Goal: Task Accomplishment & Management: Manage account settings

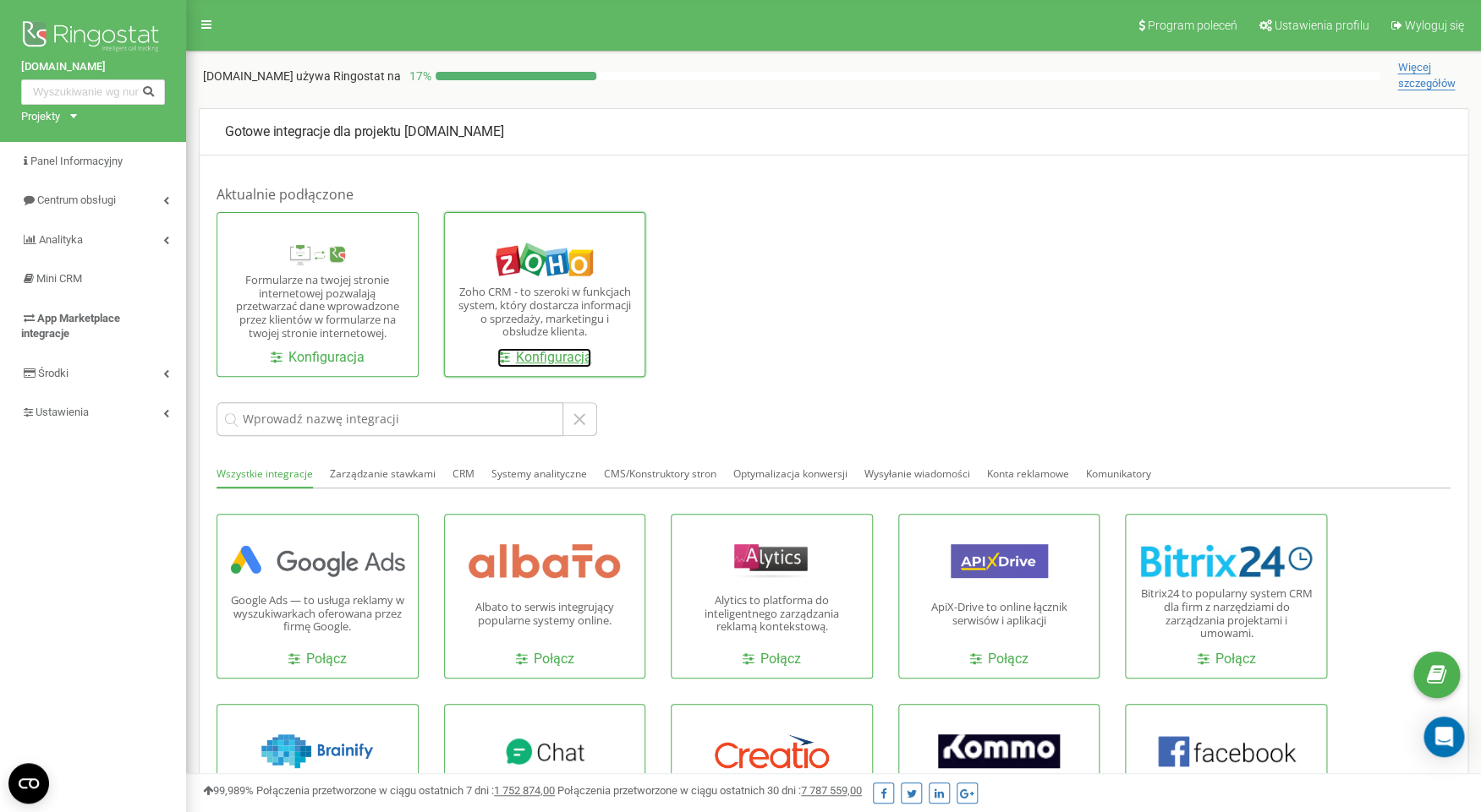
click at [556, 357] on link "Konfiguracja" at bounding box center [544, 357] width 94 height 19
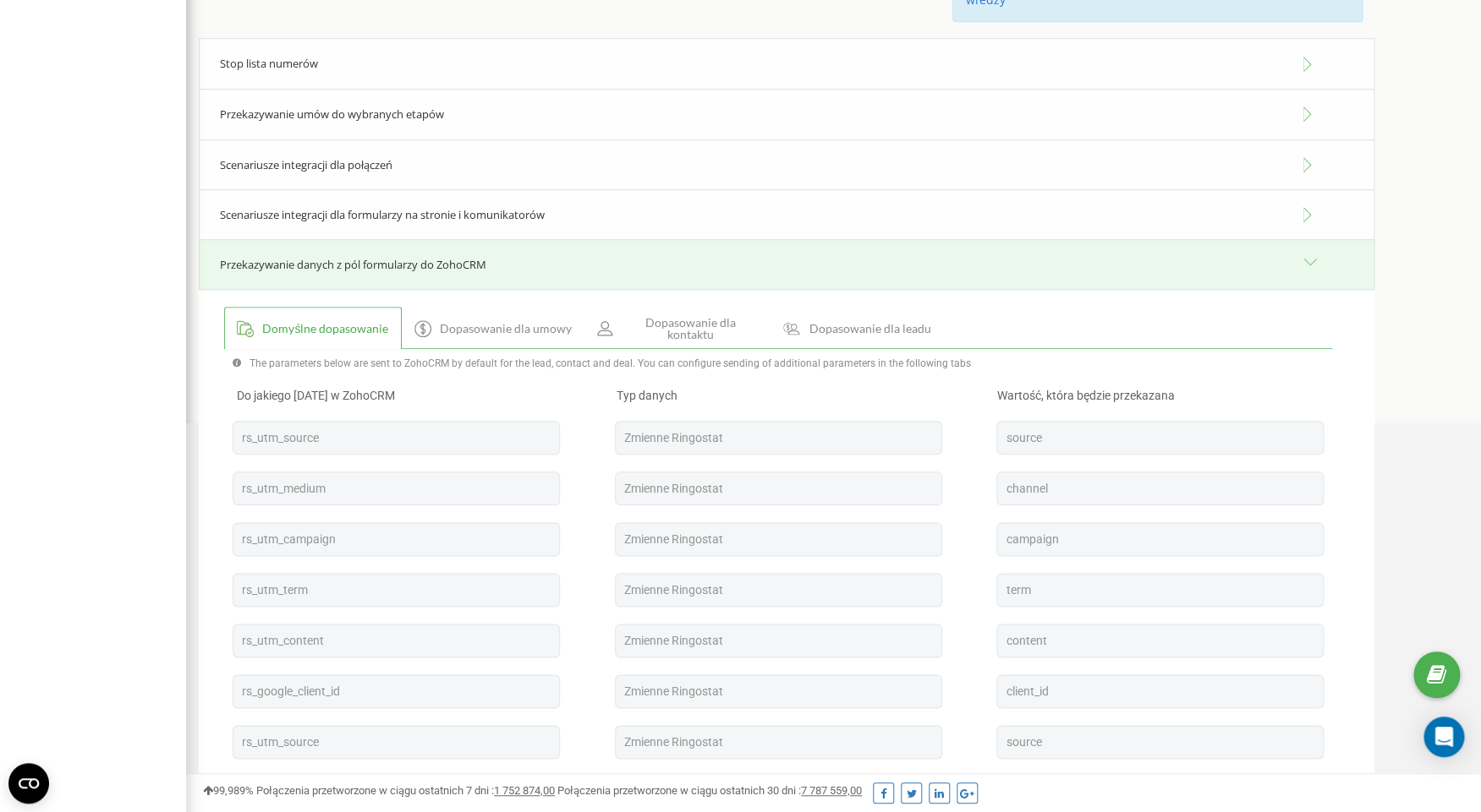
scroll to position [598, 0]
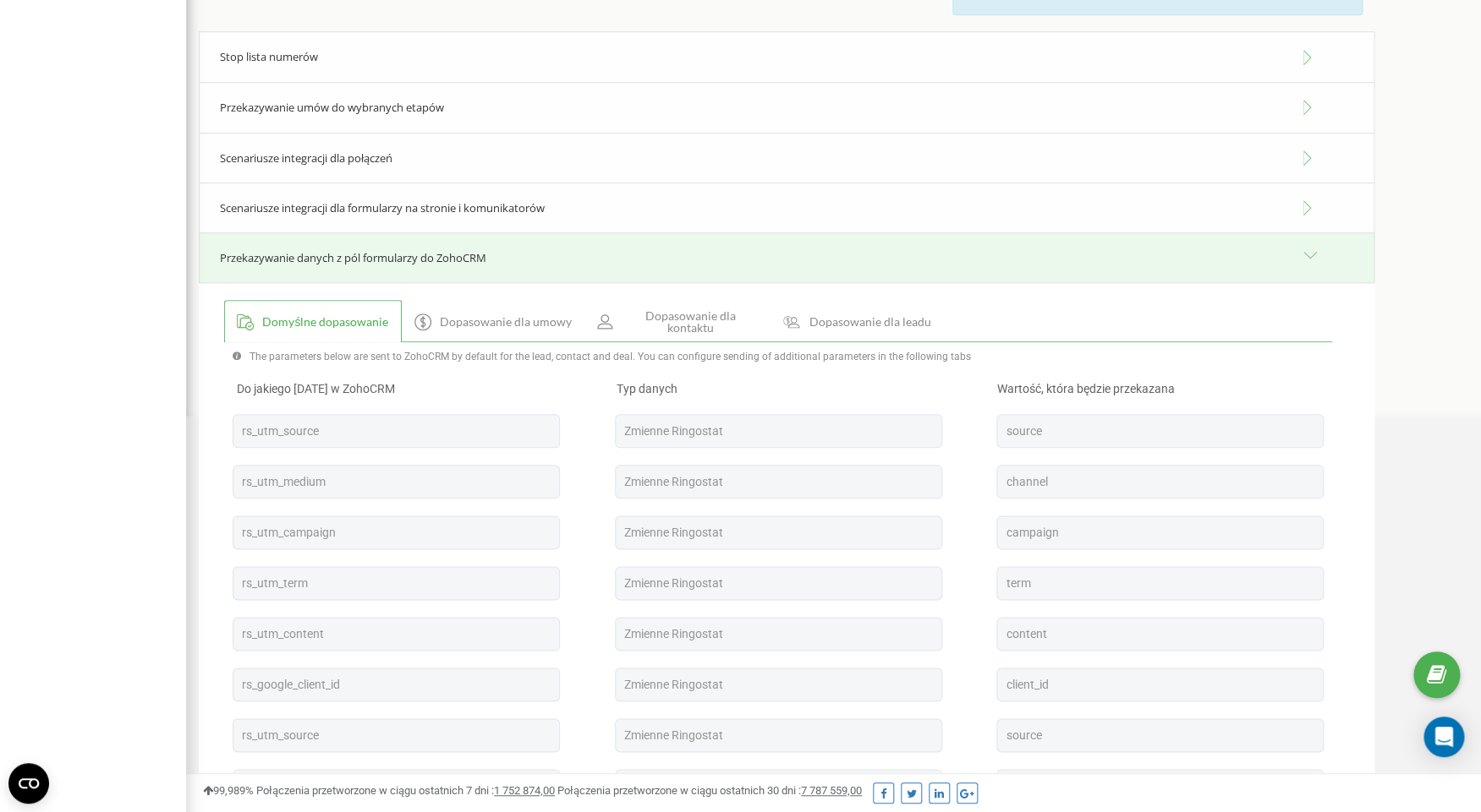
click at [667, 328] on span "Dopasowanie dla kontaktu" at bounding box center [690, 322] width 136 height 24
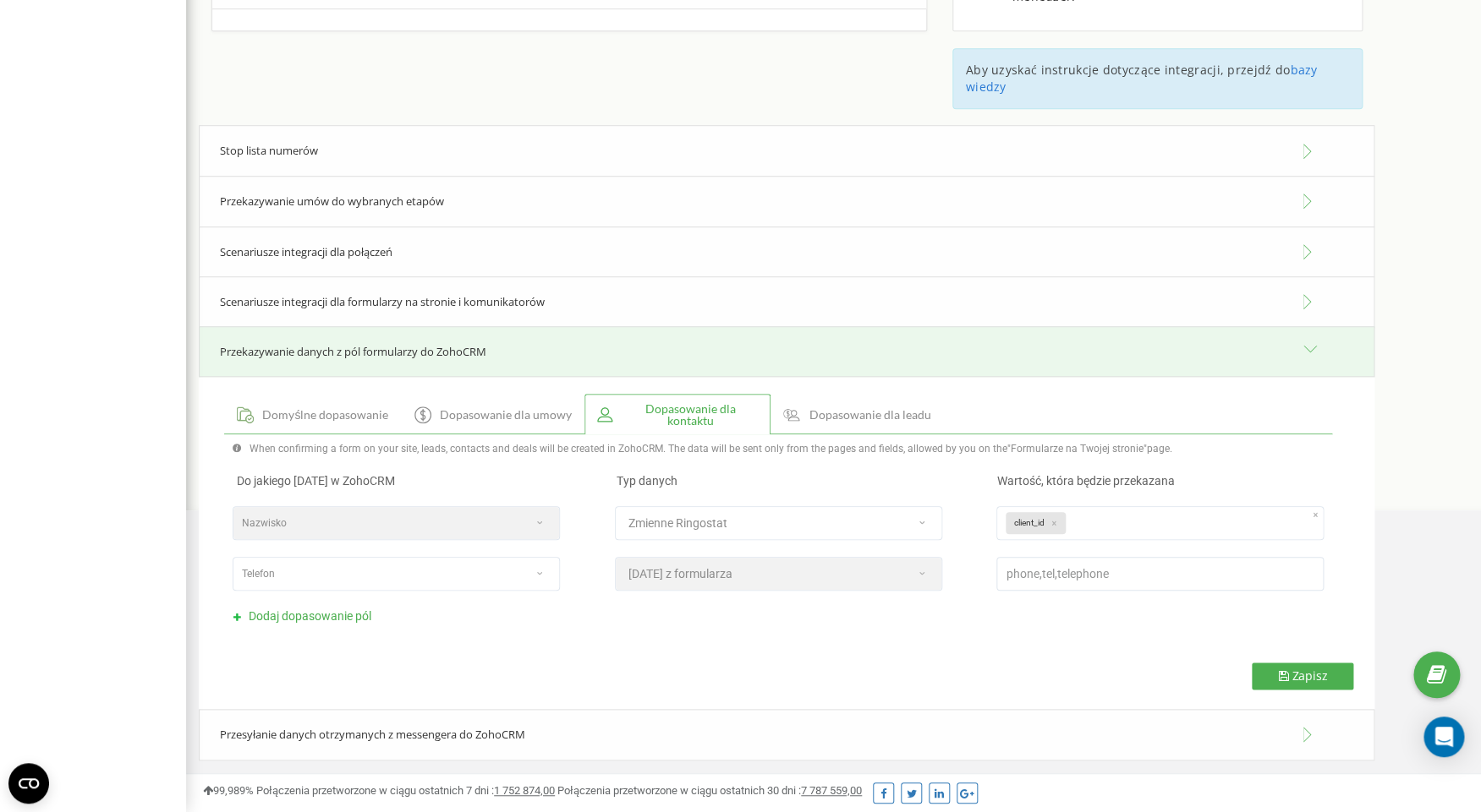
click at [334, 614] on span "Dodaj dopasowanie pól" at bounding box center [310, 616] width 123 height 14
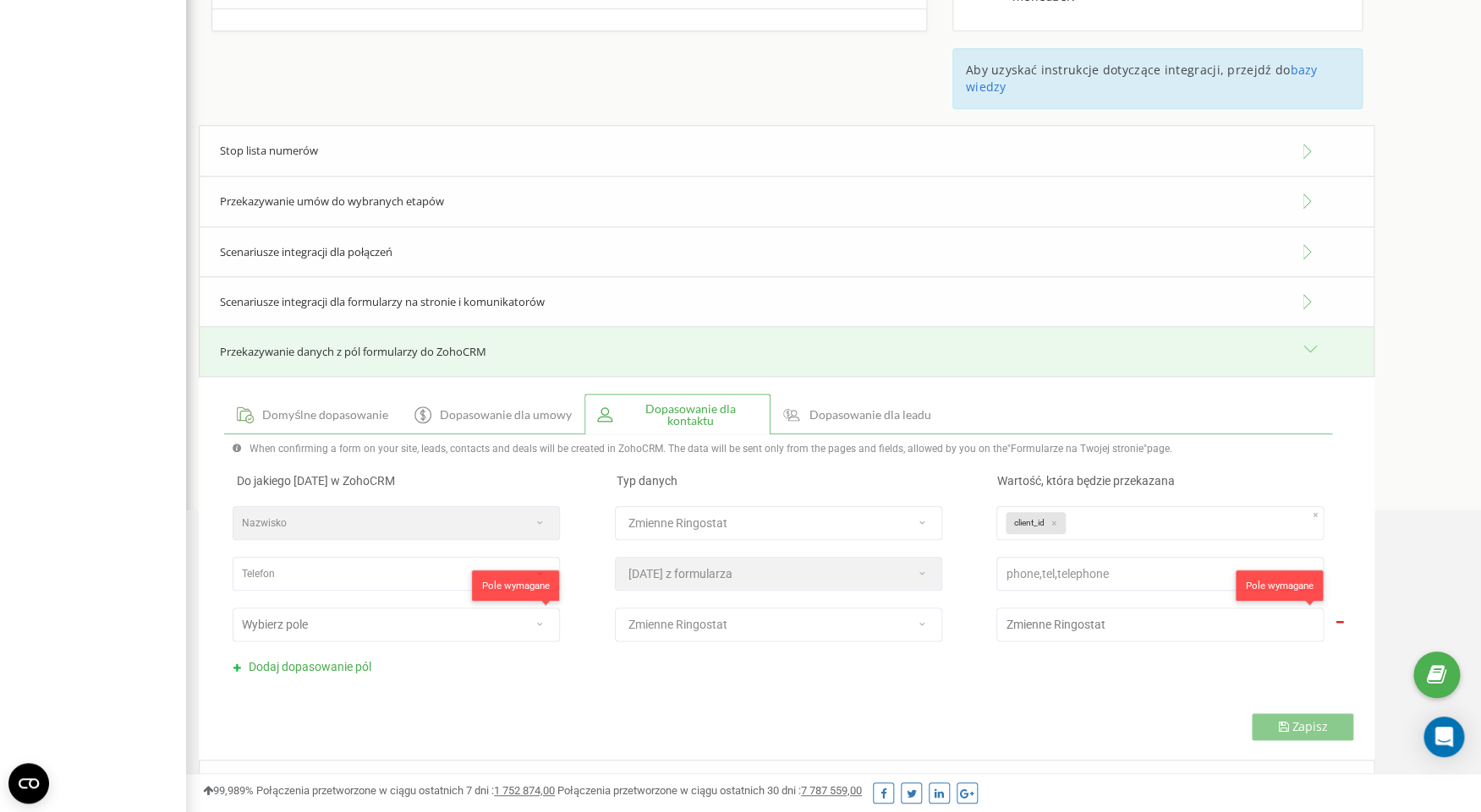
scroll to position [555, 0]
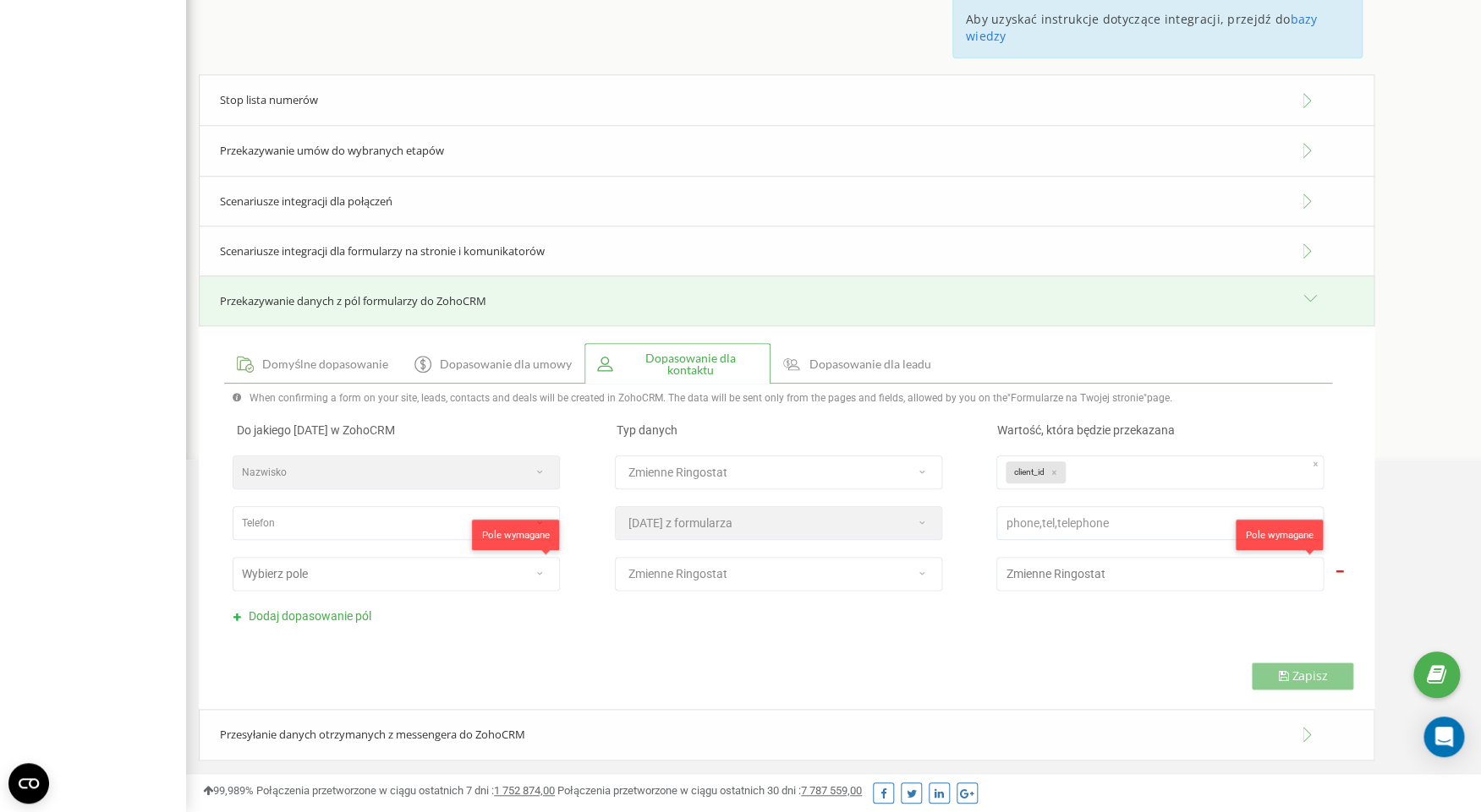
click at [481, 573] on div "Wybierz pole" at bounding box center [378, 574] width 291 height 24
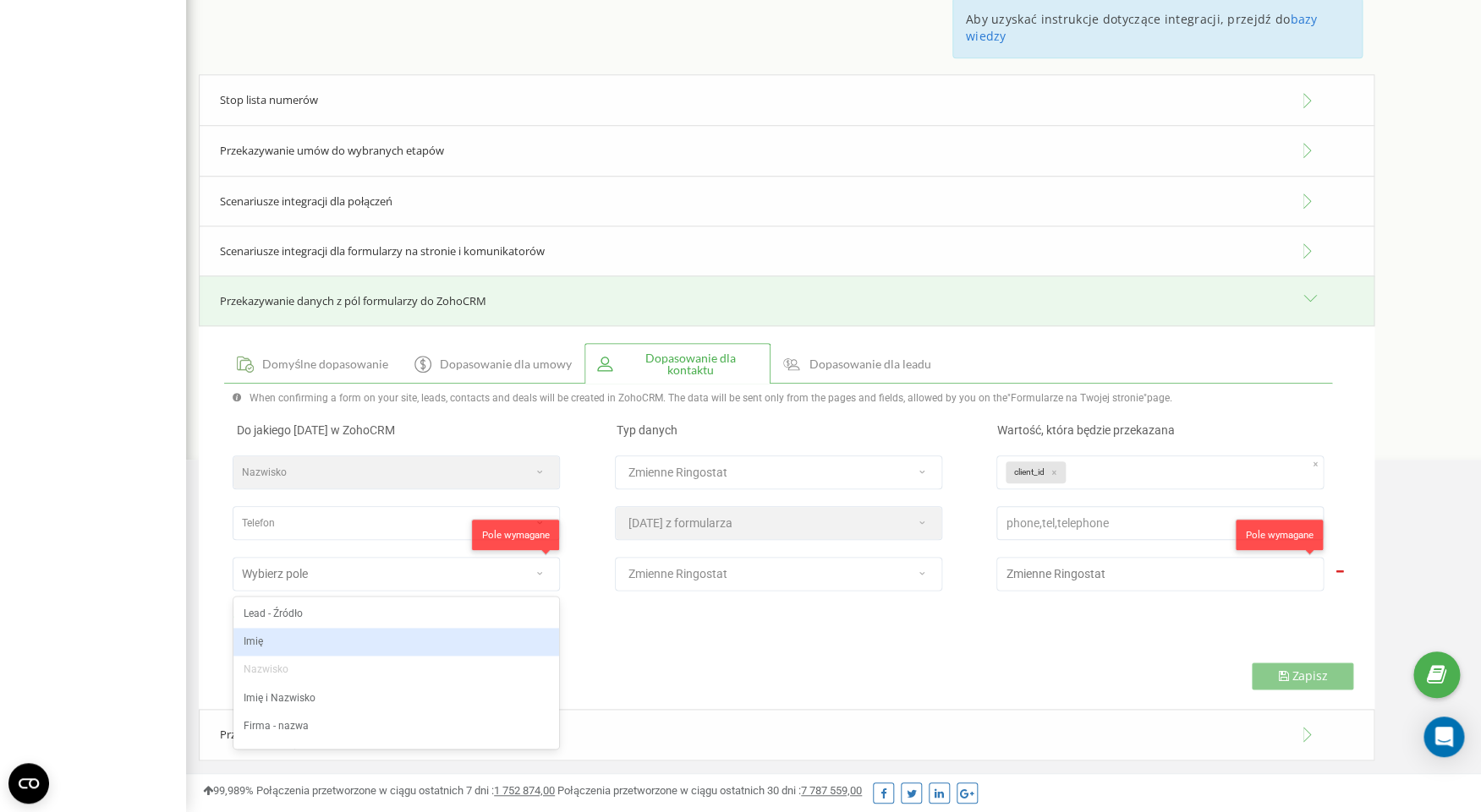
click at [362, 641] on div "Imię" at bounding box center [396, 642] width 326 height 28
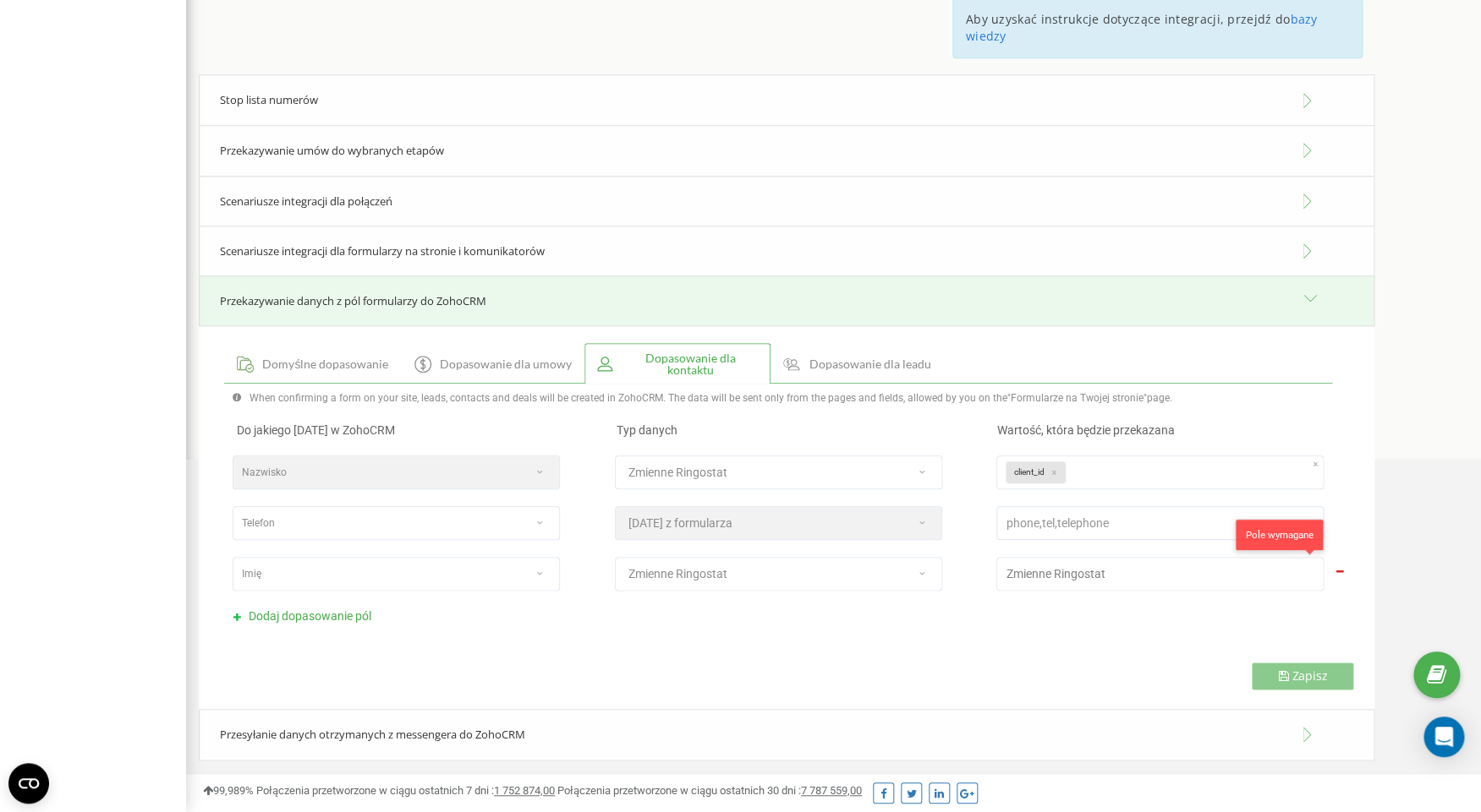
click at [721, 584] on div "Zmienne Ringostat" at bounding box center [760, 574] width 291 height 24
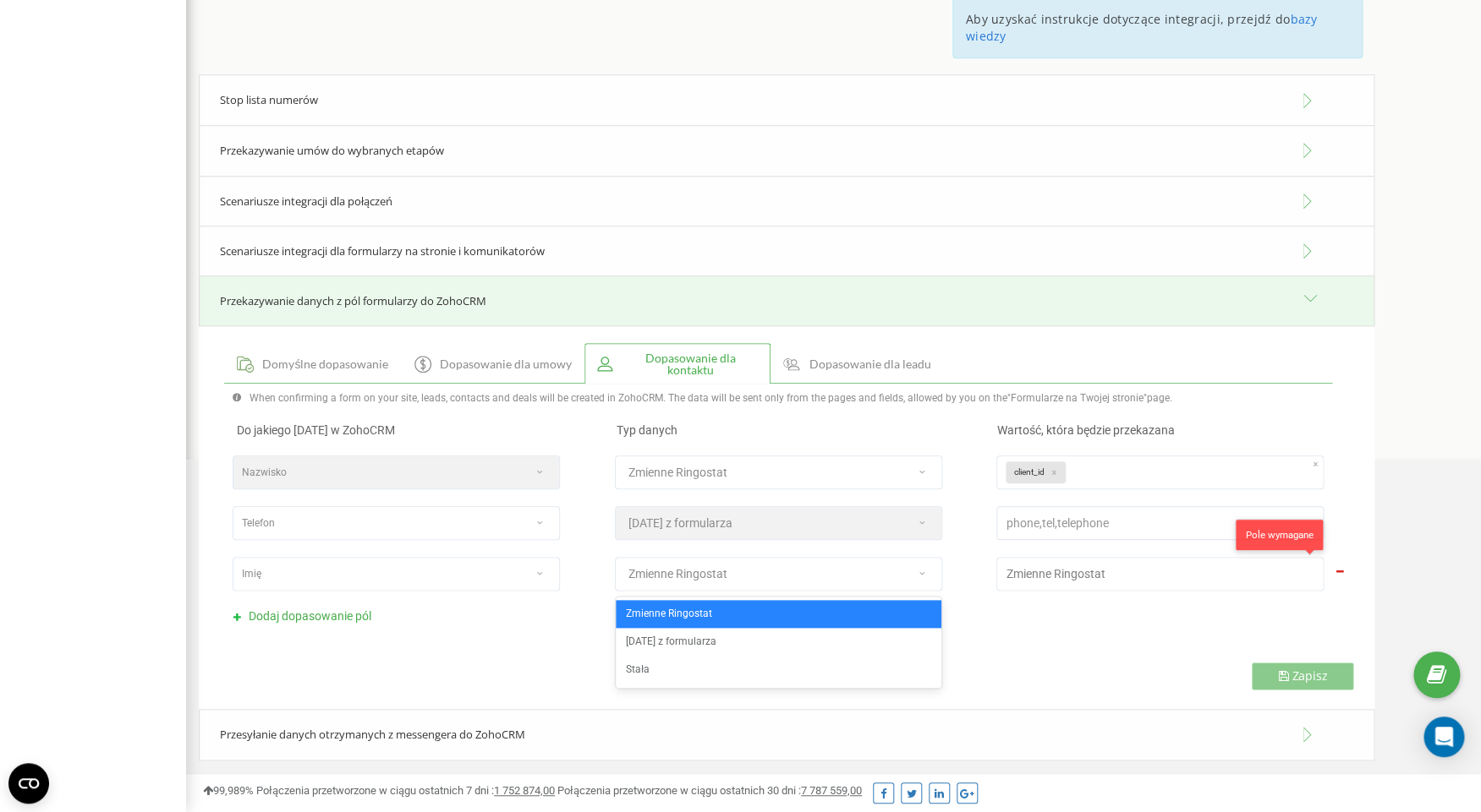
click at [1041, 570] on span "Zmienne Ringostat" at bounding box center [1055, 574] width 99 height 14
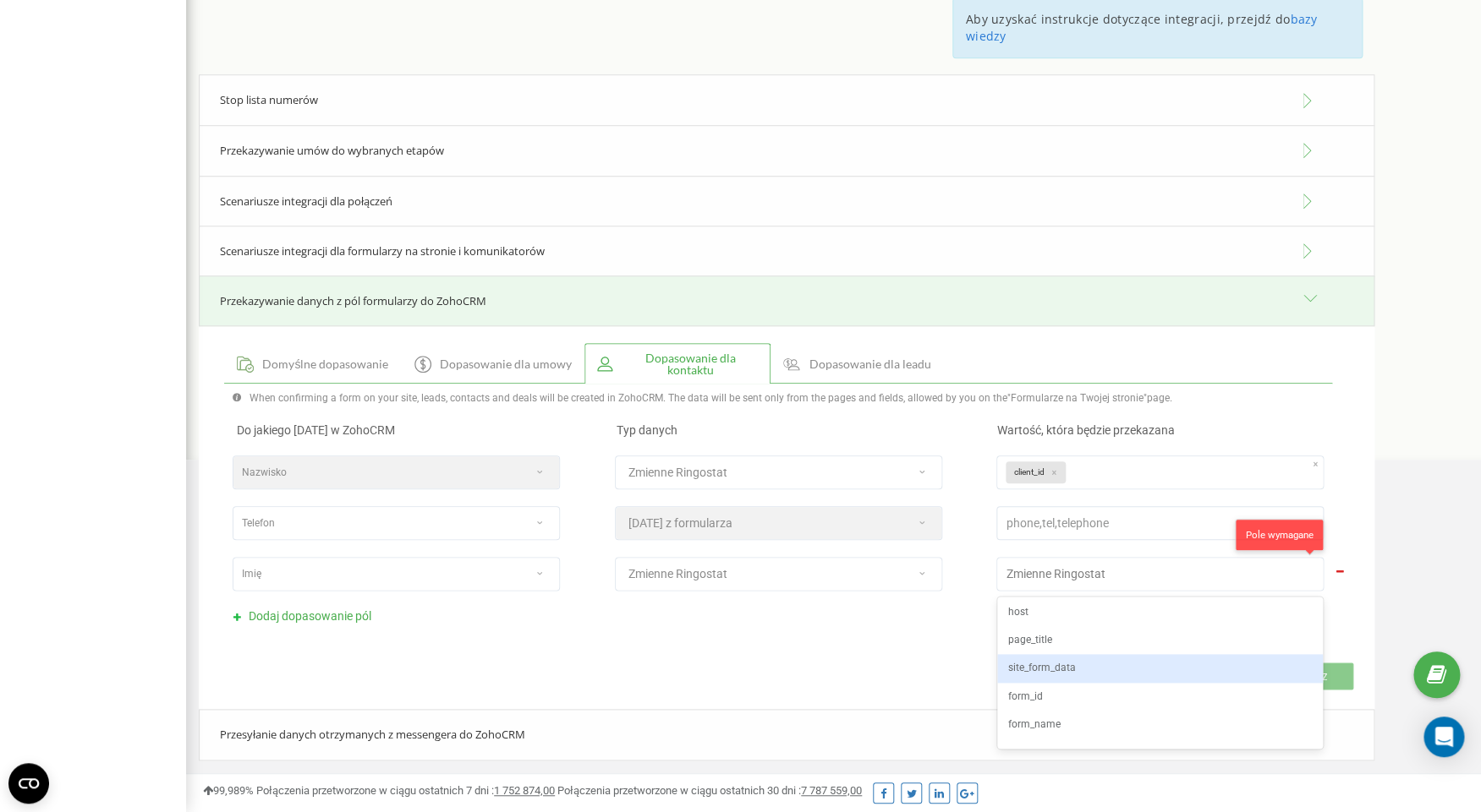
scroll to position [0, 0]
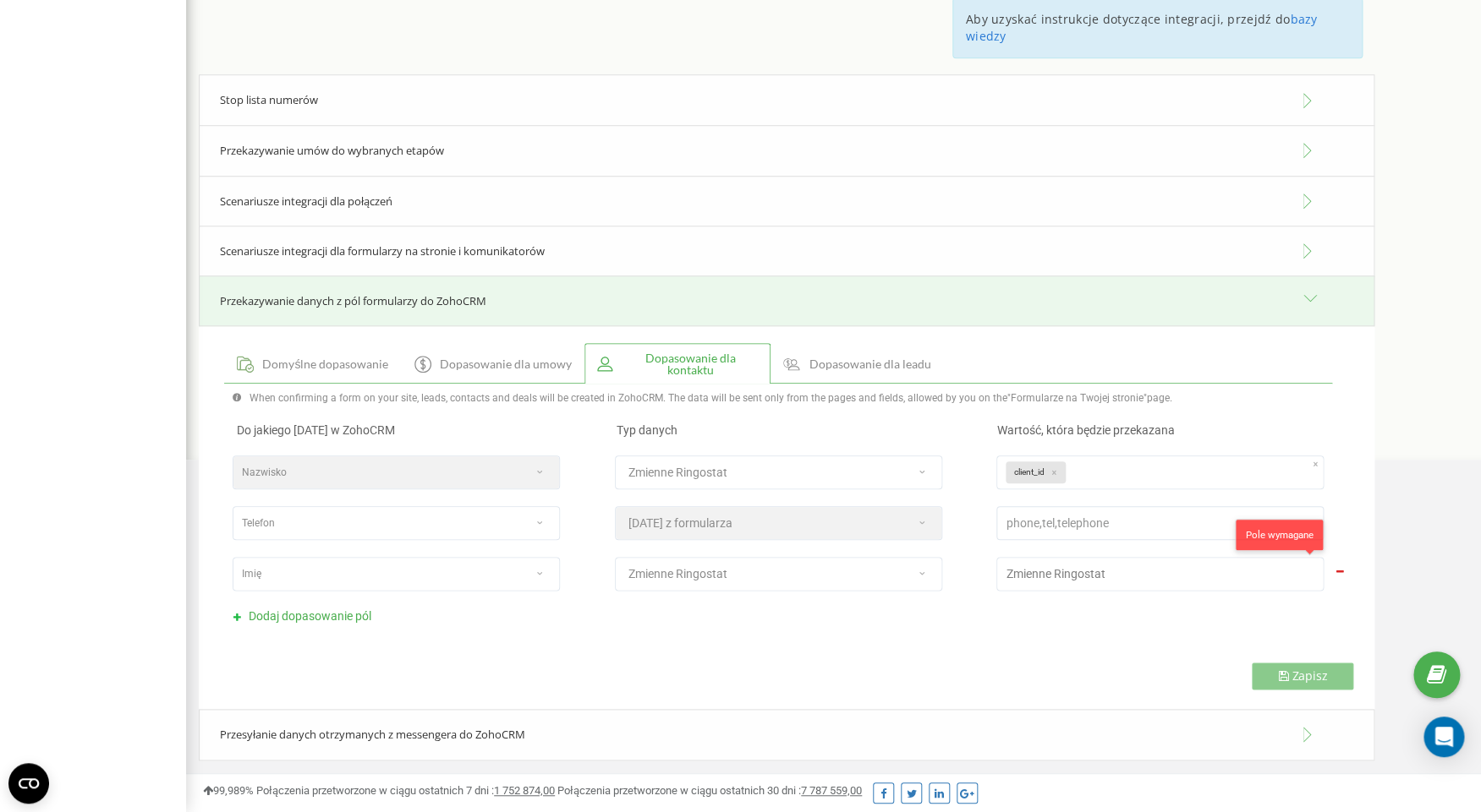
click at [819, 655] on div "Zapisz" at bounding box center [786, 676] width 1176 height 70
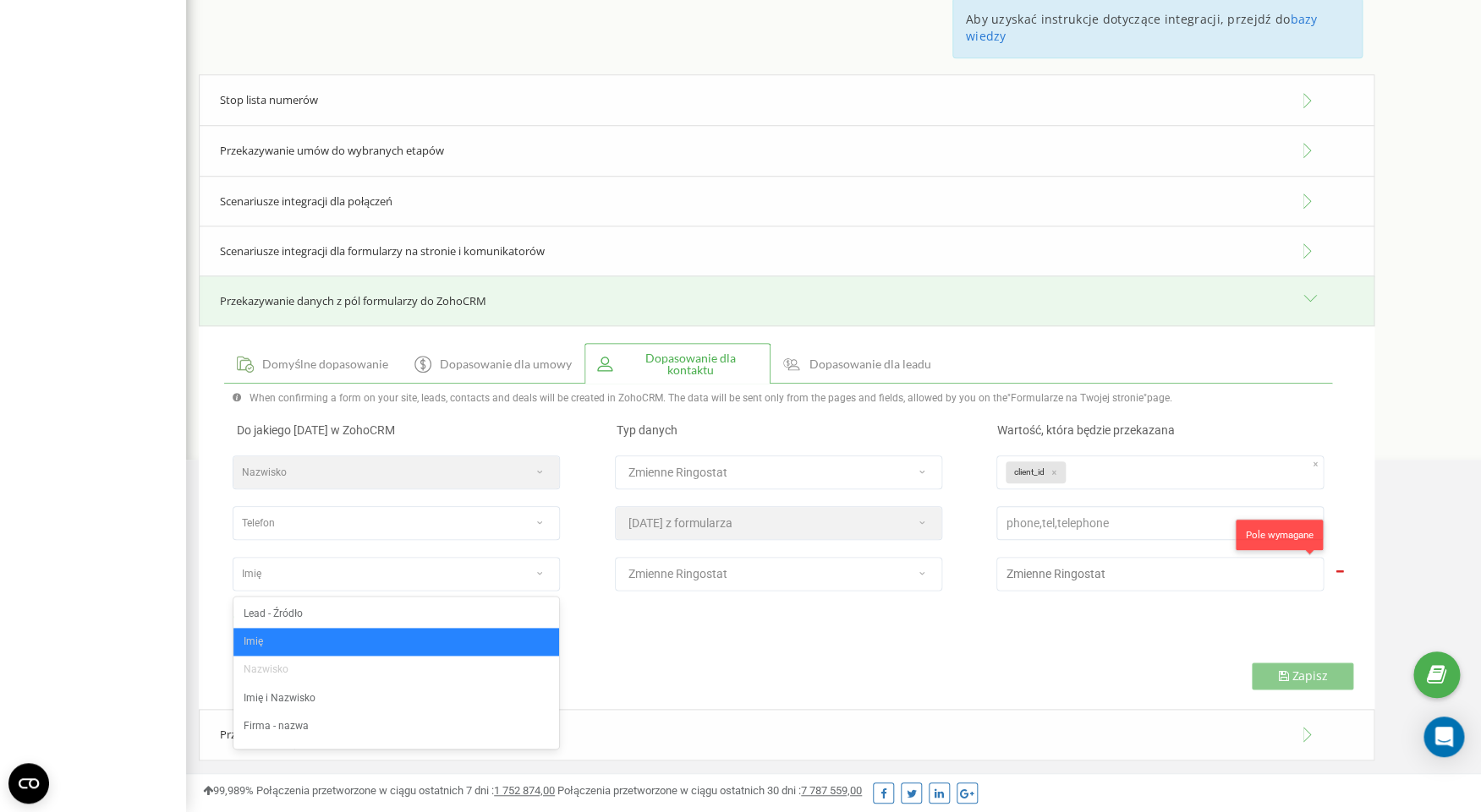
click at [434, 584] on div "Imię" at bounding box center [378, 574] width 291 height 24
click at [407, 616] on div "Lead - Źródło" at bounding box center [396, 614] width 326 height 28
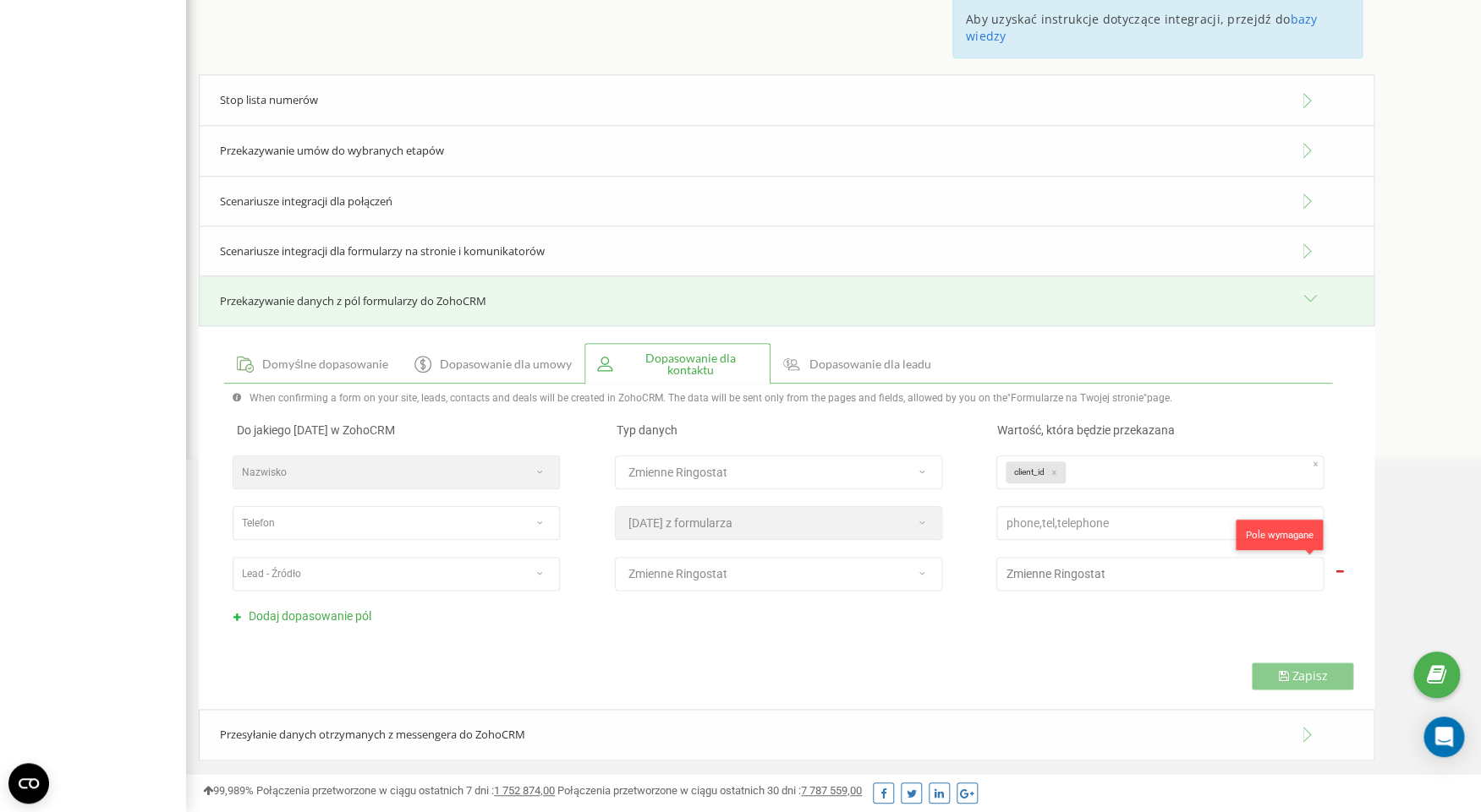
click at [1047, 572] on span "Zmienne Ringostat" at bounding box center [1055, 574] width 99 height 14
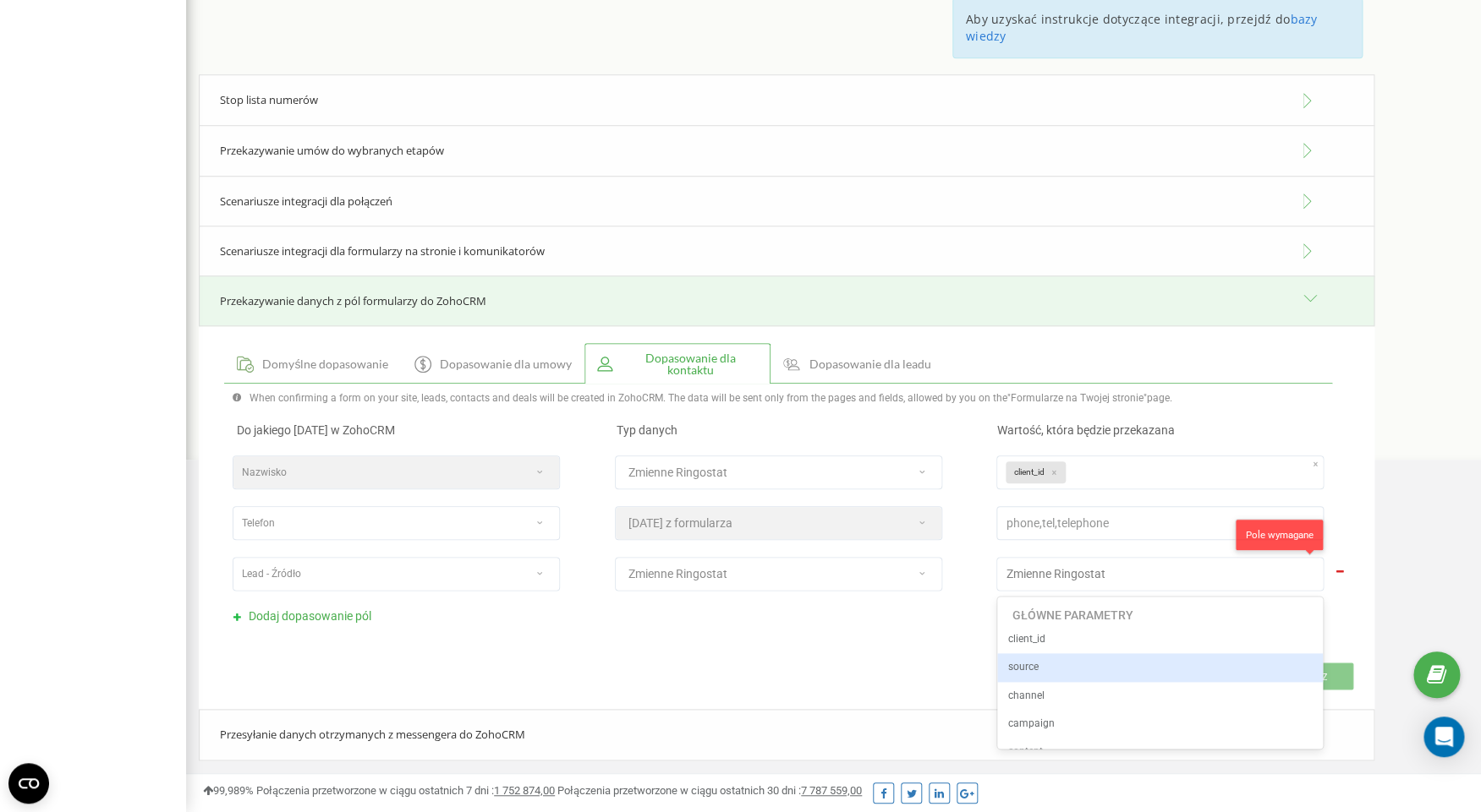
click at [1046, 669] on div "source" at bounding box center [1160, 667] width 326 height 28
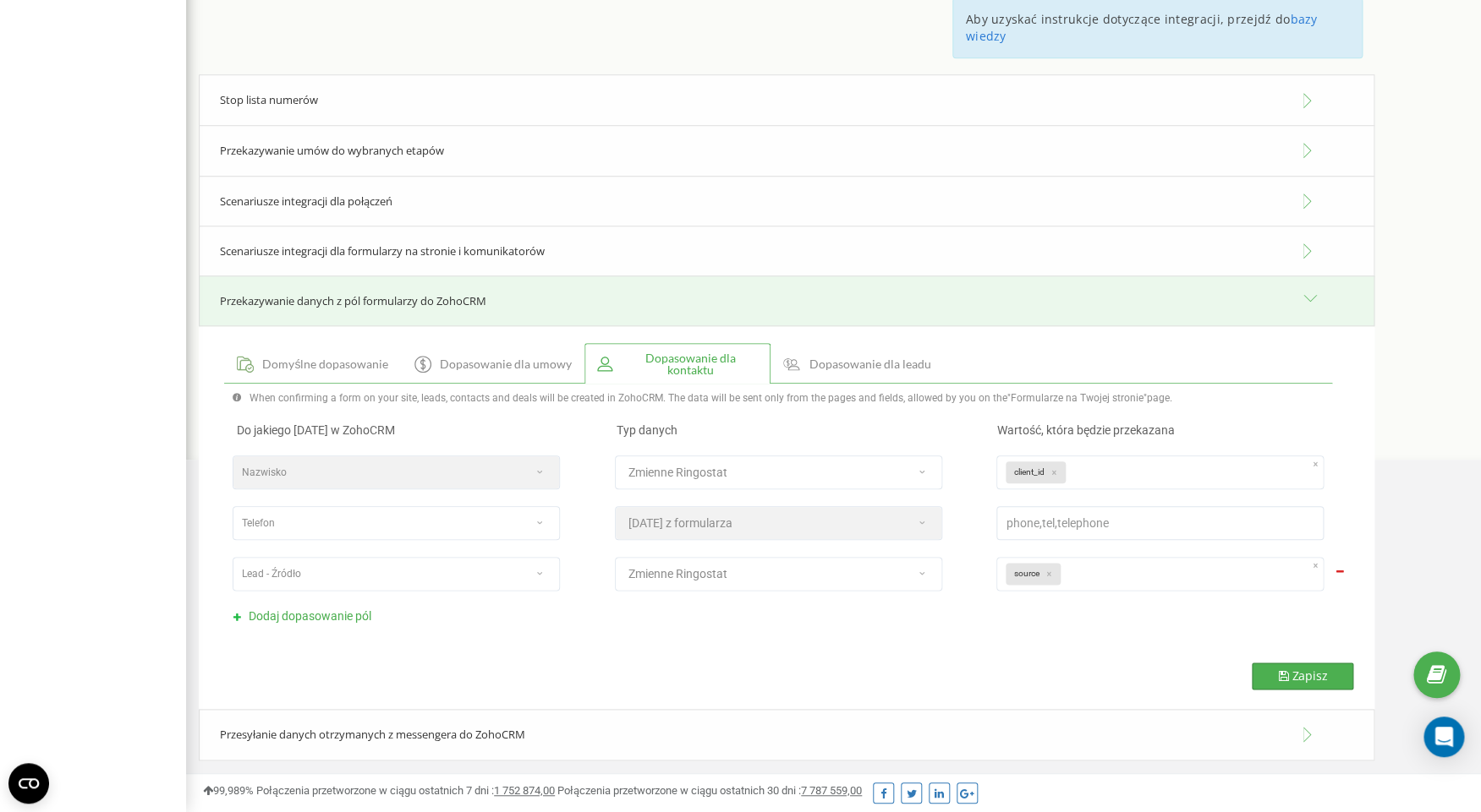
click at [1316, 680] on span "Zapisz" at bounding box center [1309, 676] width 35 height 16
click at [873, 367] on span "Dopasowanie dla leadu" at bounding box center [869, 364] width 122 height 12
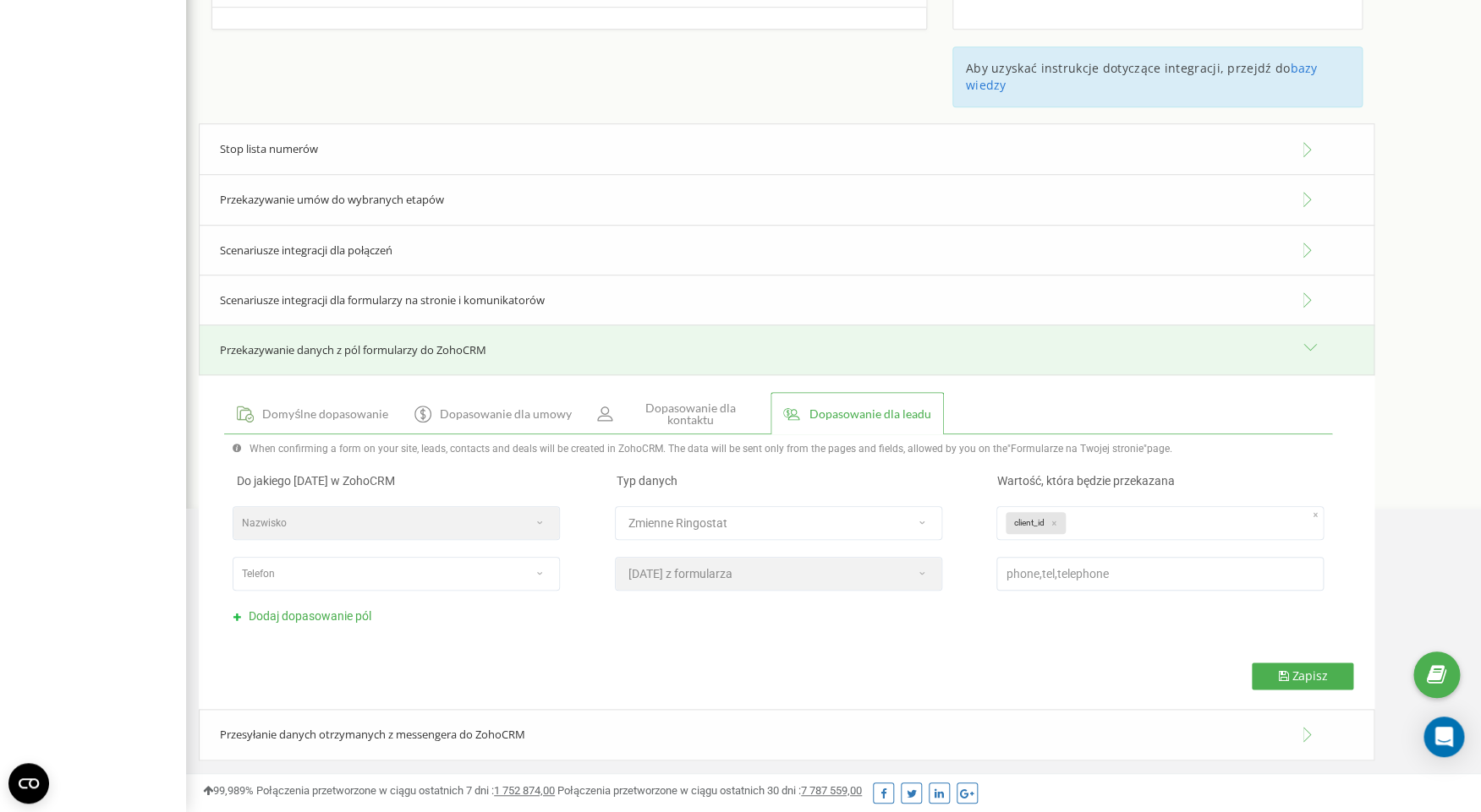
scroll to position [506, 0]
click at [349, 616] on span "Dodaj dopasowanie pól" at bounding box center [310, 616] width 123 height 14
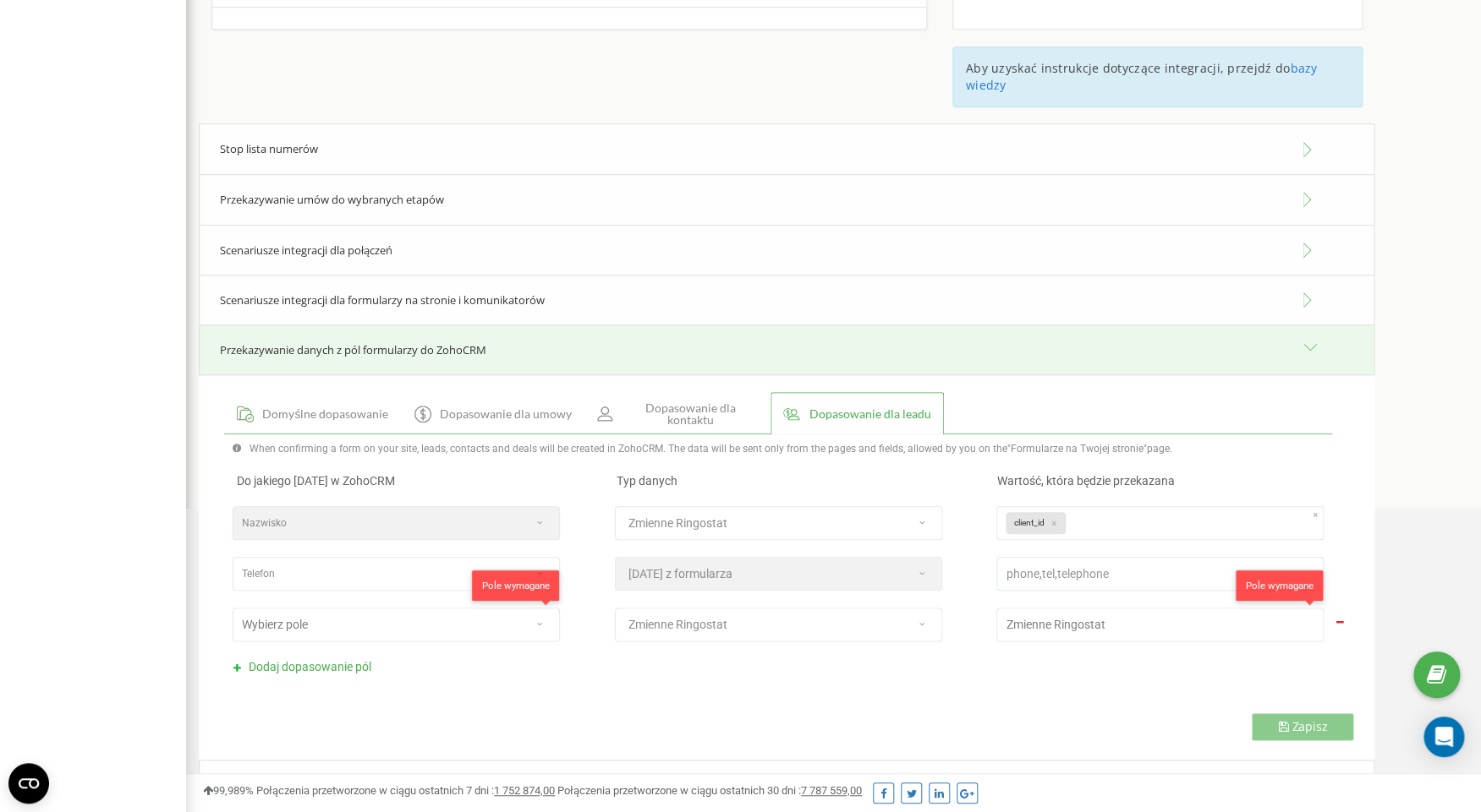
scroll to position [556, 0]
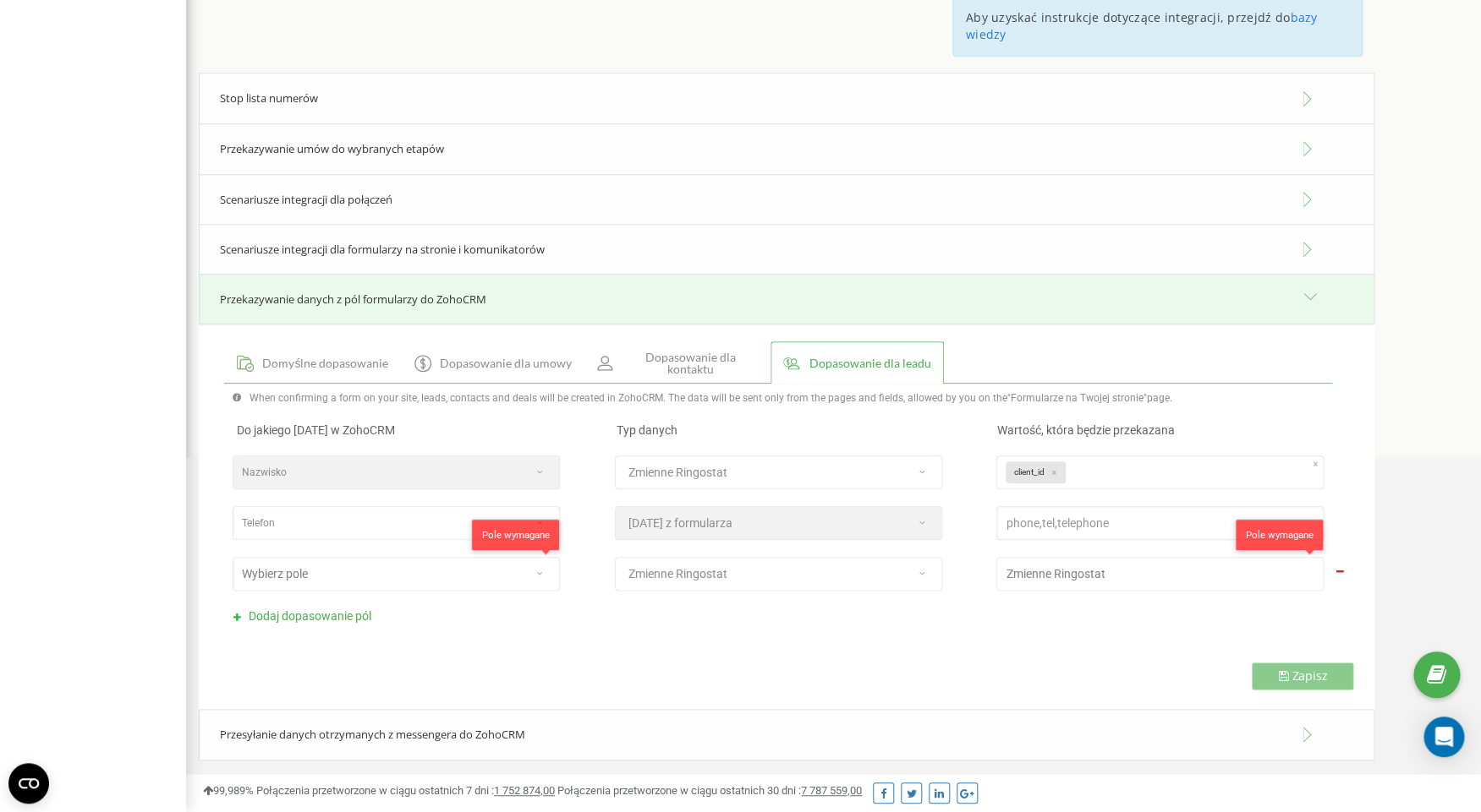
click at [442, 568] on div "Wybierz pole" at bounding box center [378, 574] width 291 height 24
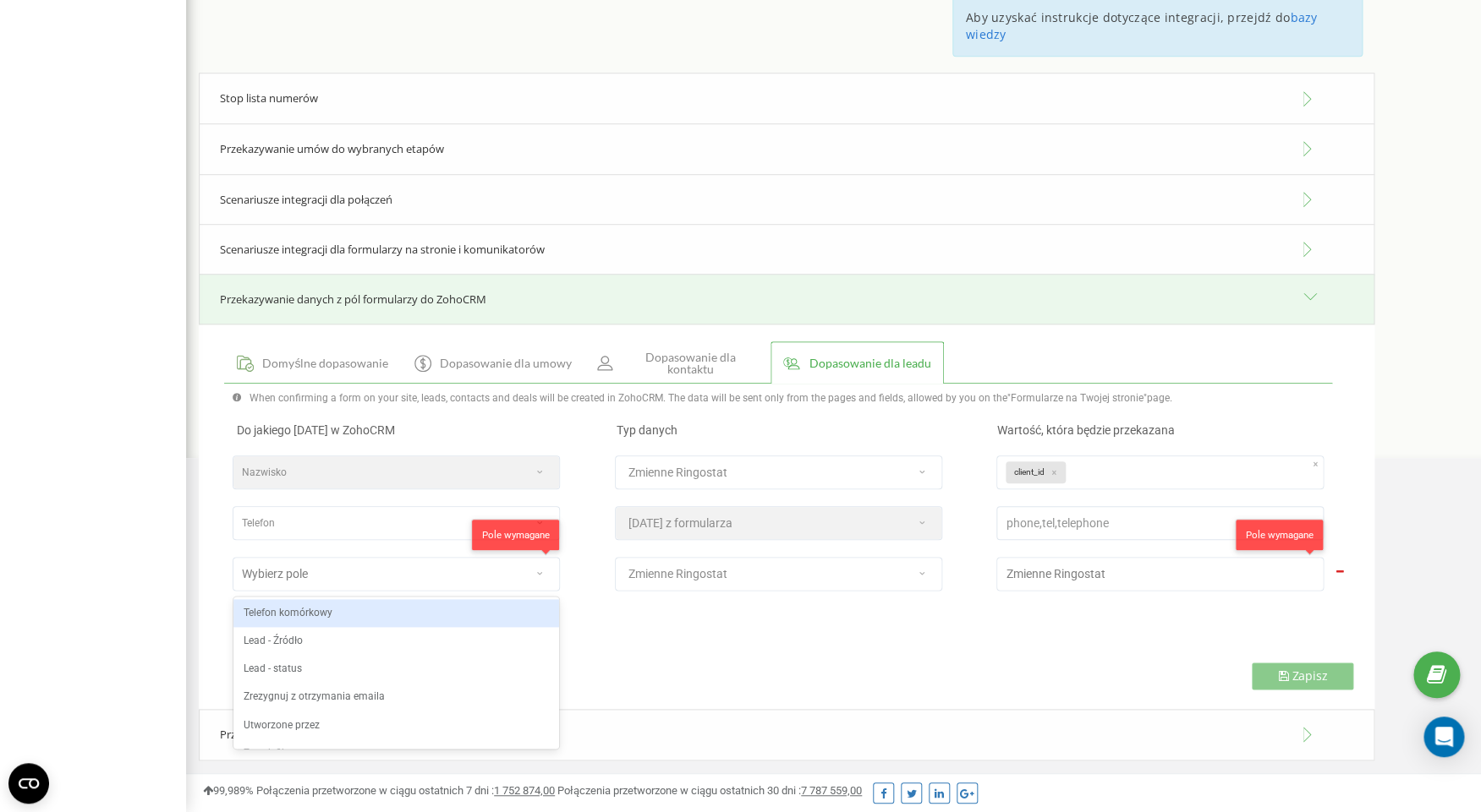
scroll to position [175, 0]
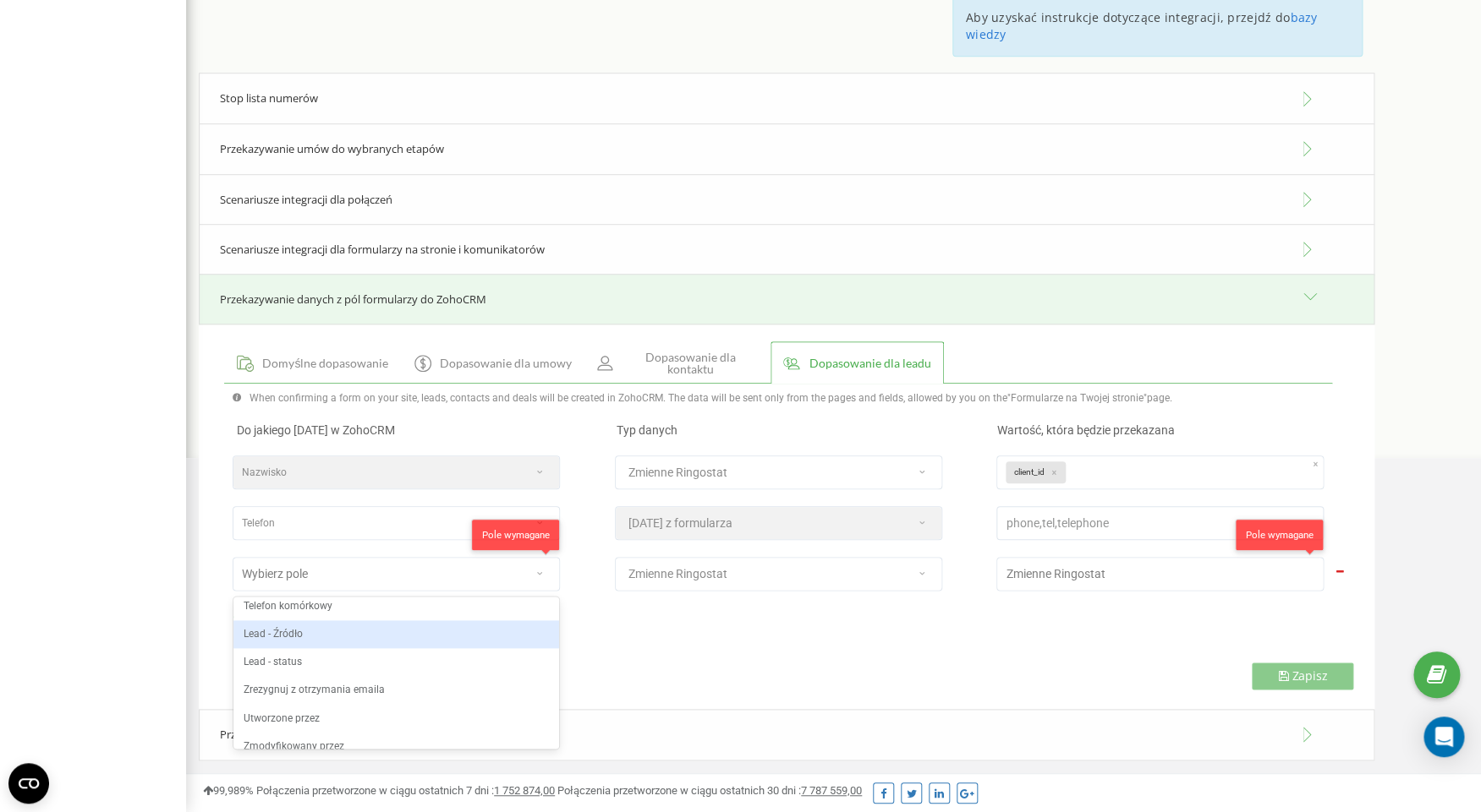
click at [346, 639] on div "Lead - Źródło" at bounding box center [396, 635] width 326 height 28
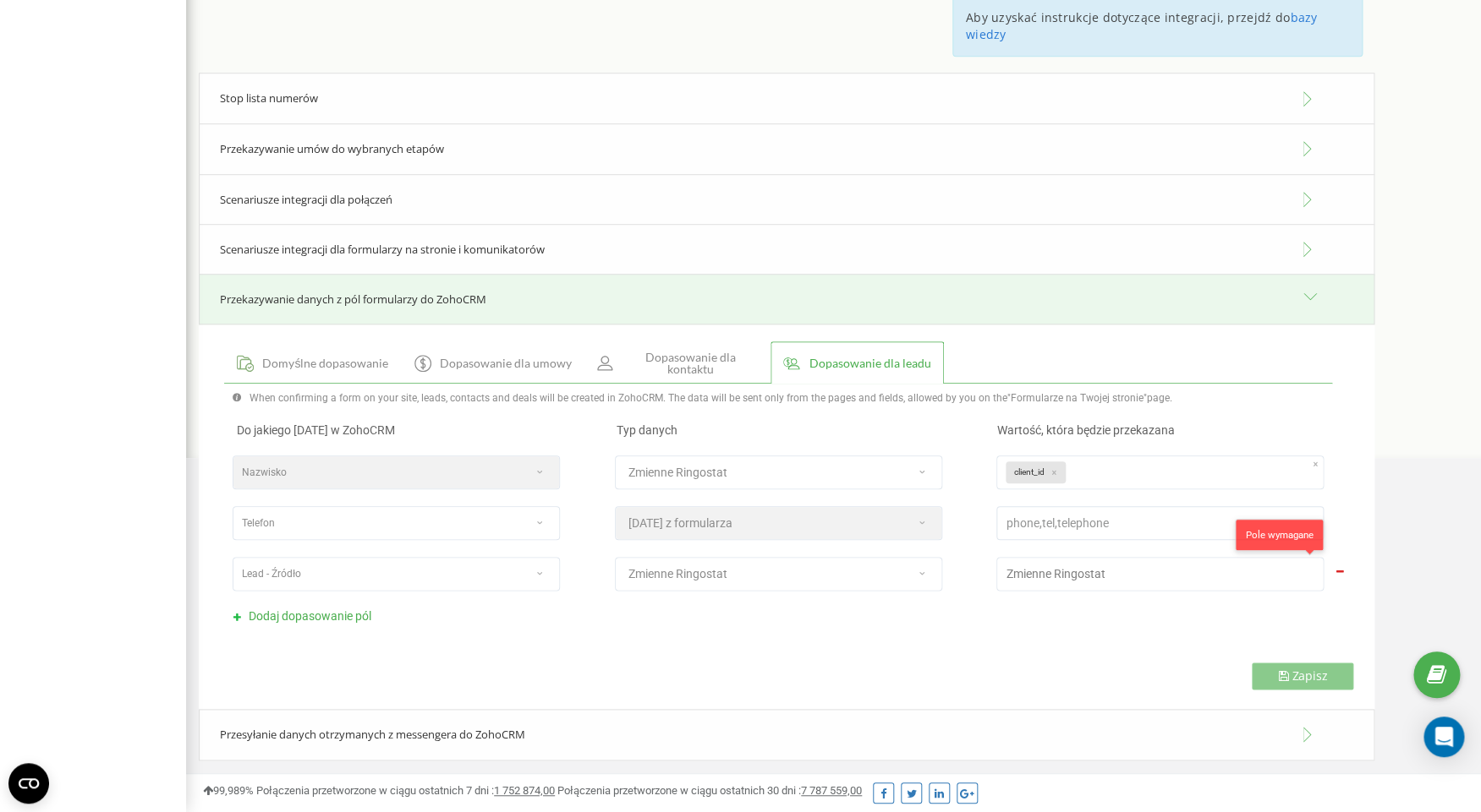
click at [828, 580] on div "Zmienne Ringostat" at bounding box center [760, 574] width 291 height 24
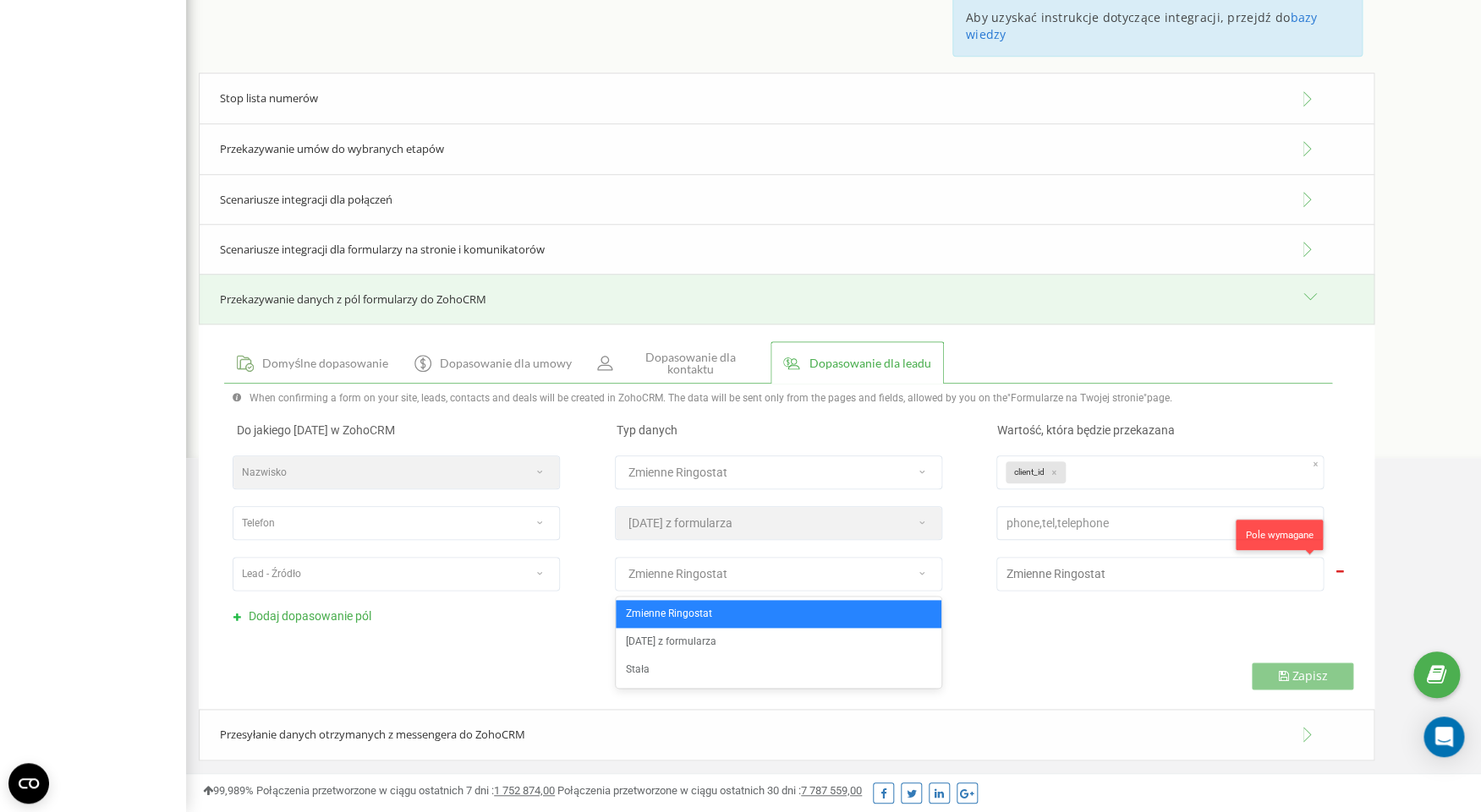
click at [828, 580] on div "Zmienne Ringostat" at bounding box center [760, 574] width 291 height 24
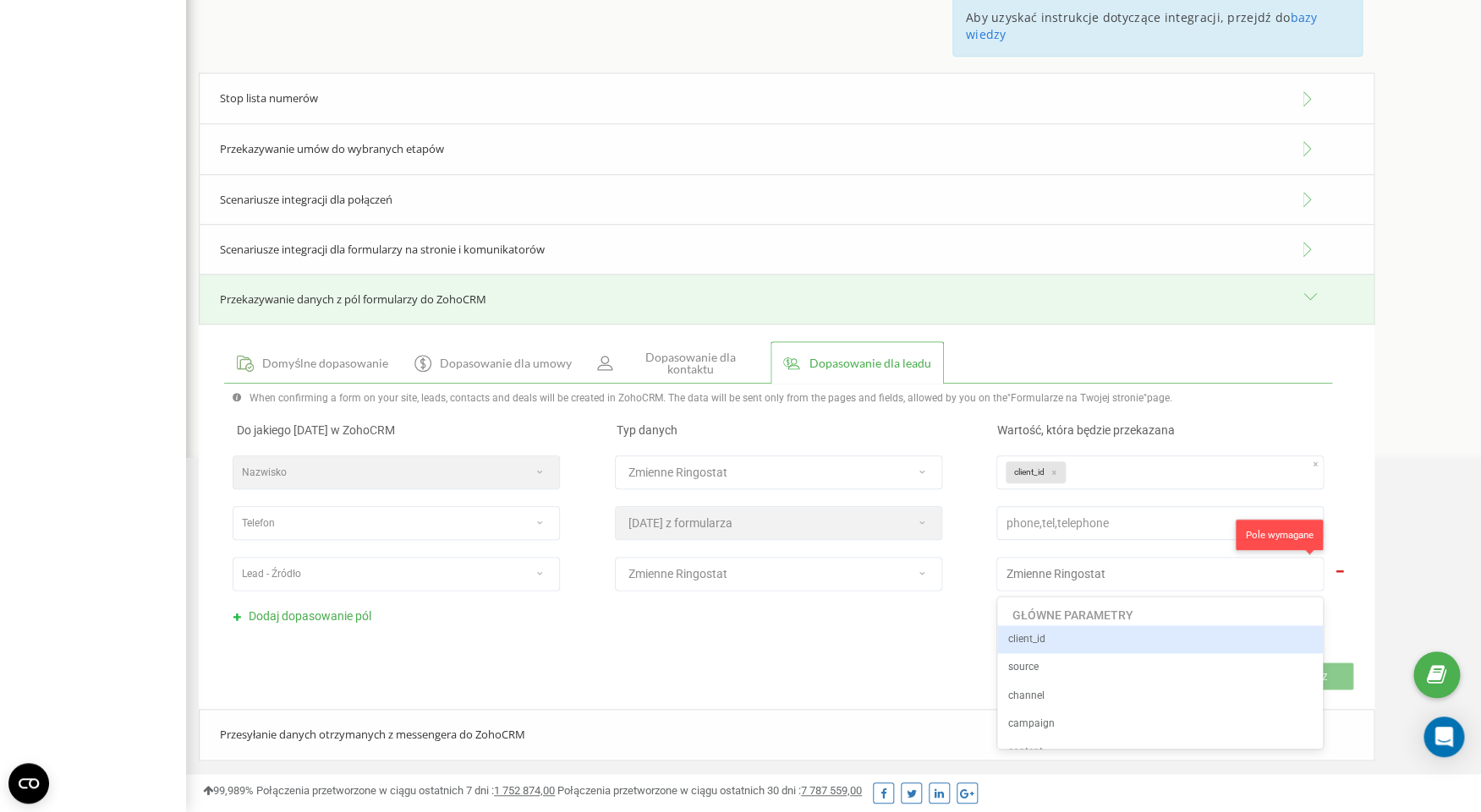
click at [1070, 577] on span "Zmienne Ringostat" at bounding box center [1055, 574] width 99 height 14
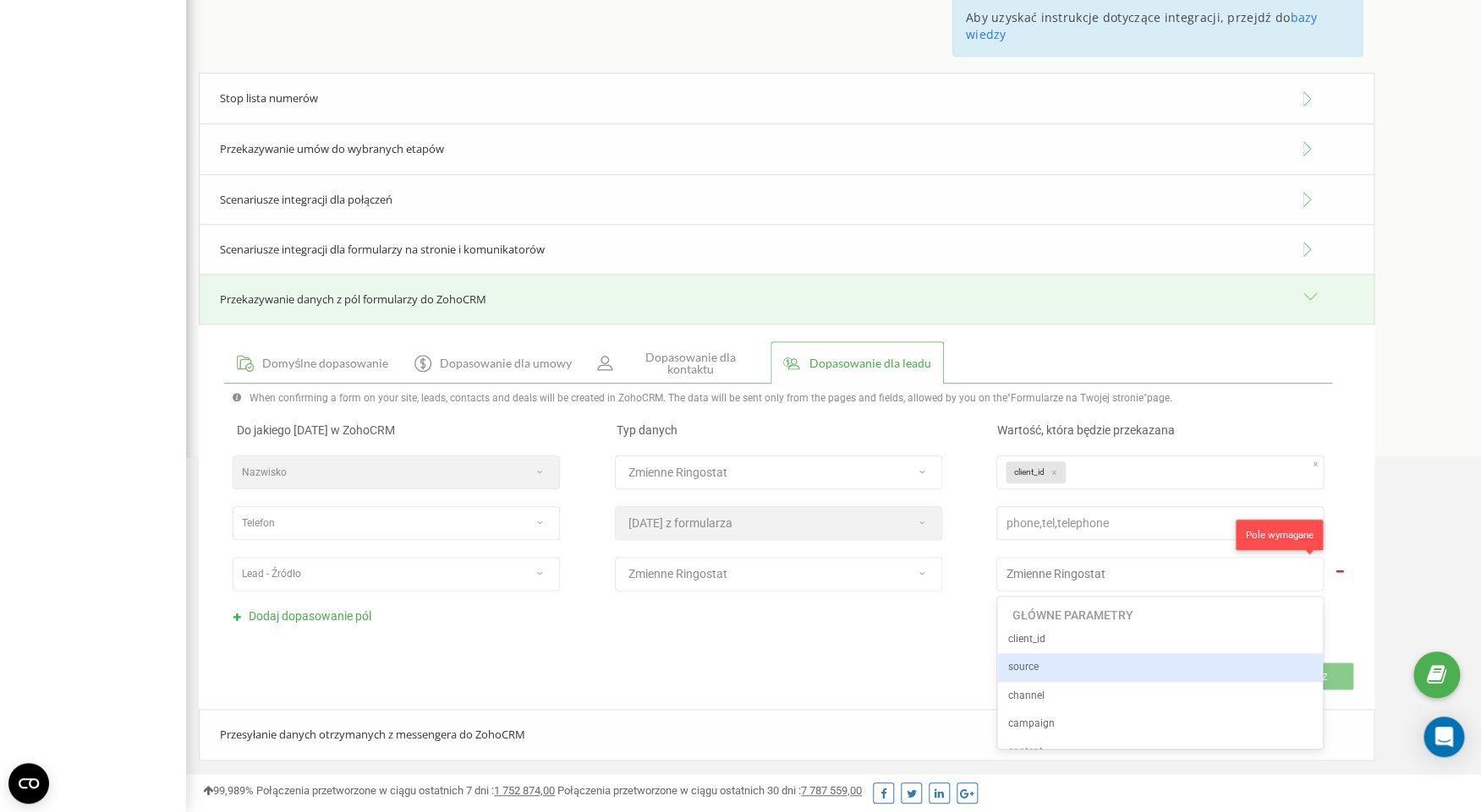
click at [1050, 660] on div "source" at bounding box center [1160, 667] width 326 height 28
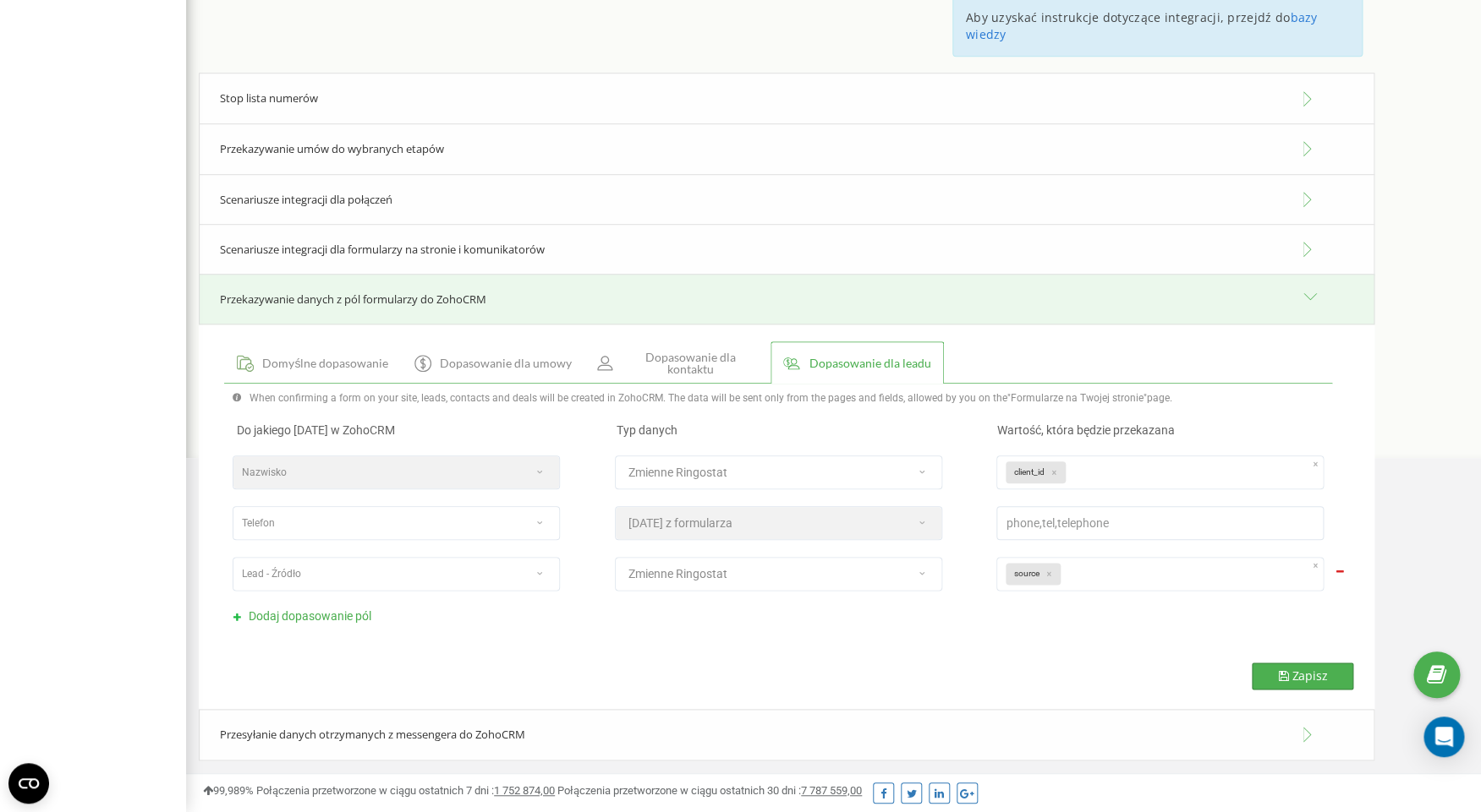
click at [1302, 677] on span "Zapisz" at bounding box center [1309, 676] width 35 height 16
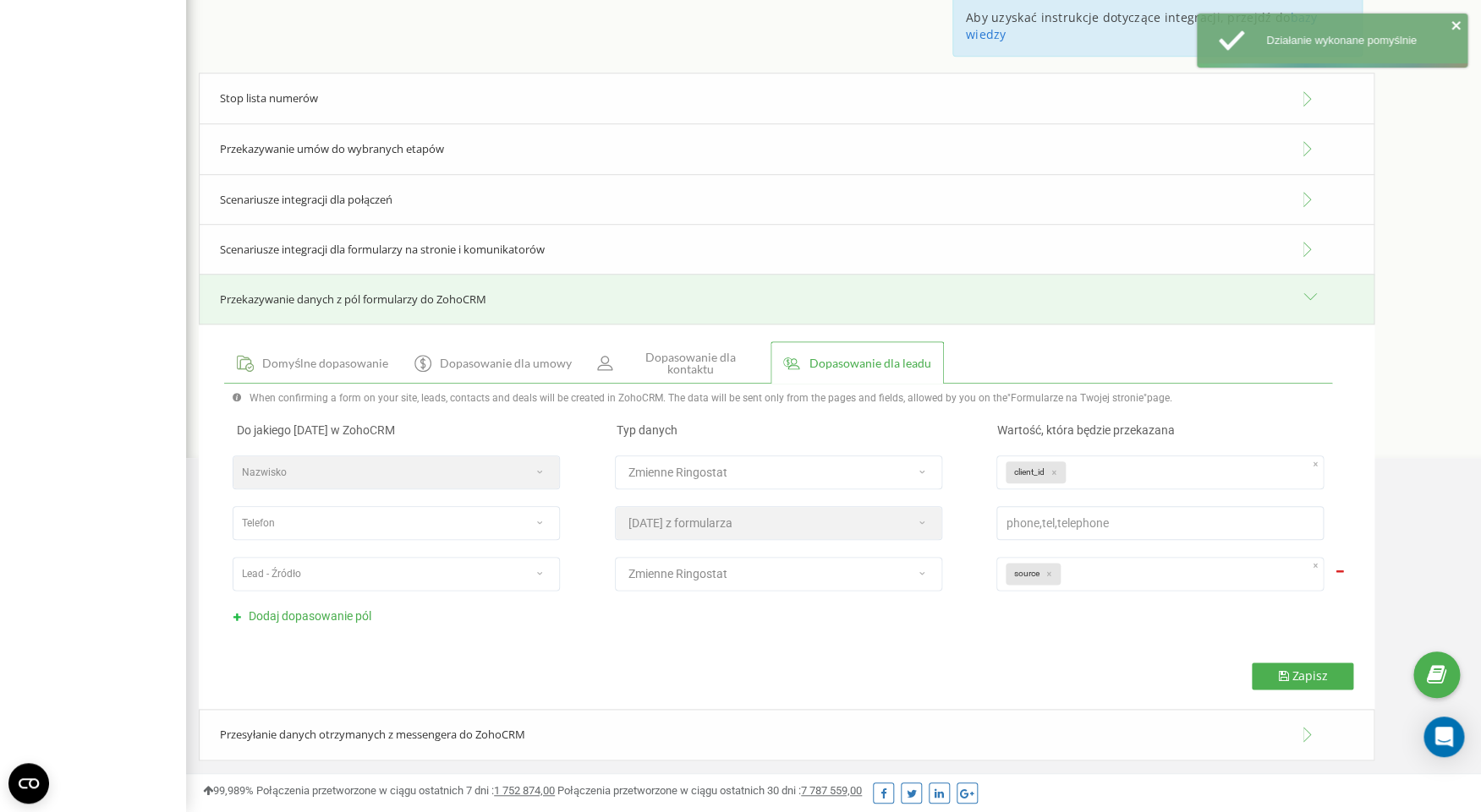
click at [570, 732] on div "Przesyłanie danych otrzymanych z messengera do ZohoCRM" at bounding box center [786, 735] width 1176 height 52
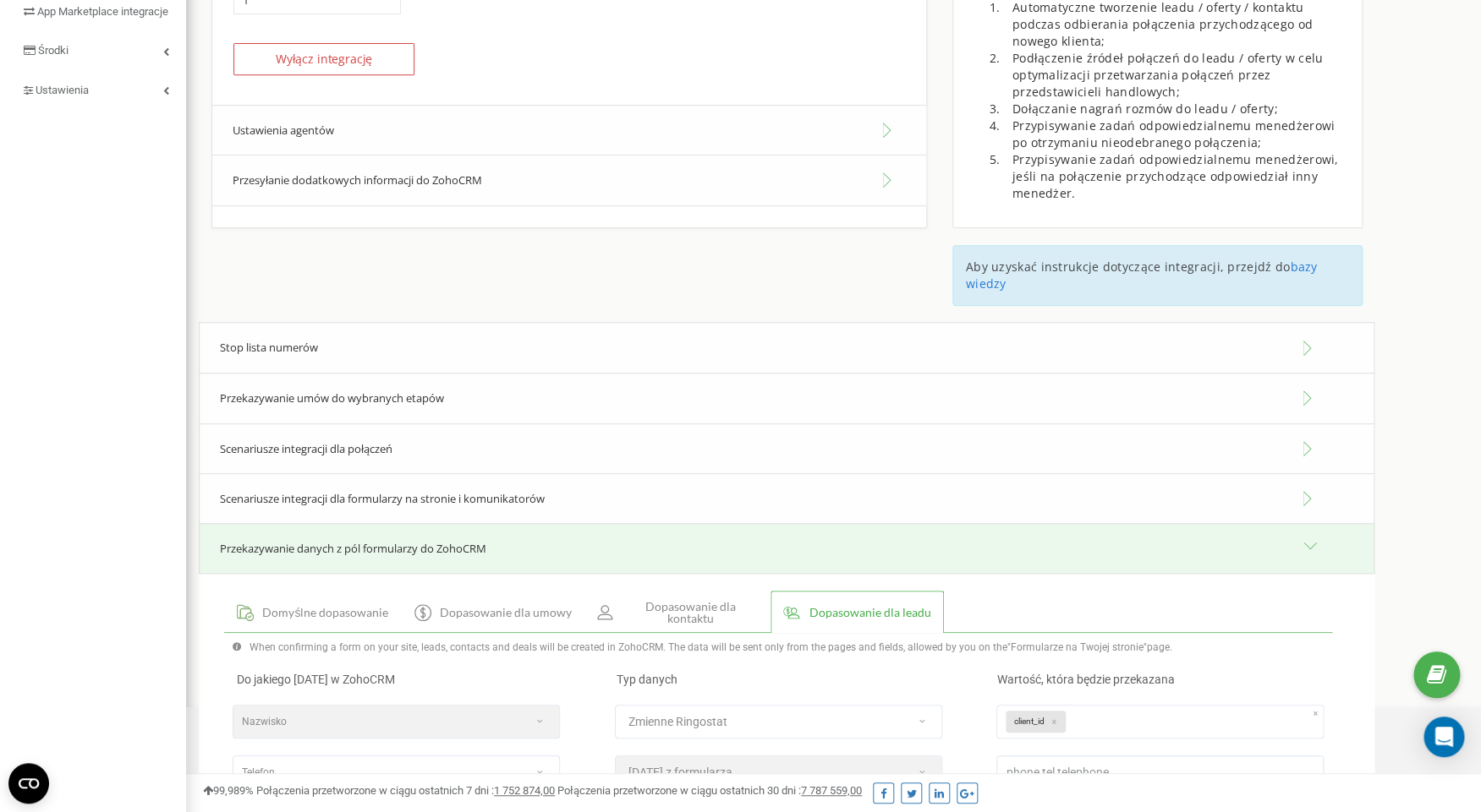
scroll to position [299, 0]
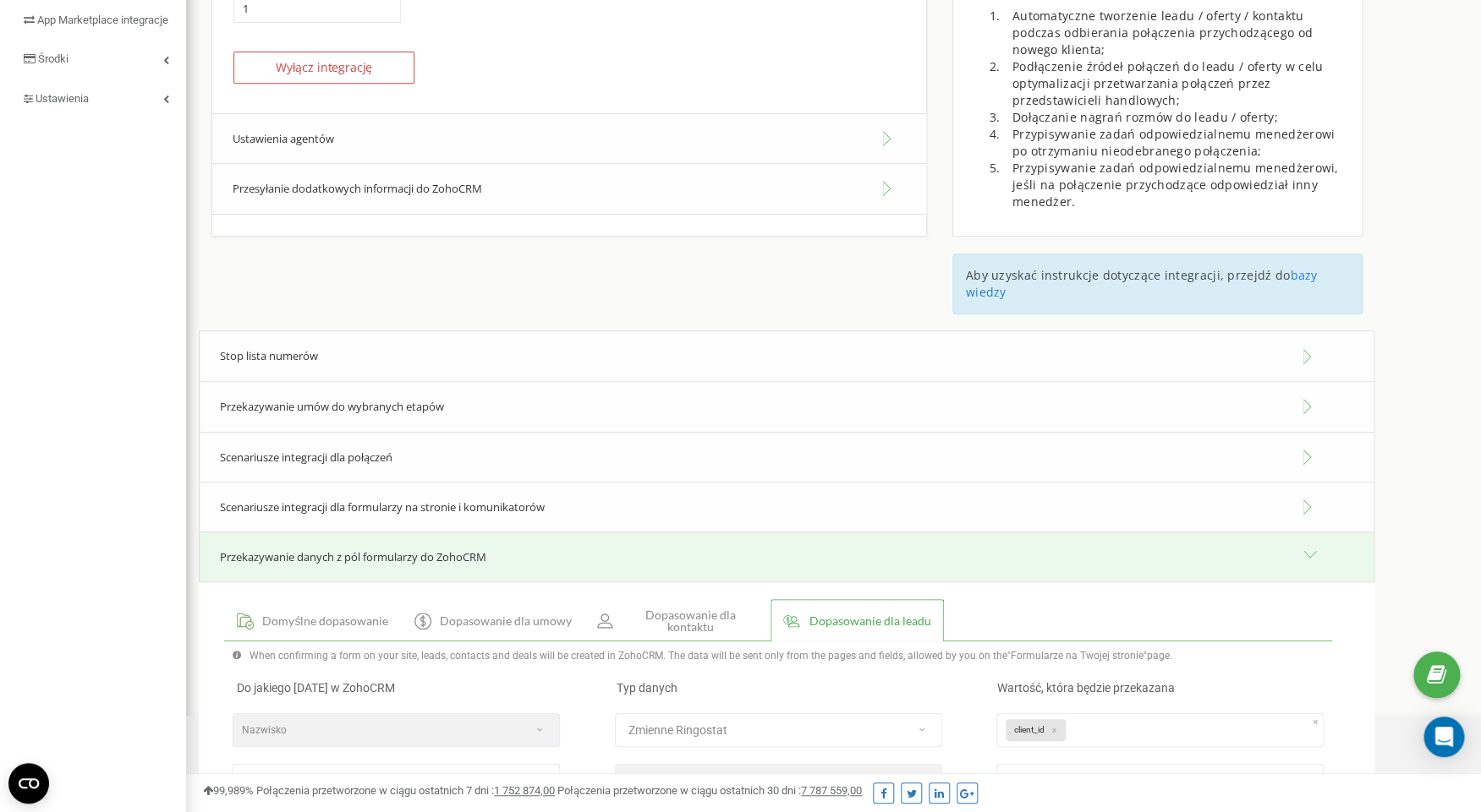
click at [504, 406] on div "Przekazywanie umów do wybranych etapów" at bounding box center [786, 407] width 1176 height 52
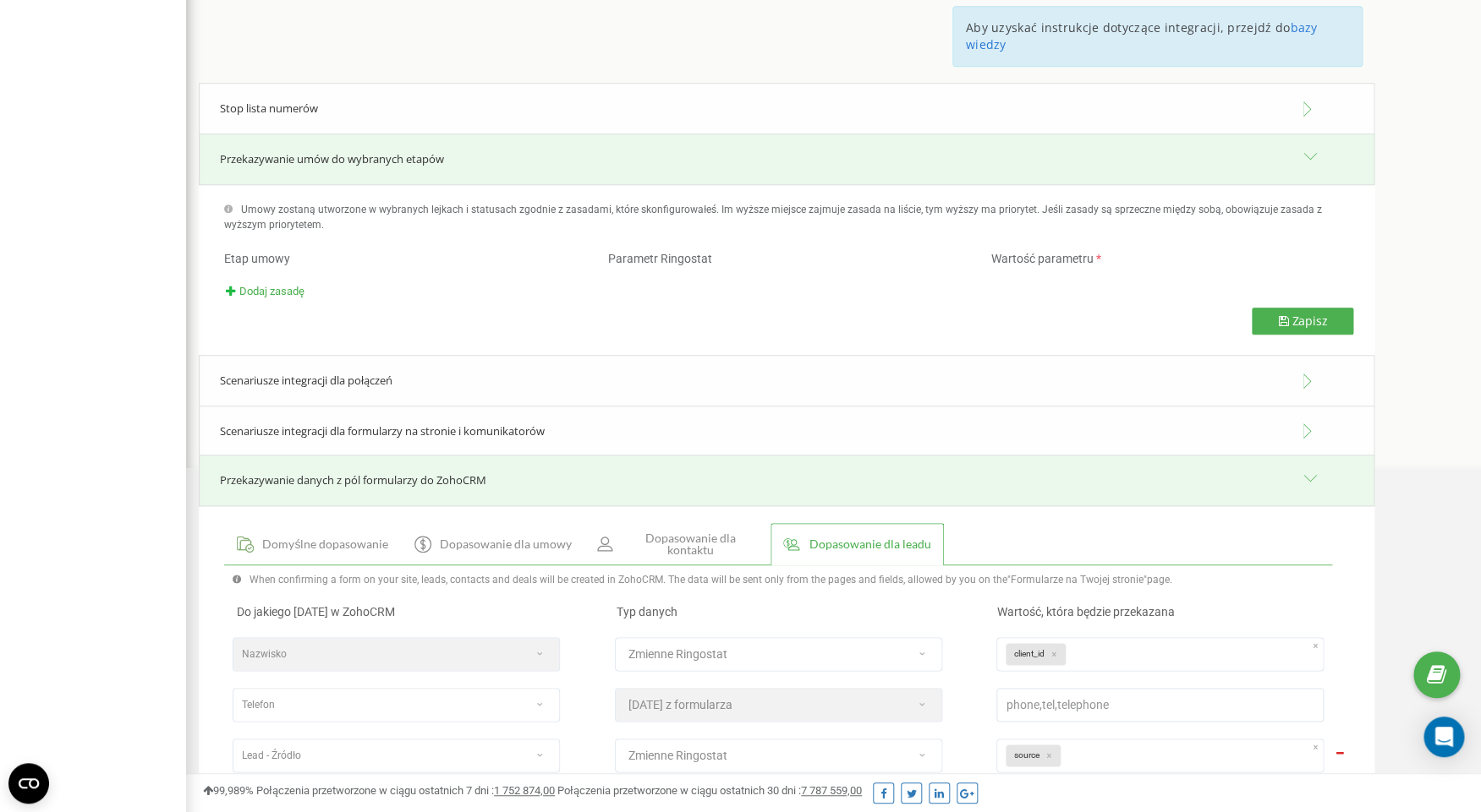
scroll to position [551, 0]
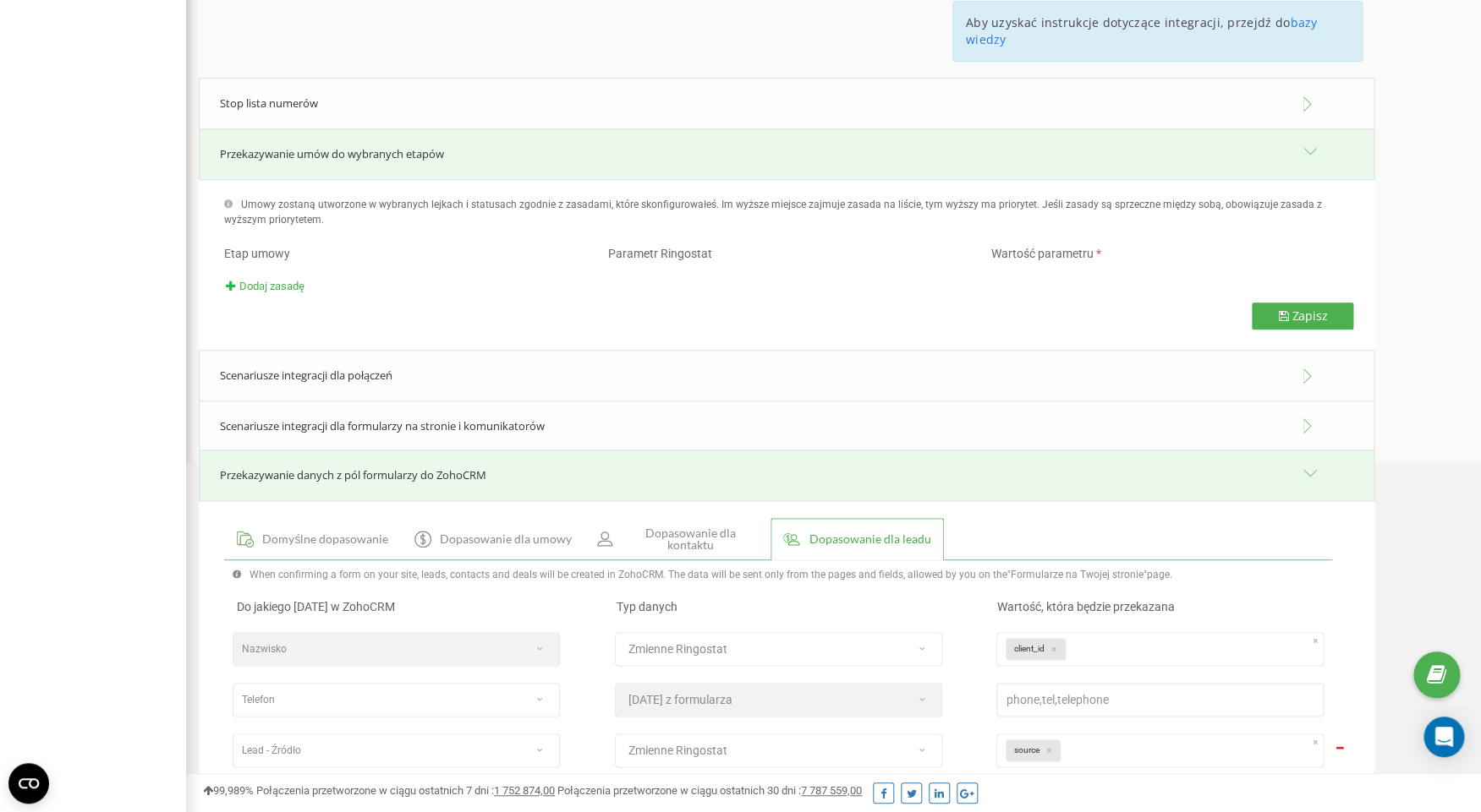
click at [518, 375] on div "Scenariusze integracji dla połączeń" at bounding box center [786, 376] width 1176 height 52
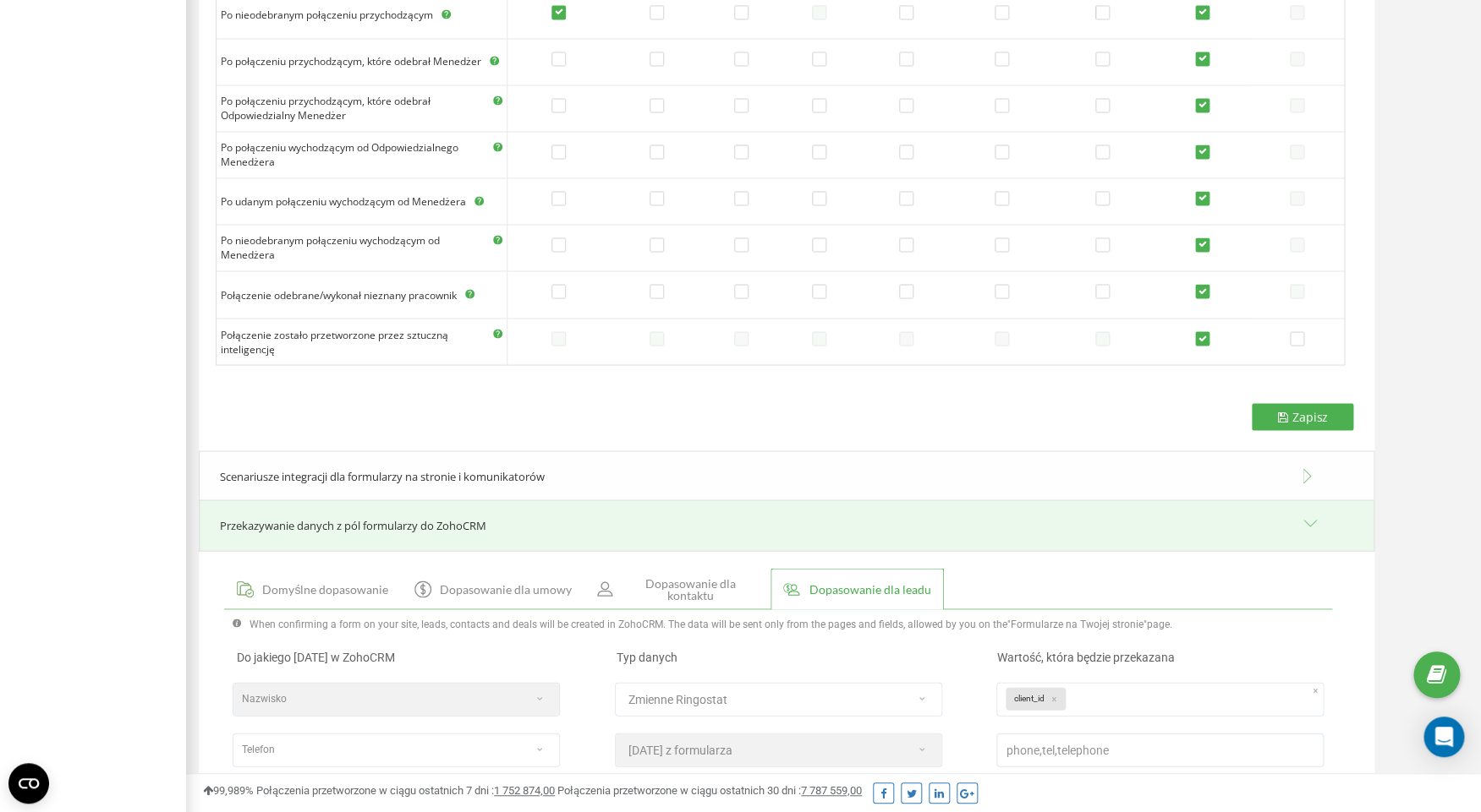
scroll to position [1220, 0]
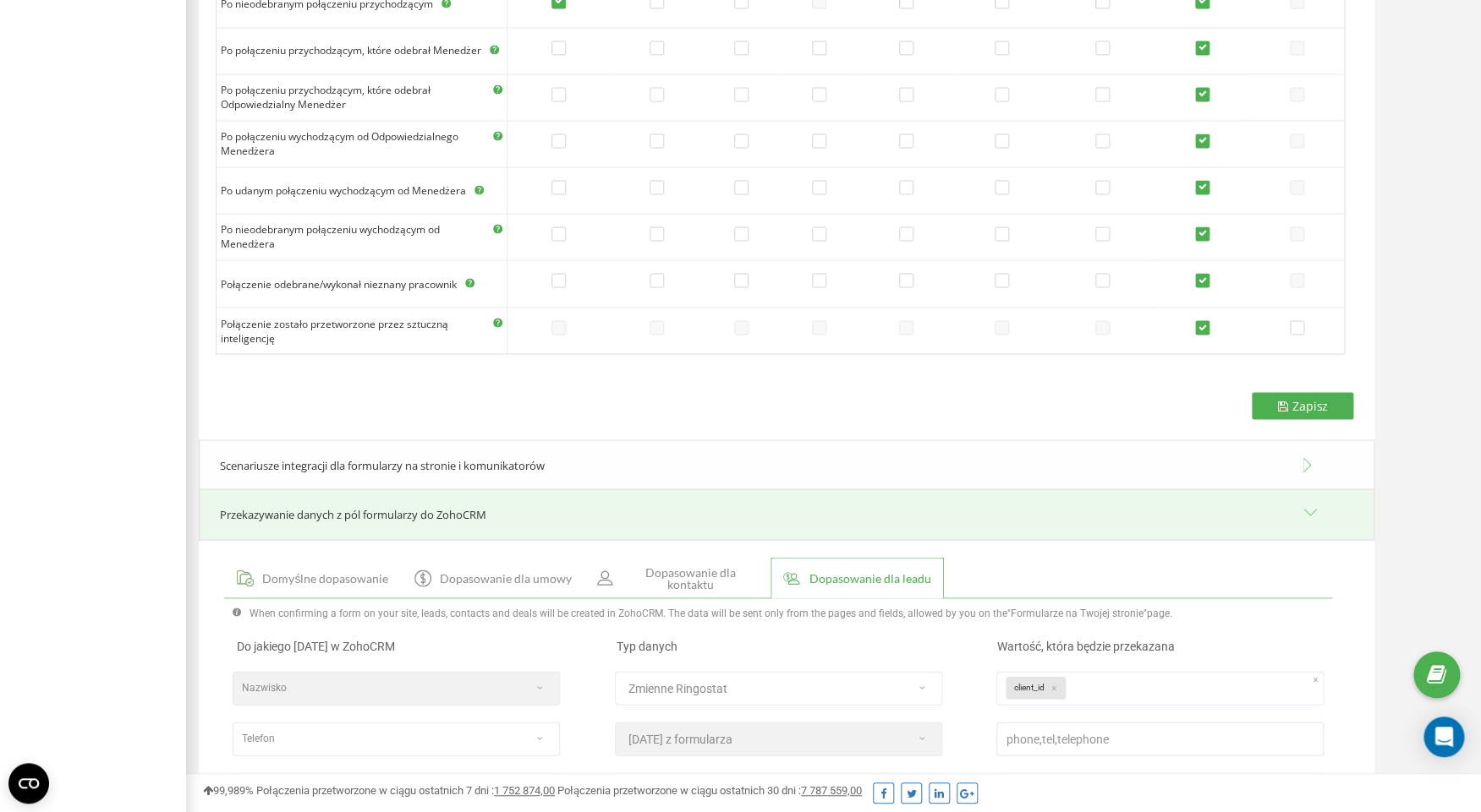
click at [481, 508] on span "Przekazywanie danych z pól formularzy do ZohoCRM" at bounding box center [353, 514] width 266 height 15
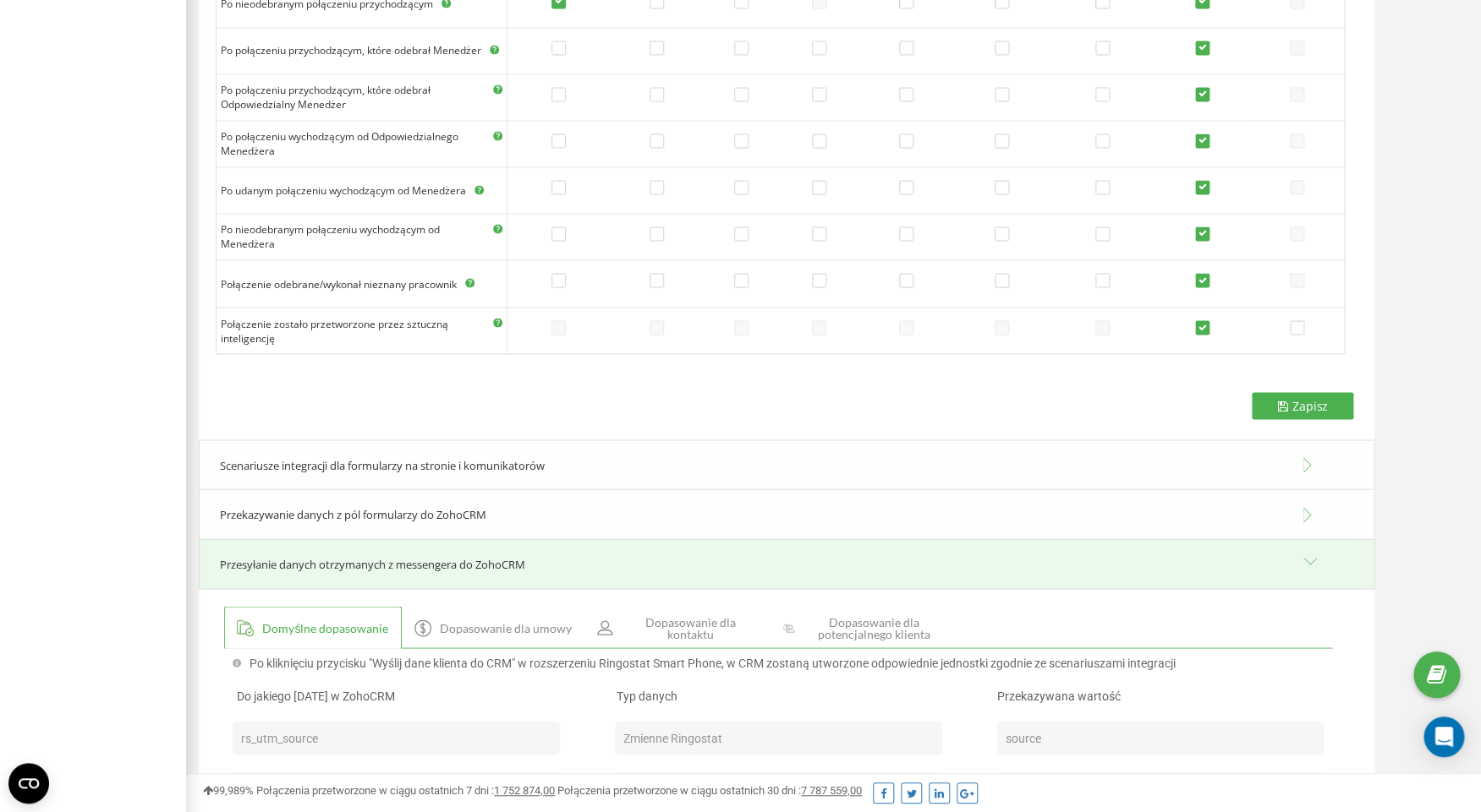
click at [481, 508] on span "Przekazywanie danych z pól formularzy do ZohoCRM" at bounding box center [353, 514] width 266 height 15
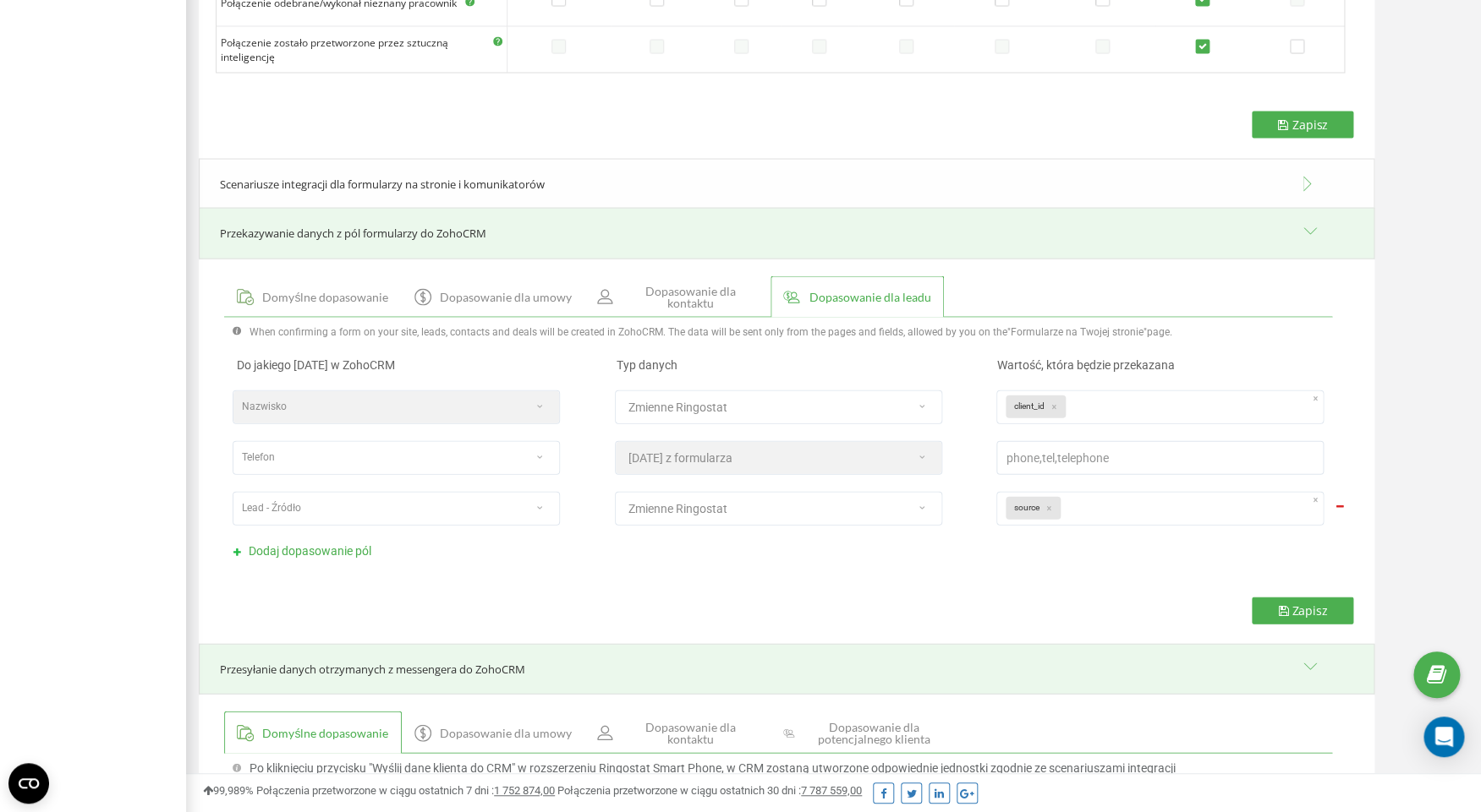
scroll to position [1540, 0]
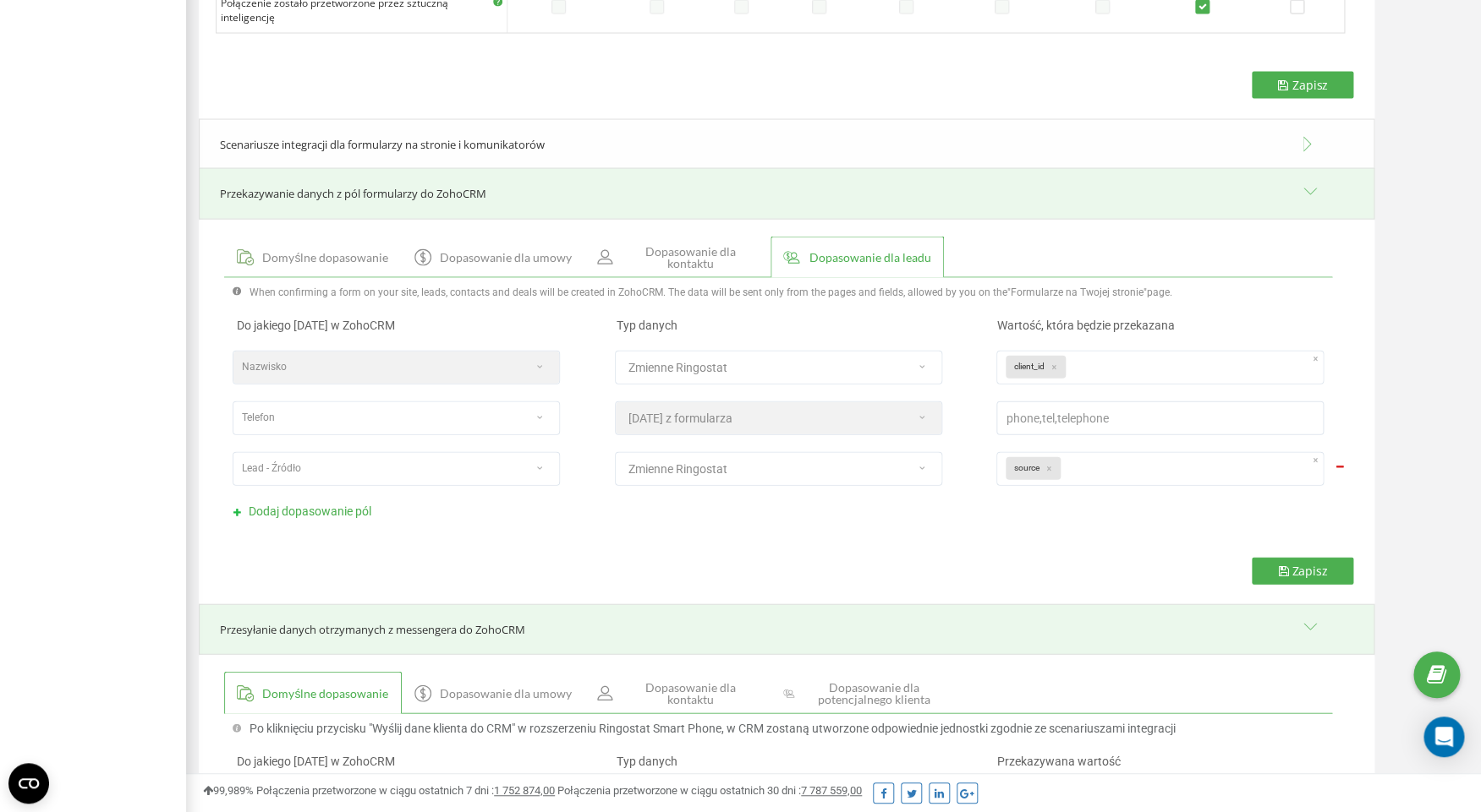
click at [560, 204] on div "Przekazywanie danych z pól formularzy do ZohoCRM" at bounding box center [786, 194] width 1176 height 52
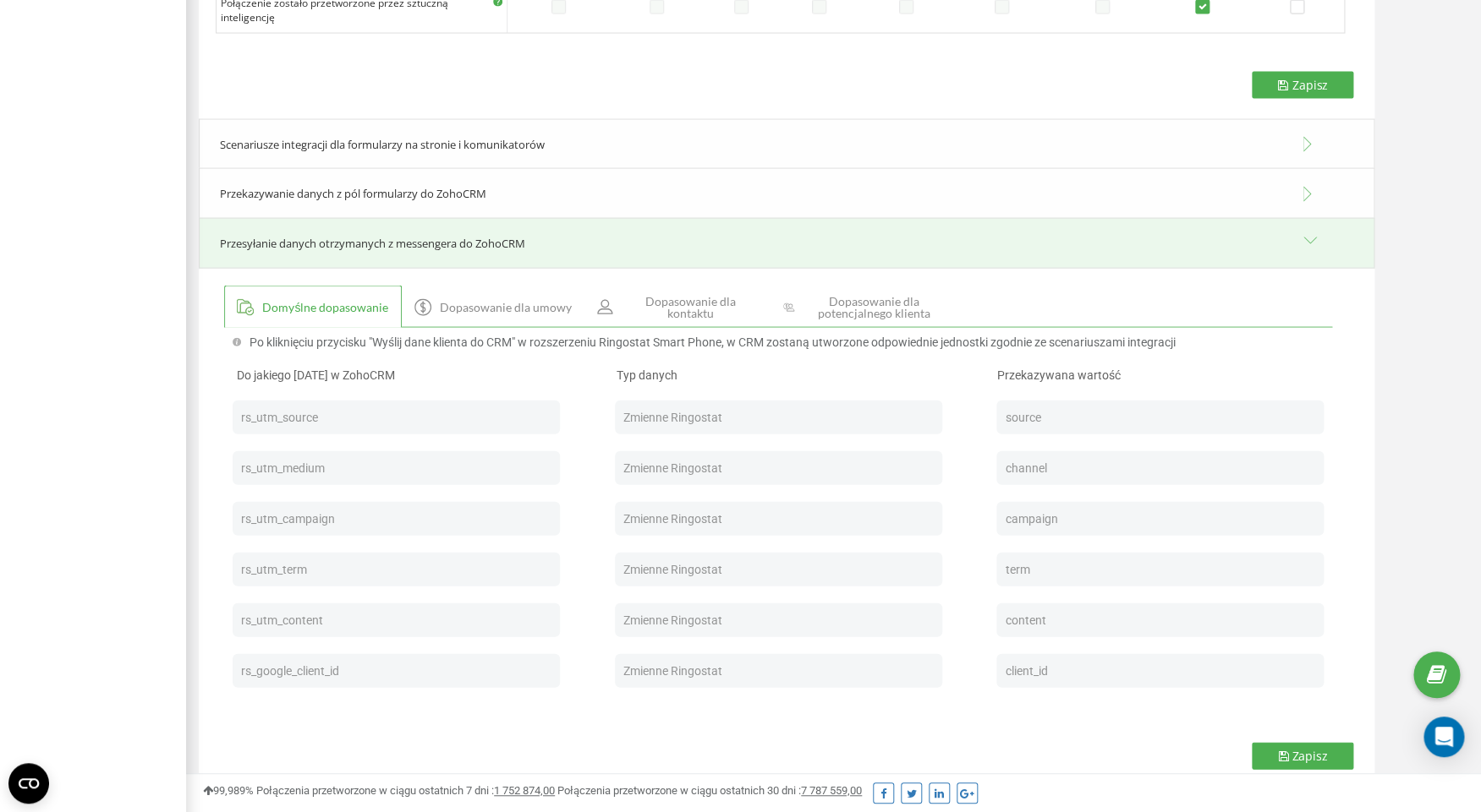
click at [515, 254] on div "Przesyłanie danych otrzymanych z messengera do ZohoCRM" at bounding box center [786, 244] width 1176 height 52
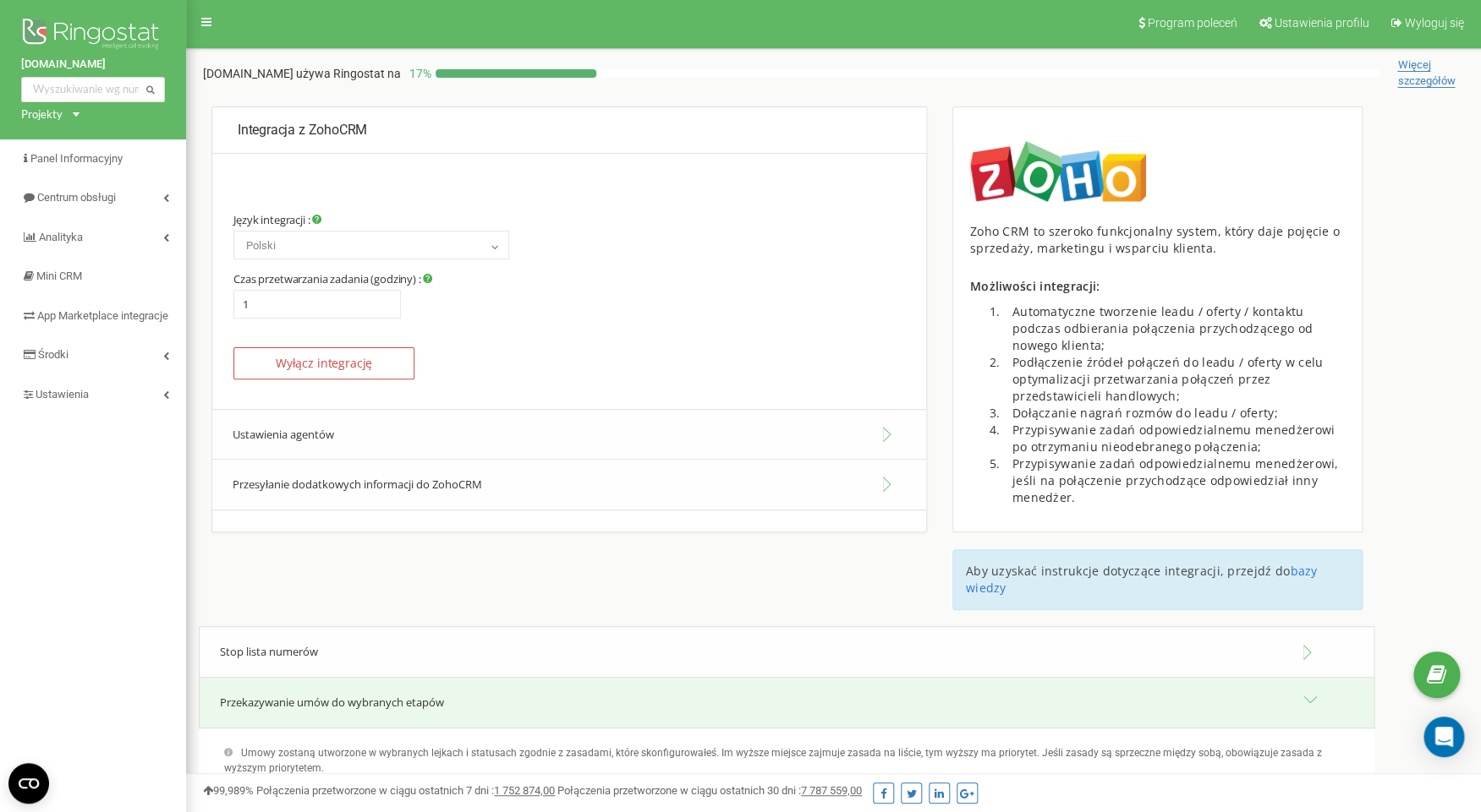
scroll to position [0, 0]
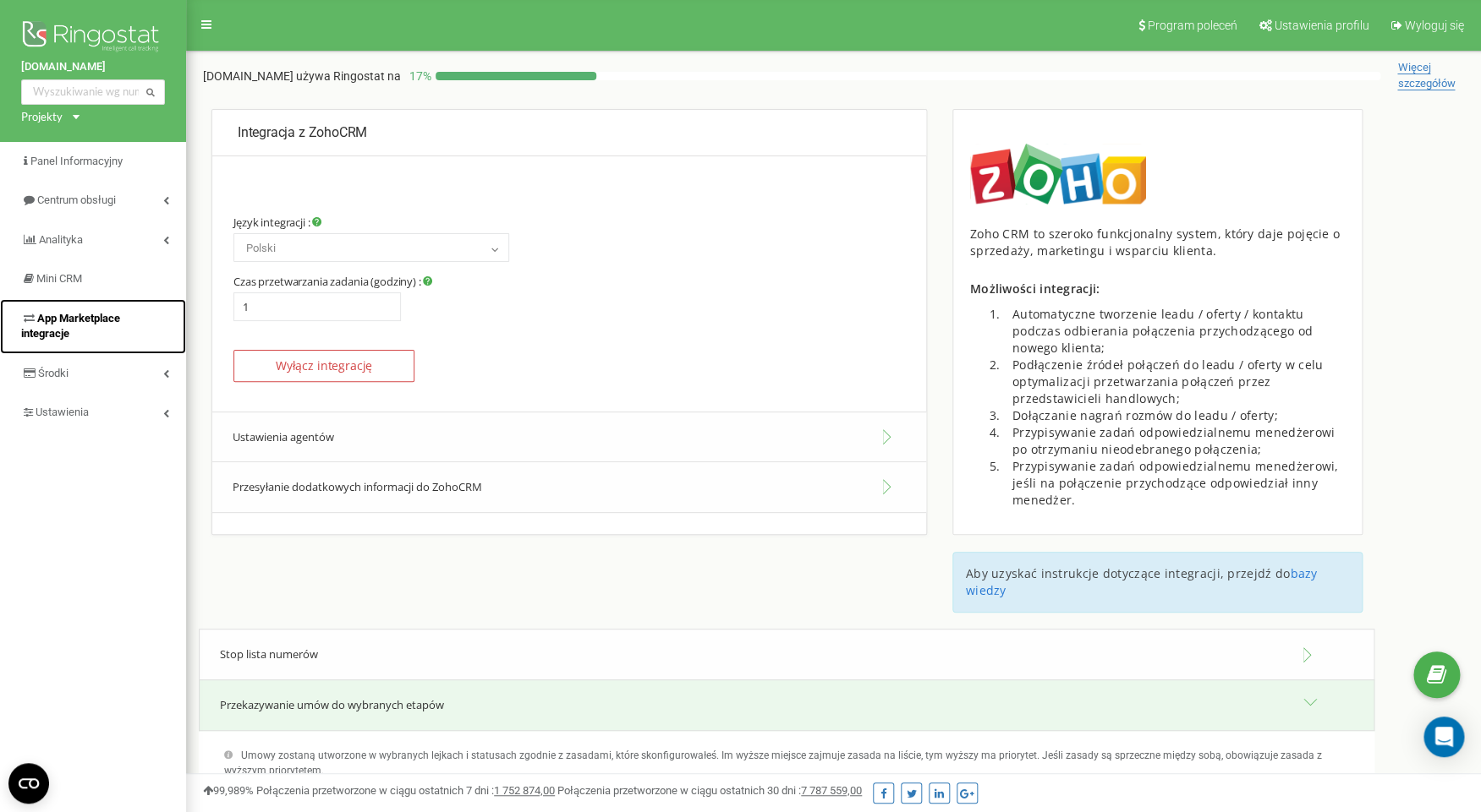
click at [85, 313] on span "App Marketplace integracje" at bounding box center [71, 326] width 99 height 29
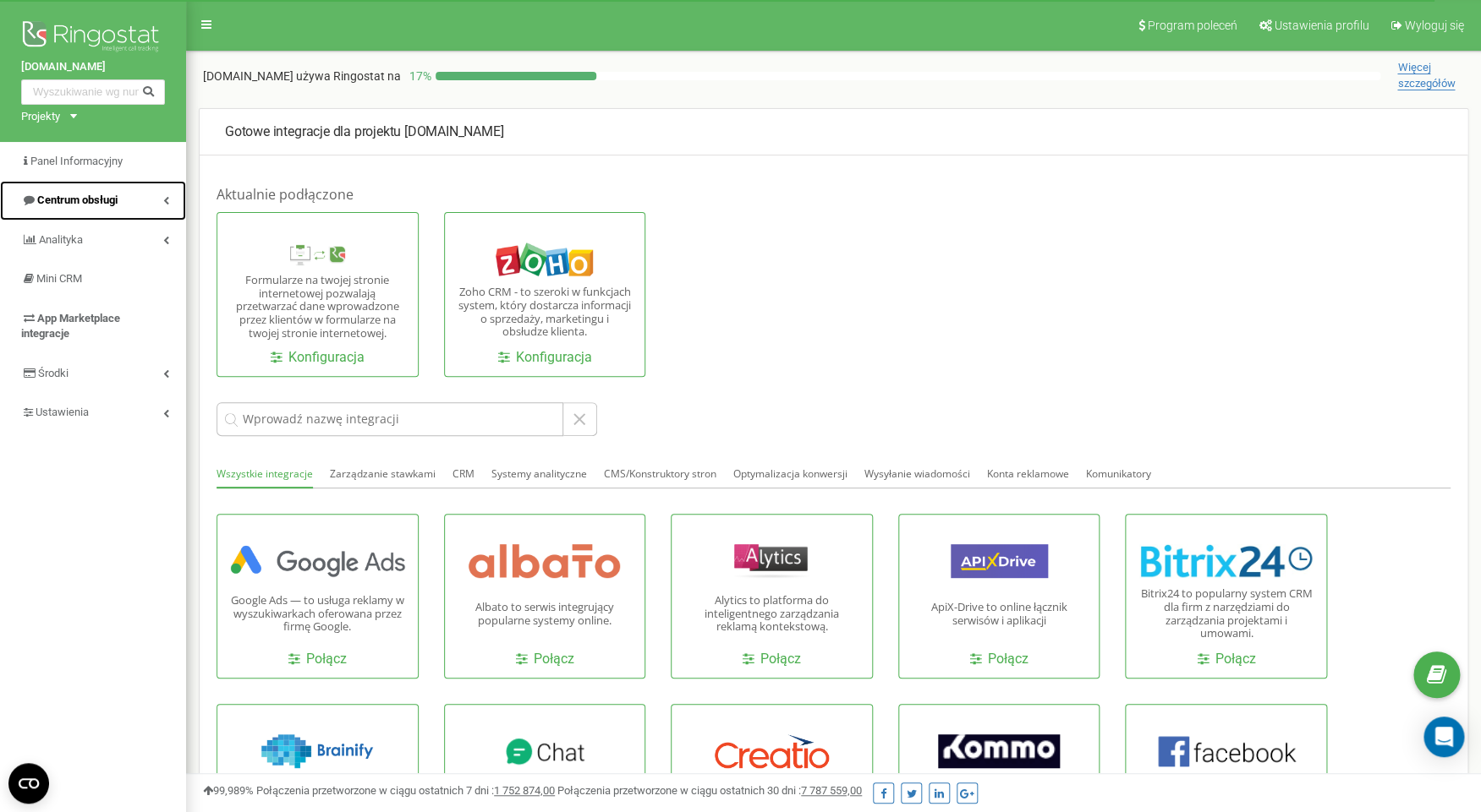
click at [157, 200] on link "Centrum obsługi" at bounding box center [93, 200] width 186 height 40
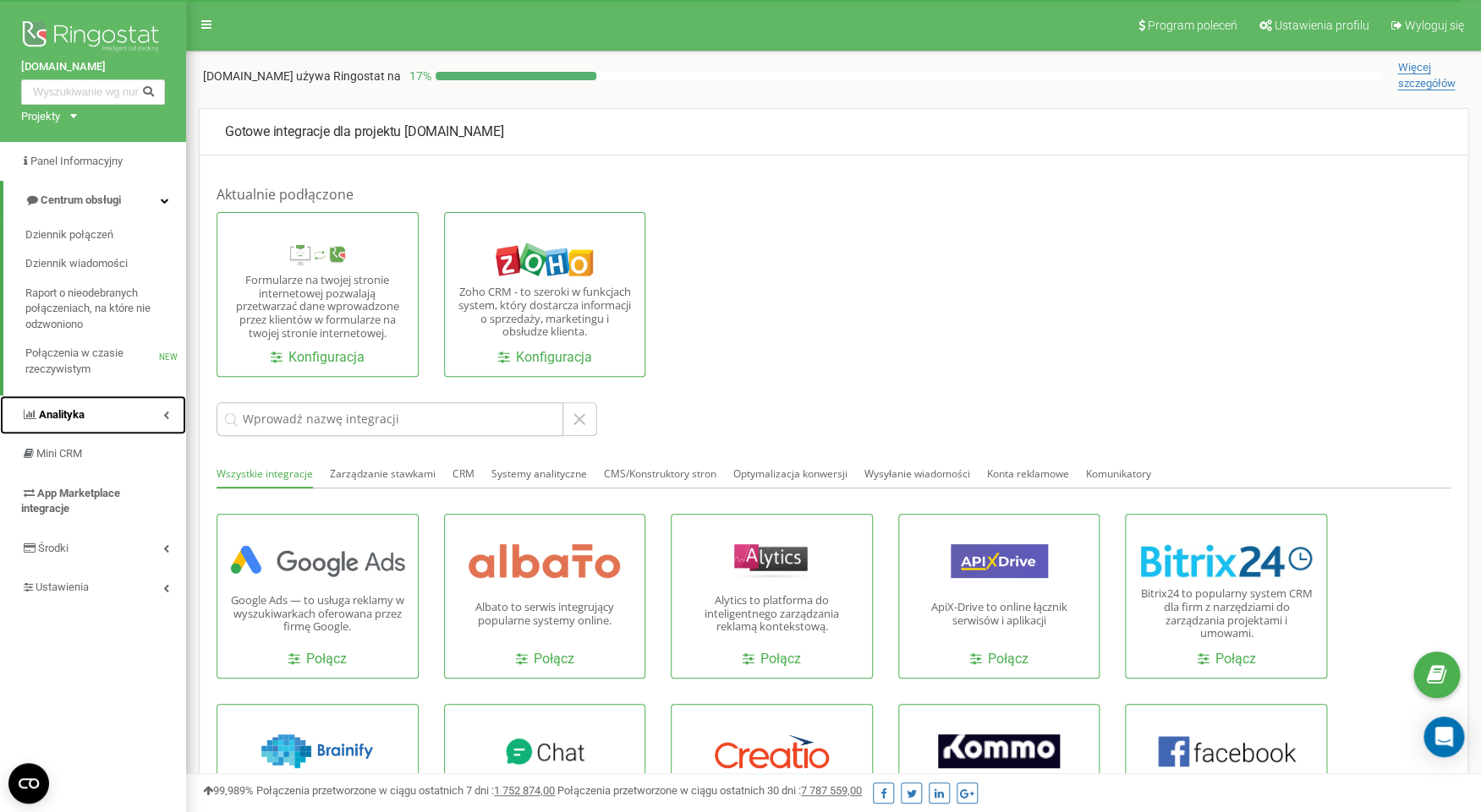
click at [119, 408] on link "Analityka" at bounding box center [93, 415] width 186 height 40
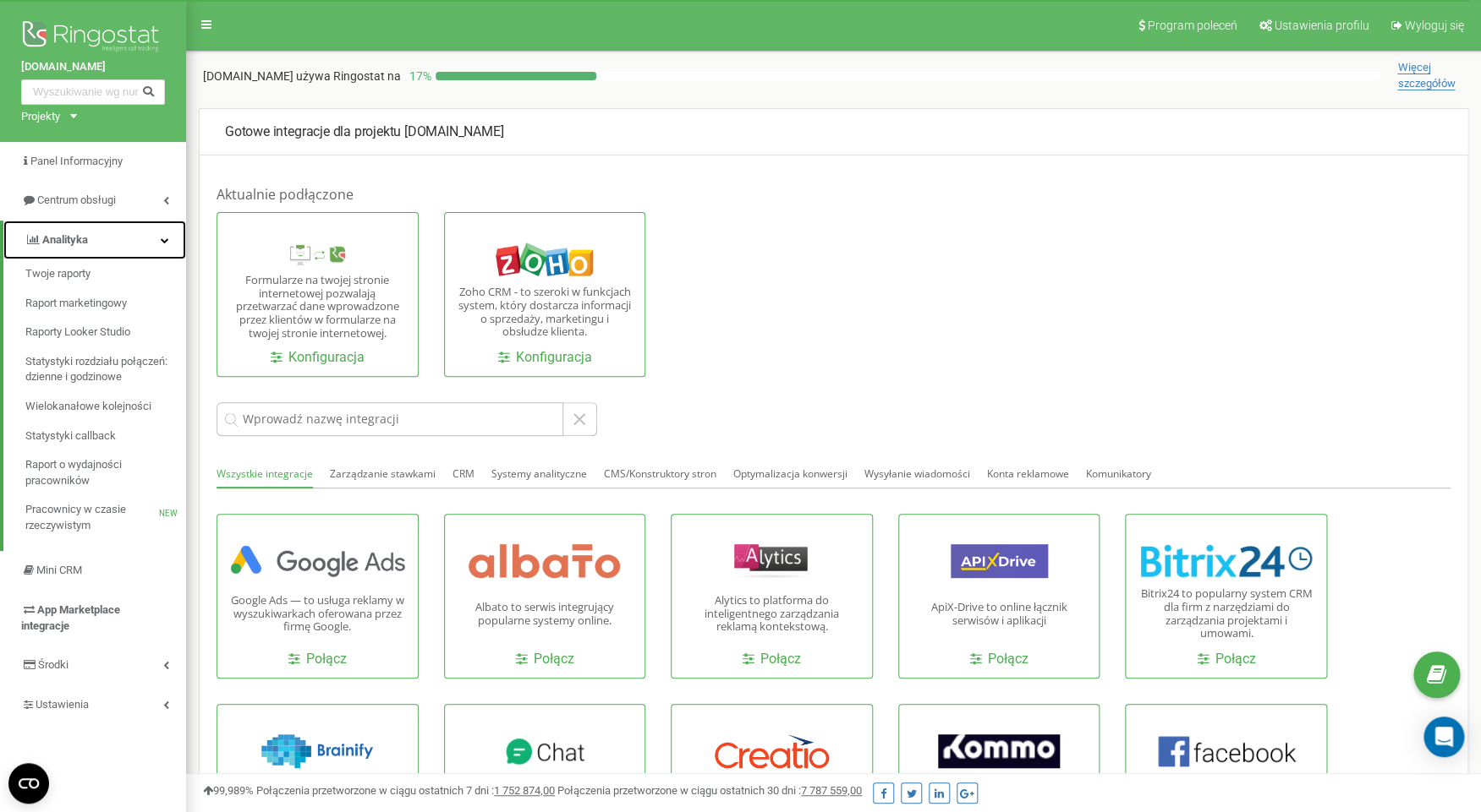
click at [150, 241] on link "Analityka" at bounding box center [95, 240] width 183 height 40
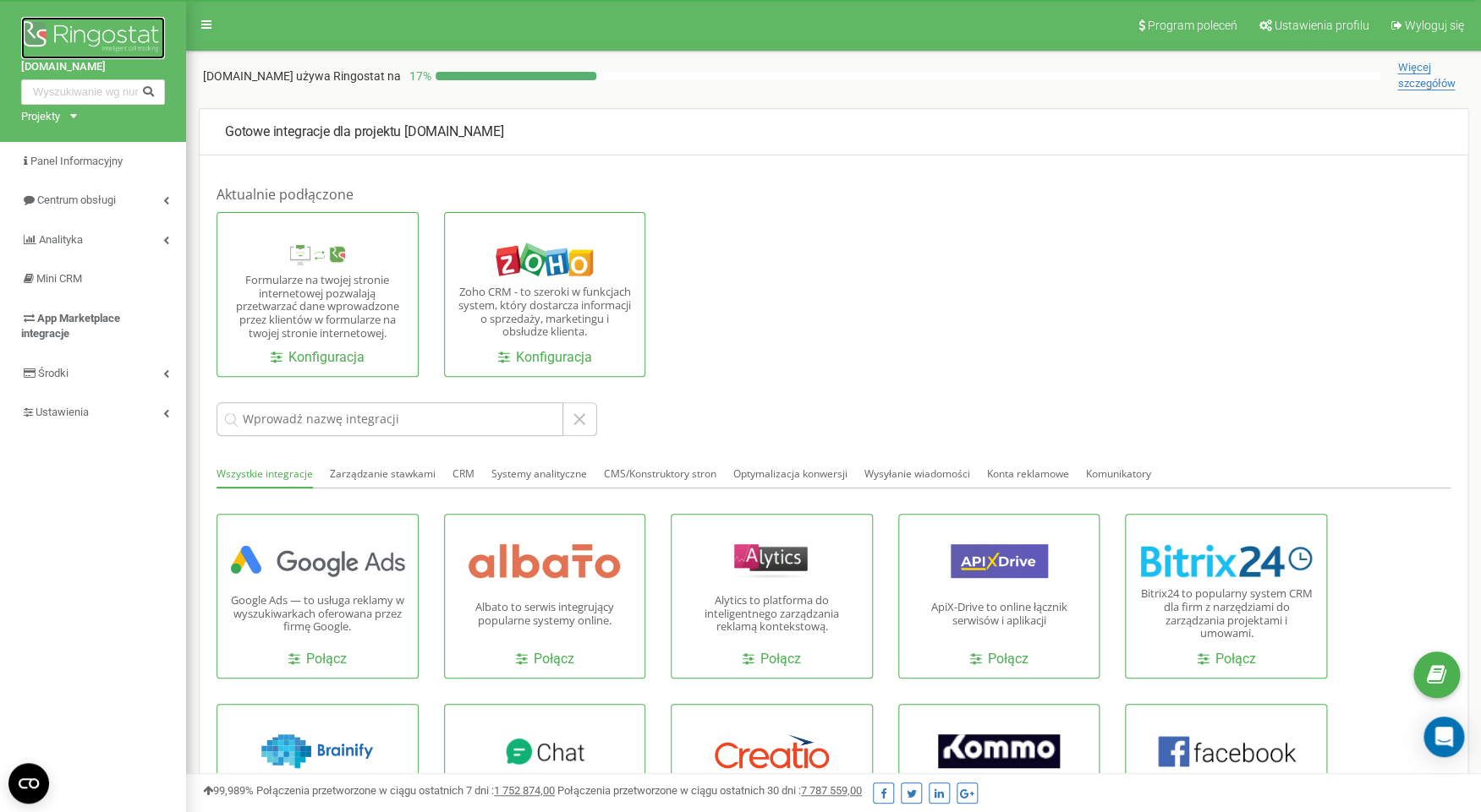
click at [127, 38] on img at bounding box center [93, 38] width 144 height 43
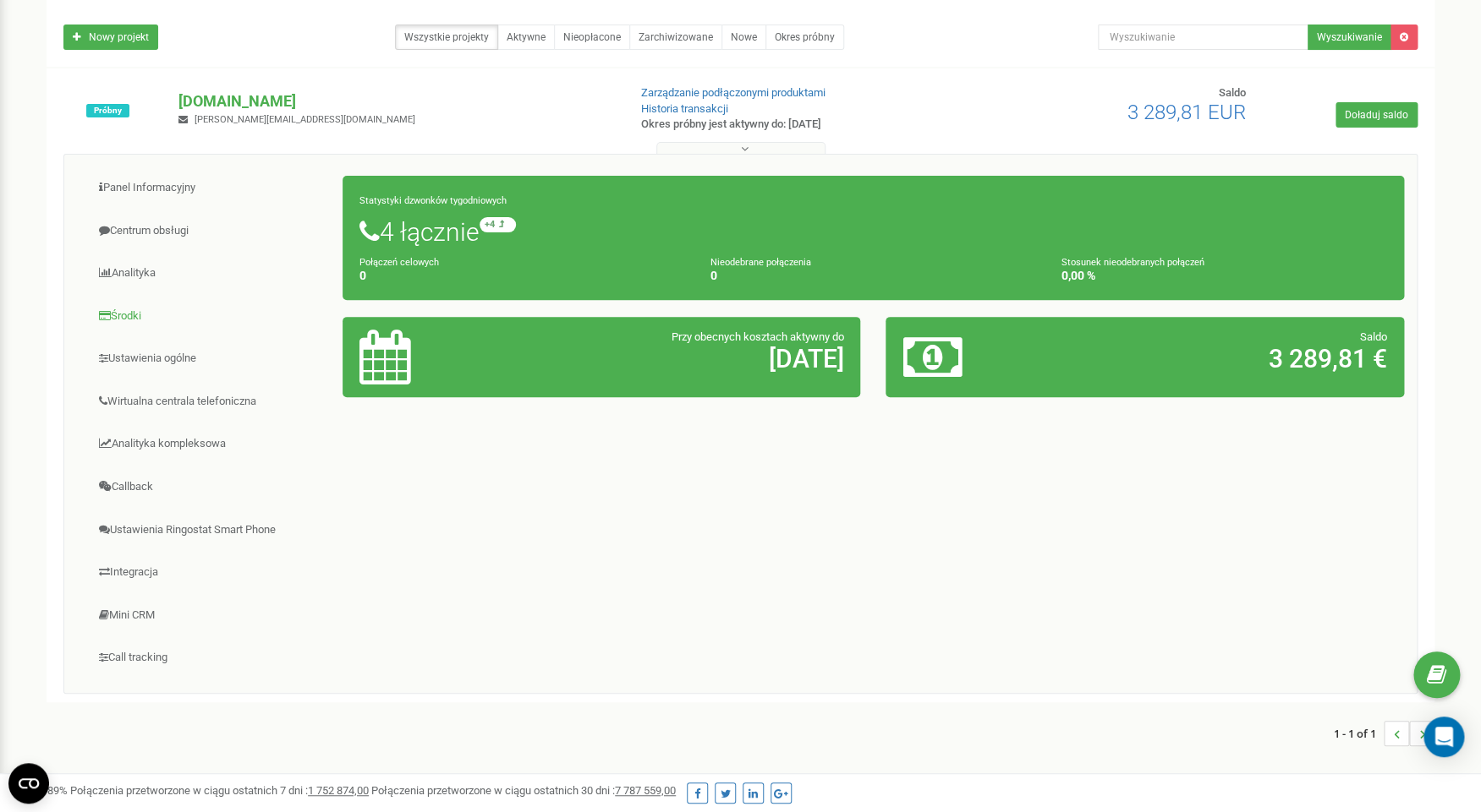
scroll to position [135, 0]
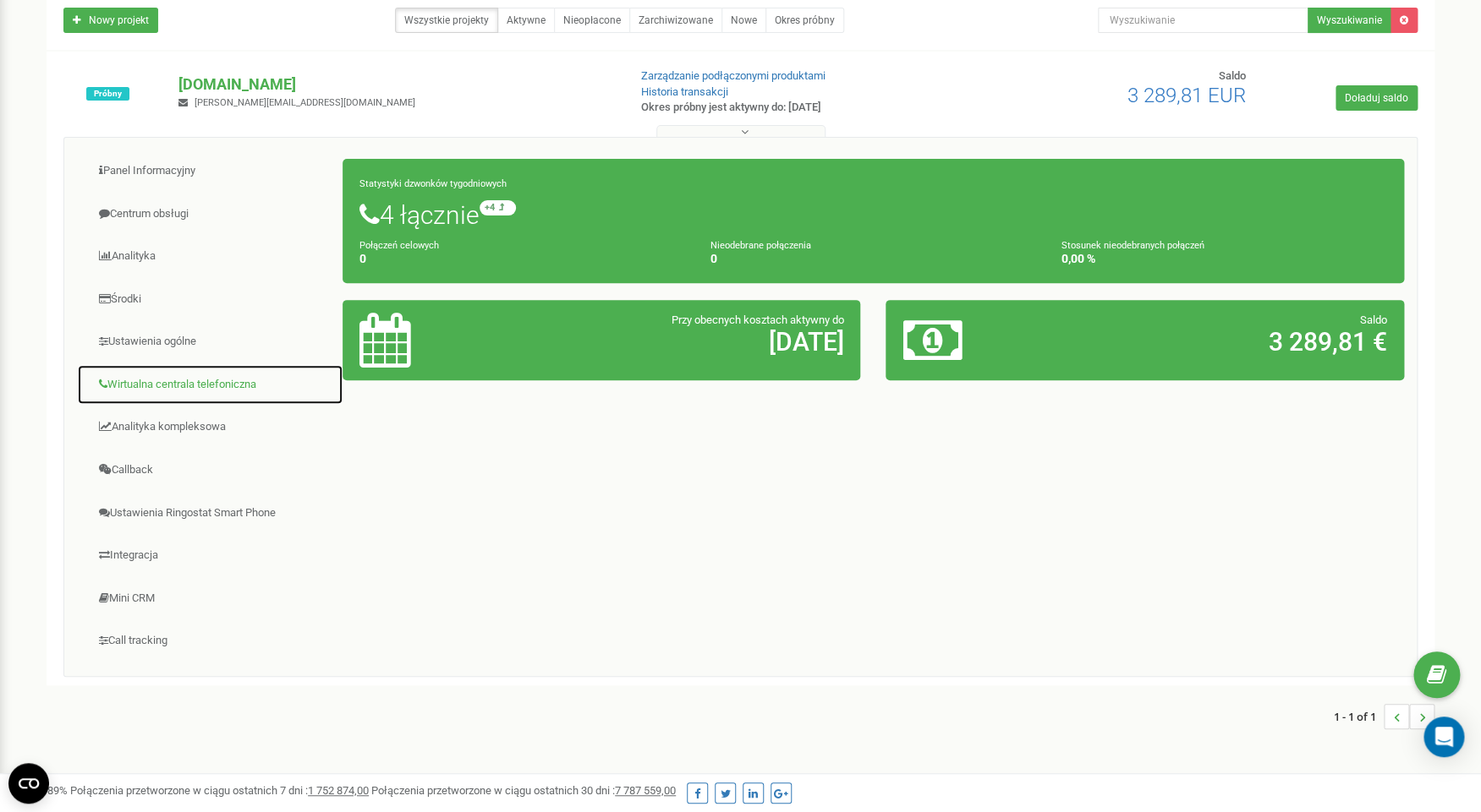
click at [227, 393] on link "Wirtualna centrala telefoniczna" at bounding box center [210, 385] width 266 height 42
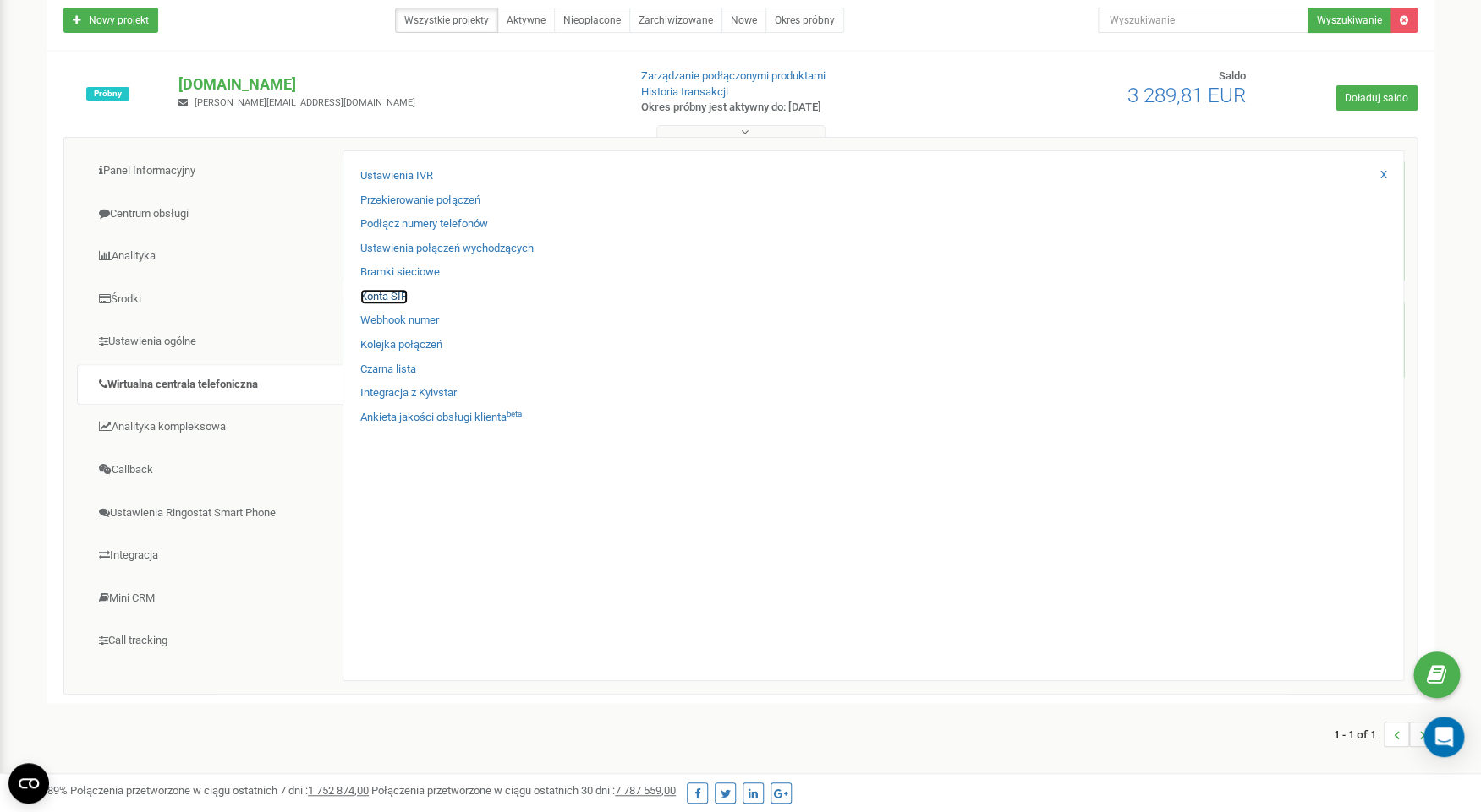
click at [396, 293] on link "Konta SIP" at bounding box center [383, 297] width 47 height 16
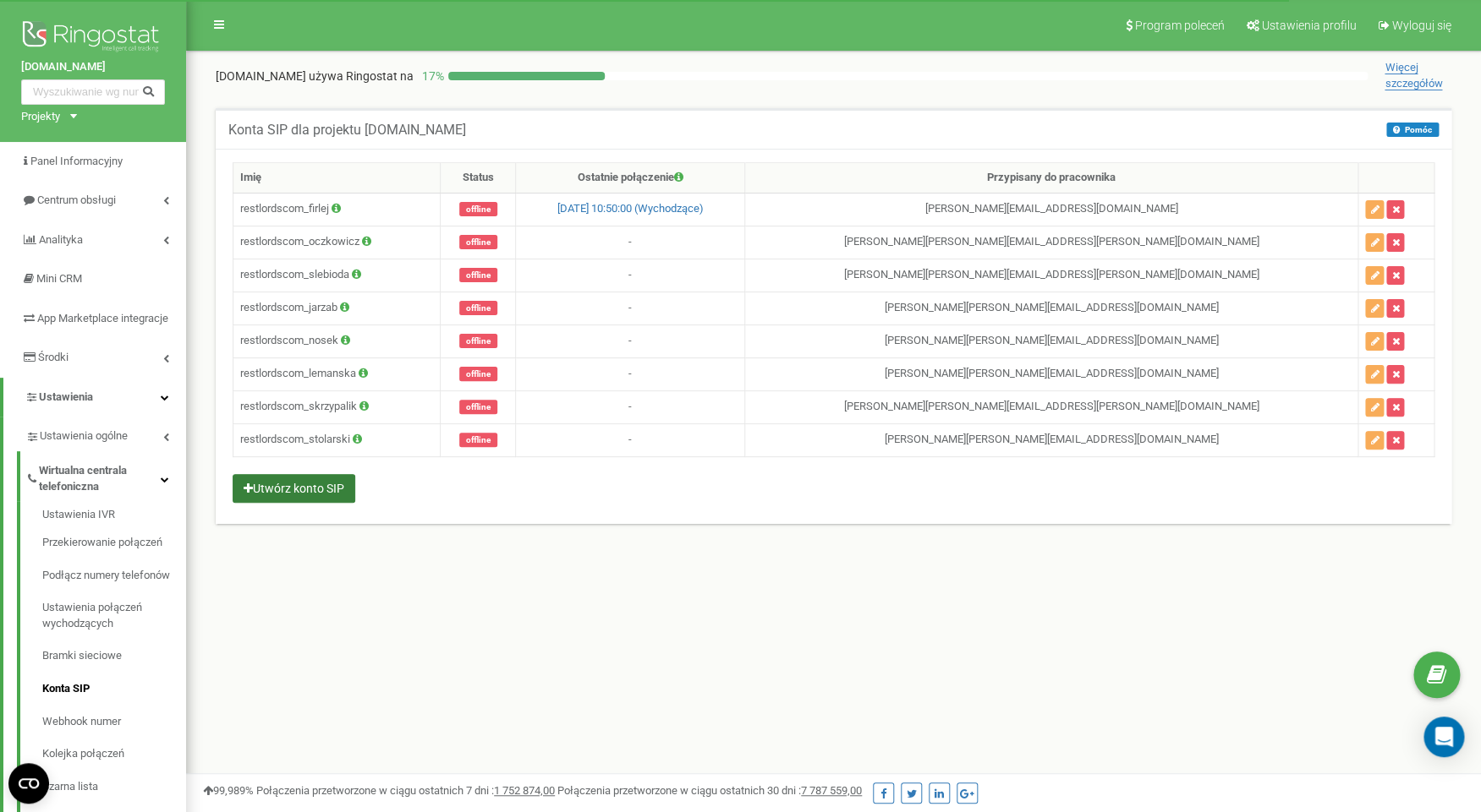
click at [331, 490] on button "Utwórz konto SIP" at bounding box center [294, 488] width 123 height 29
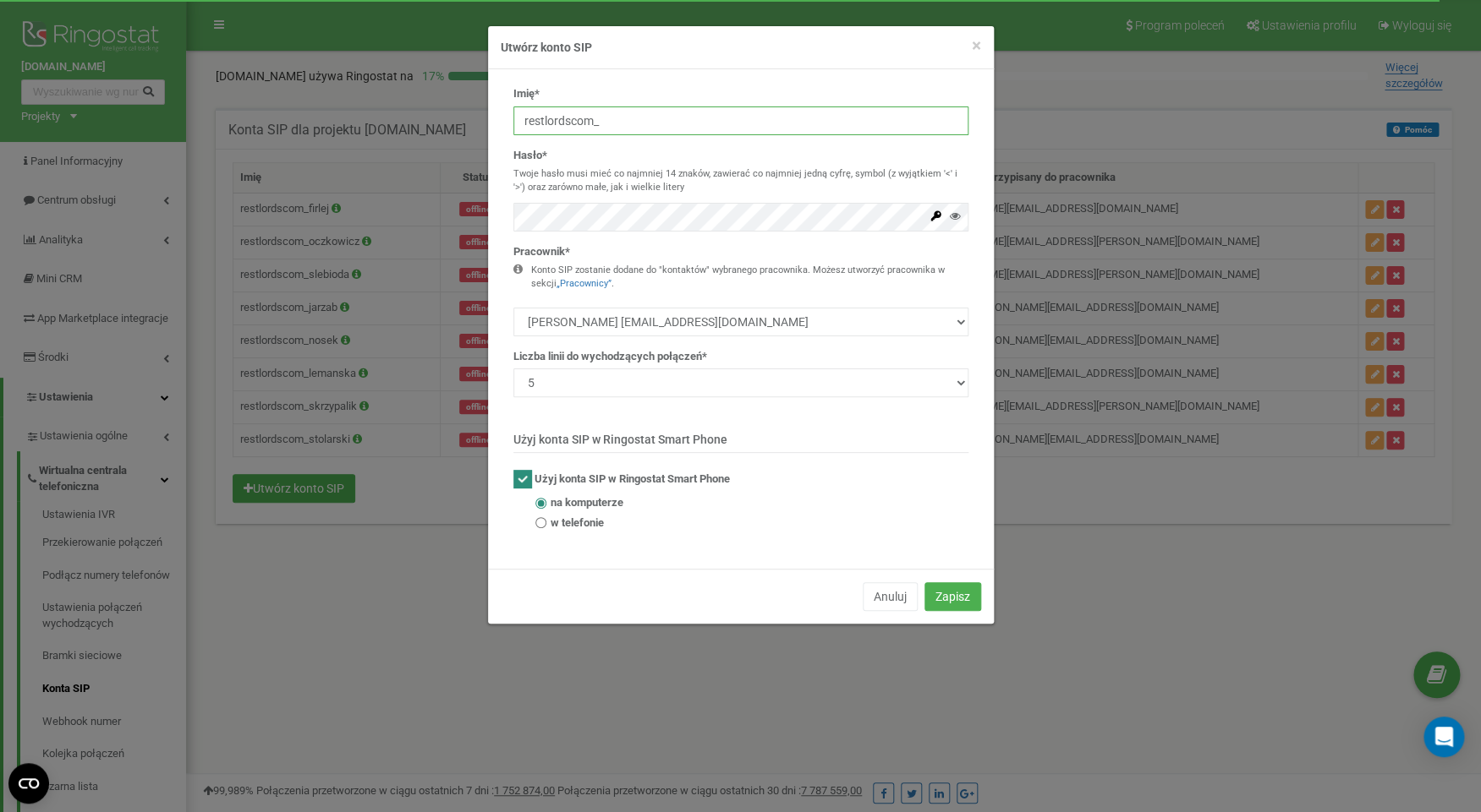
click at [586, 118] on input "restlordscom_" at bounding box center [741, 121] width 455 height 29
type input "restlordscom_webiee"
click at [904, 594] on button "Anuluj" at bounding box center [890, 597] width 55 height 29
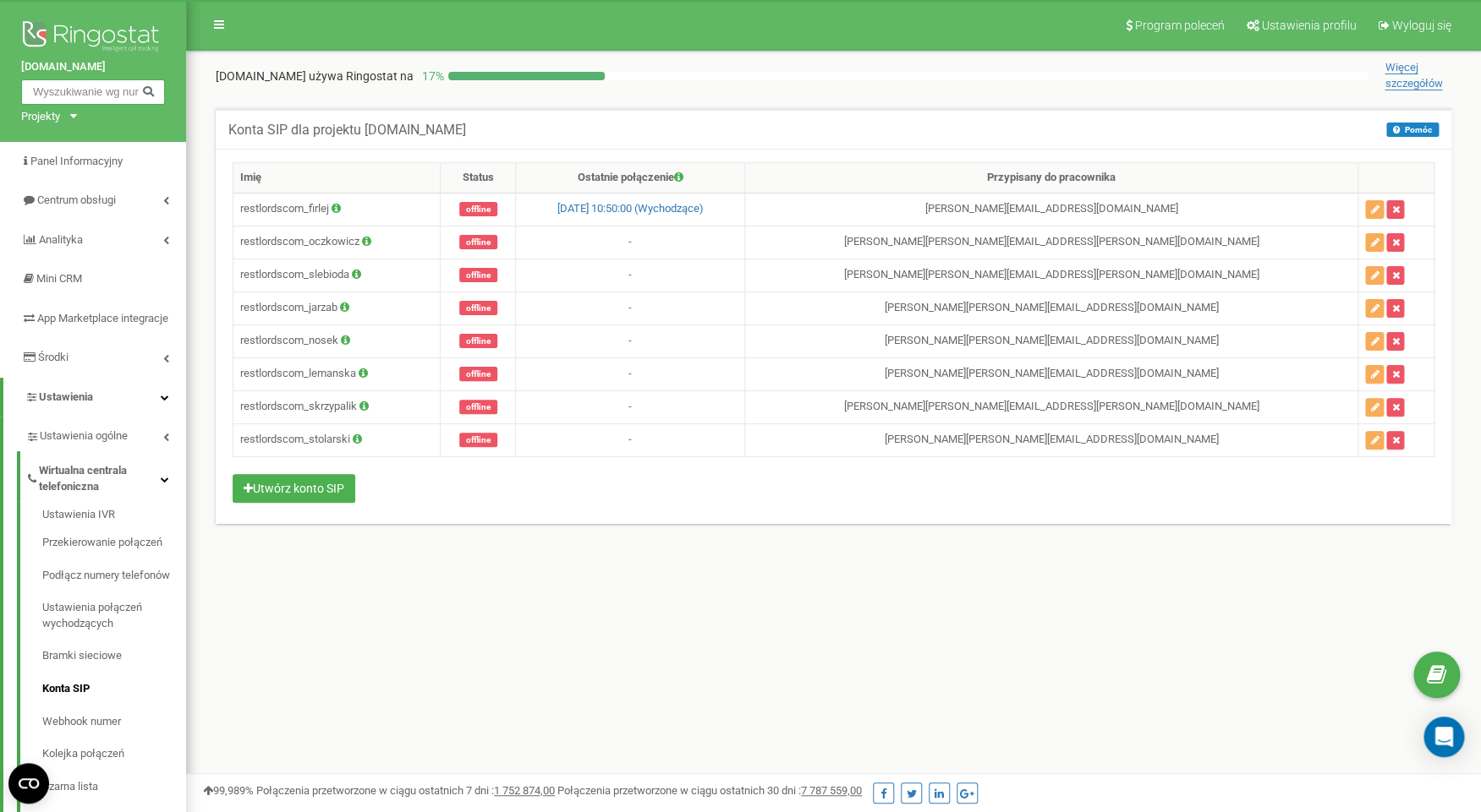
click at [81, 86] on input "text" at bounding box center [93, 92] width 144 height 25
click at [166, 201] on icon at bounding box center [166, 200] width 6 height 8
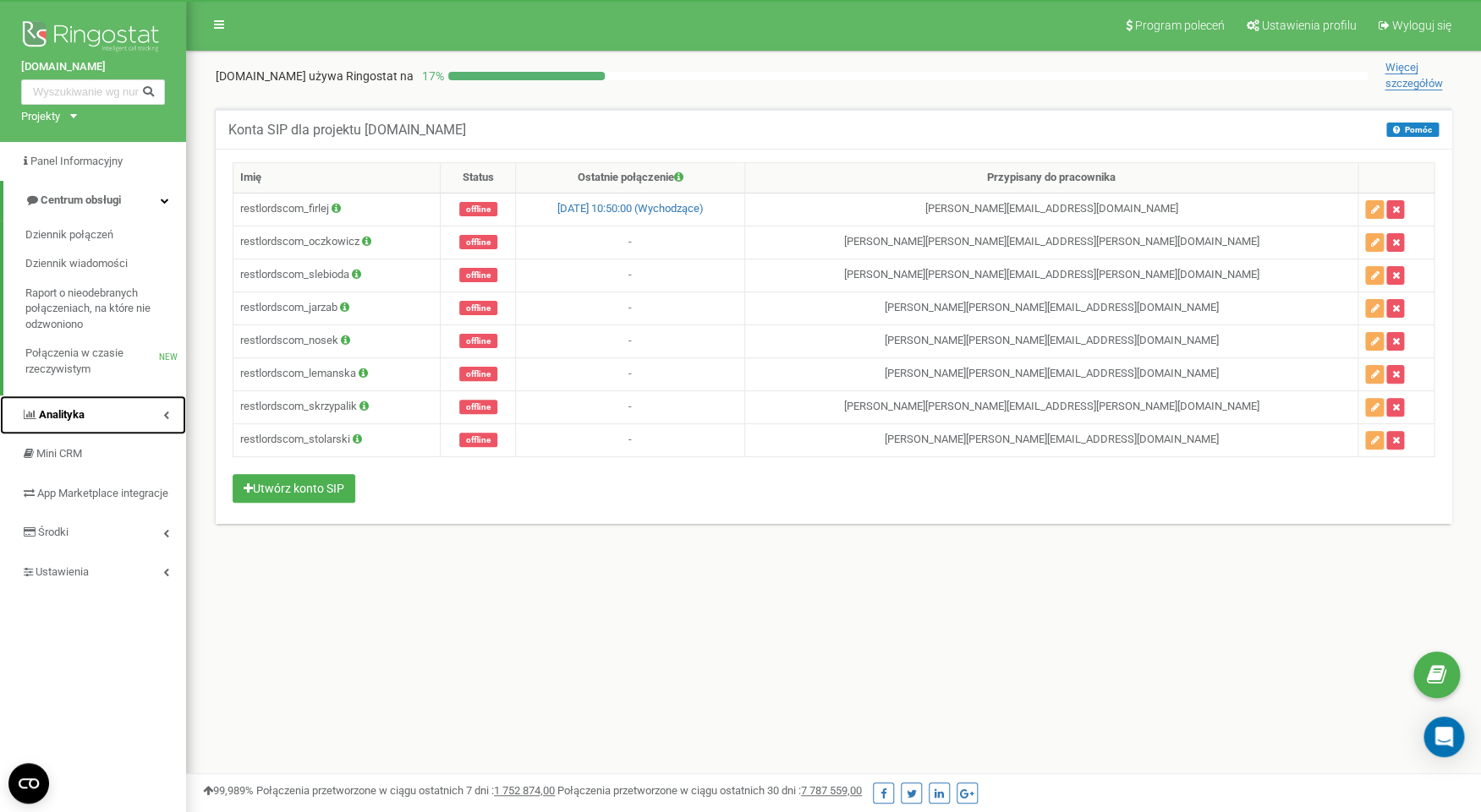
click at [108, 407] on link "Analityka" at bounding box center [93, 415] width 186 height 40
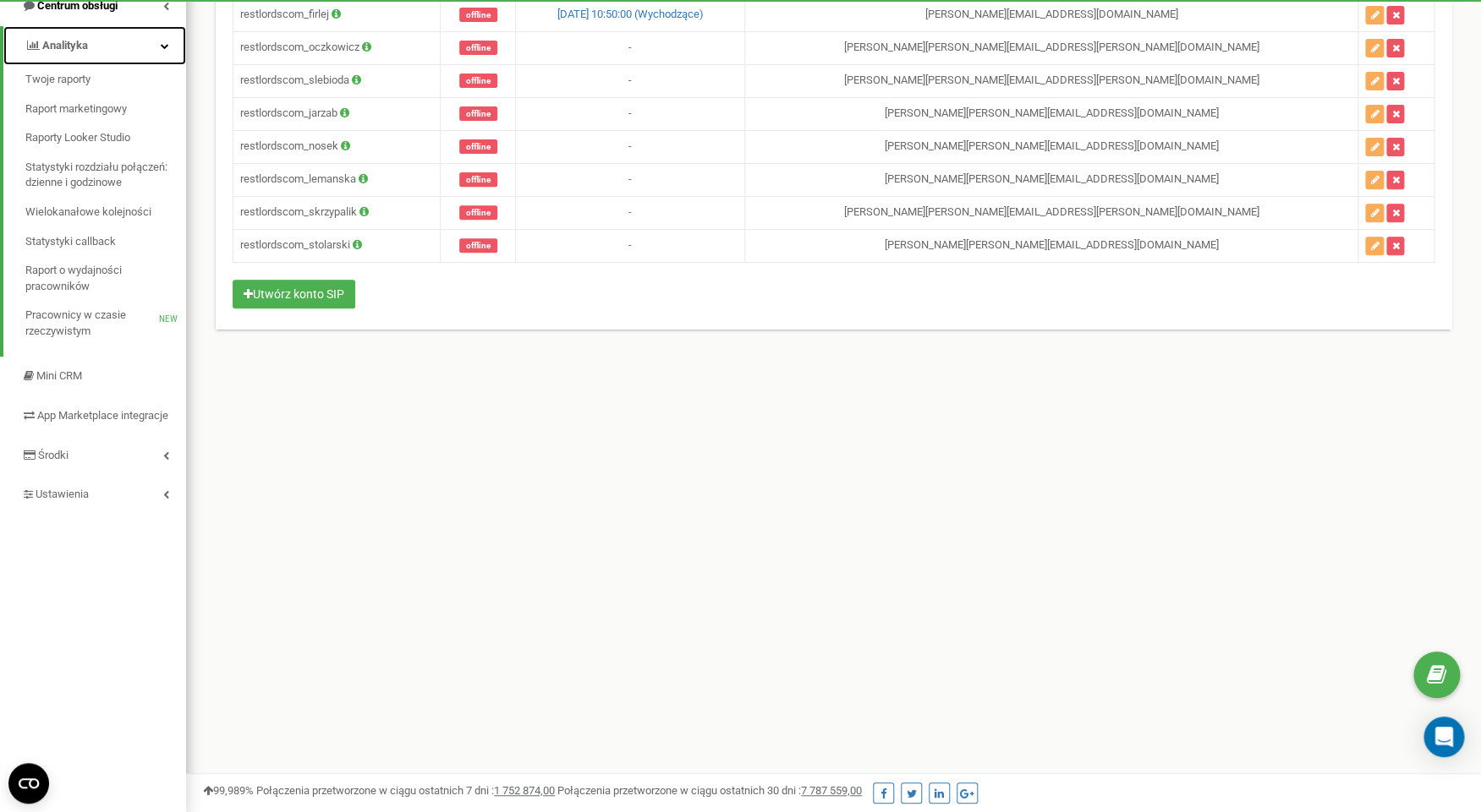
scroll to position [202, 0]
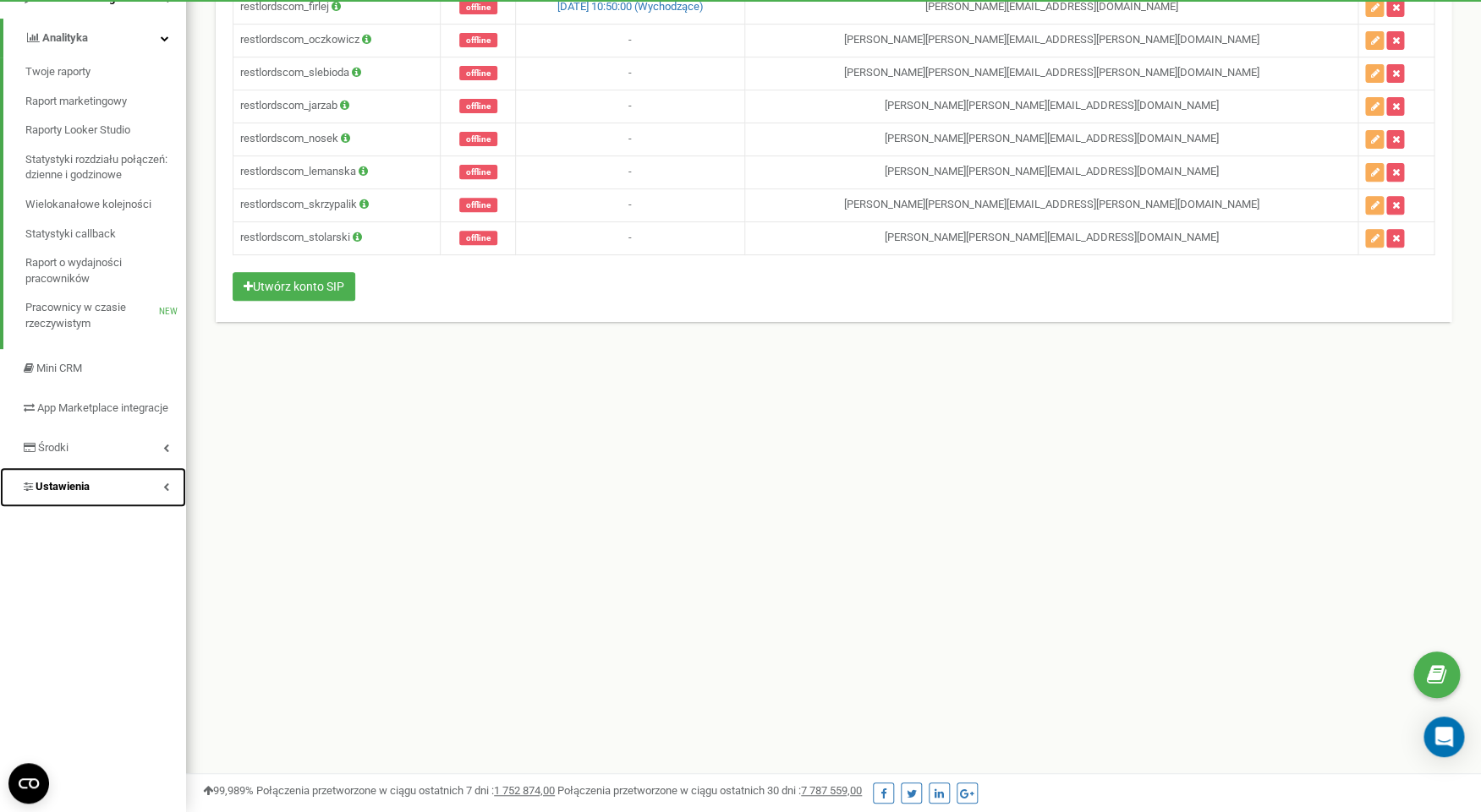
click at [88, 493] on span "Ustawienia" at bounding box center [62, 486] width 54 height 13
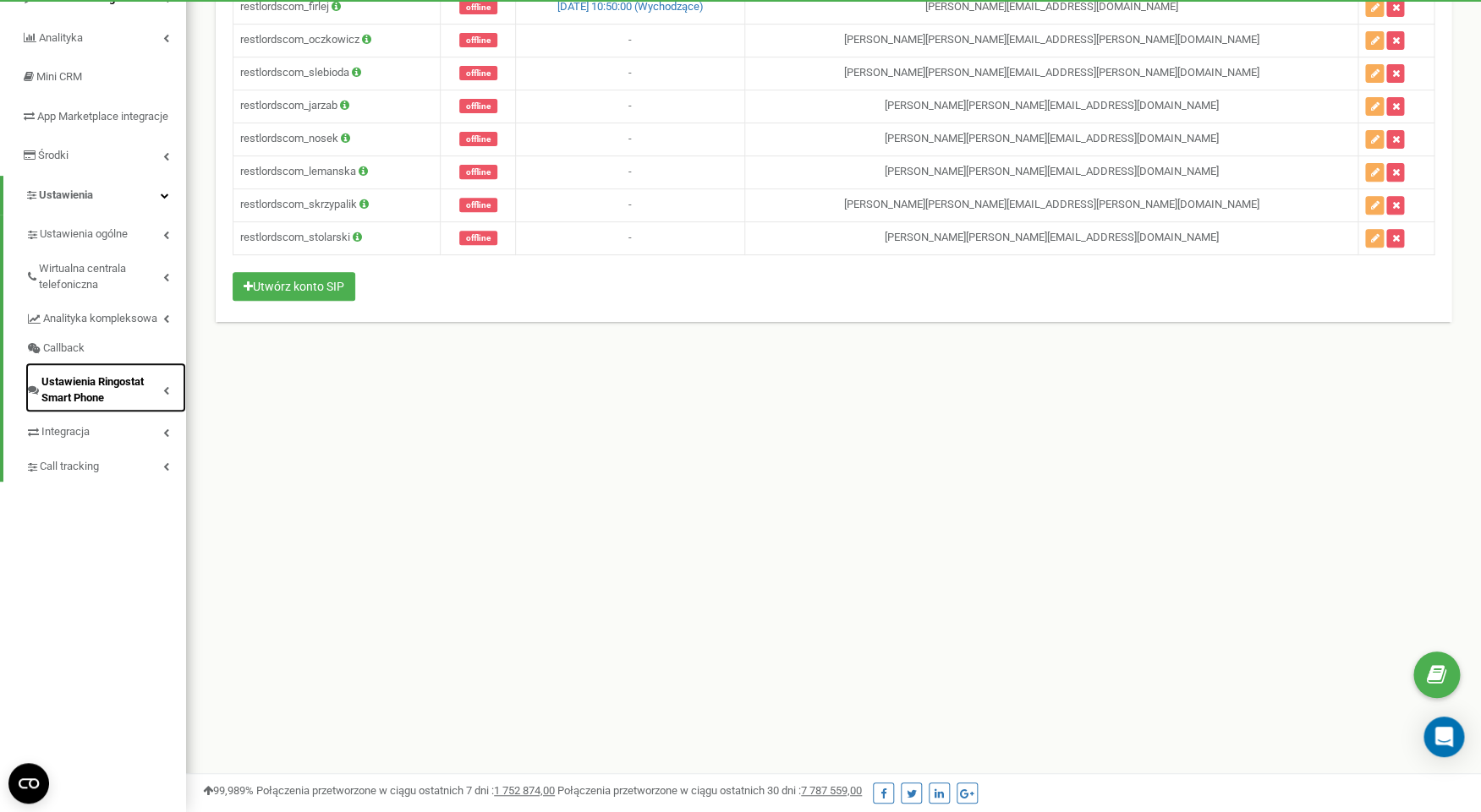
click at [104, 394] on span "Ustawienia Ringostat Smart Phone" at bounding box center [102, 391] width 122 height 32
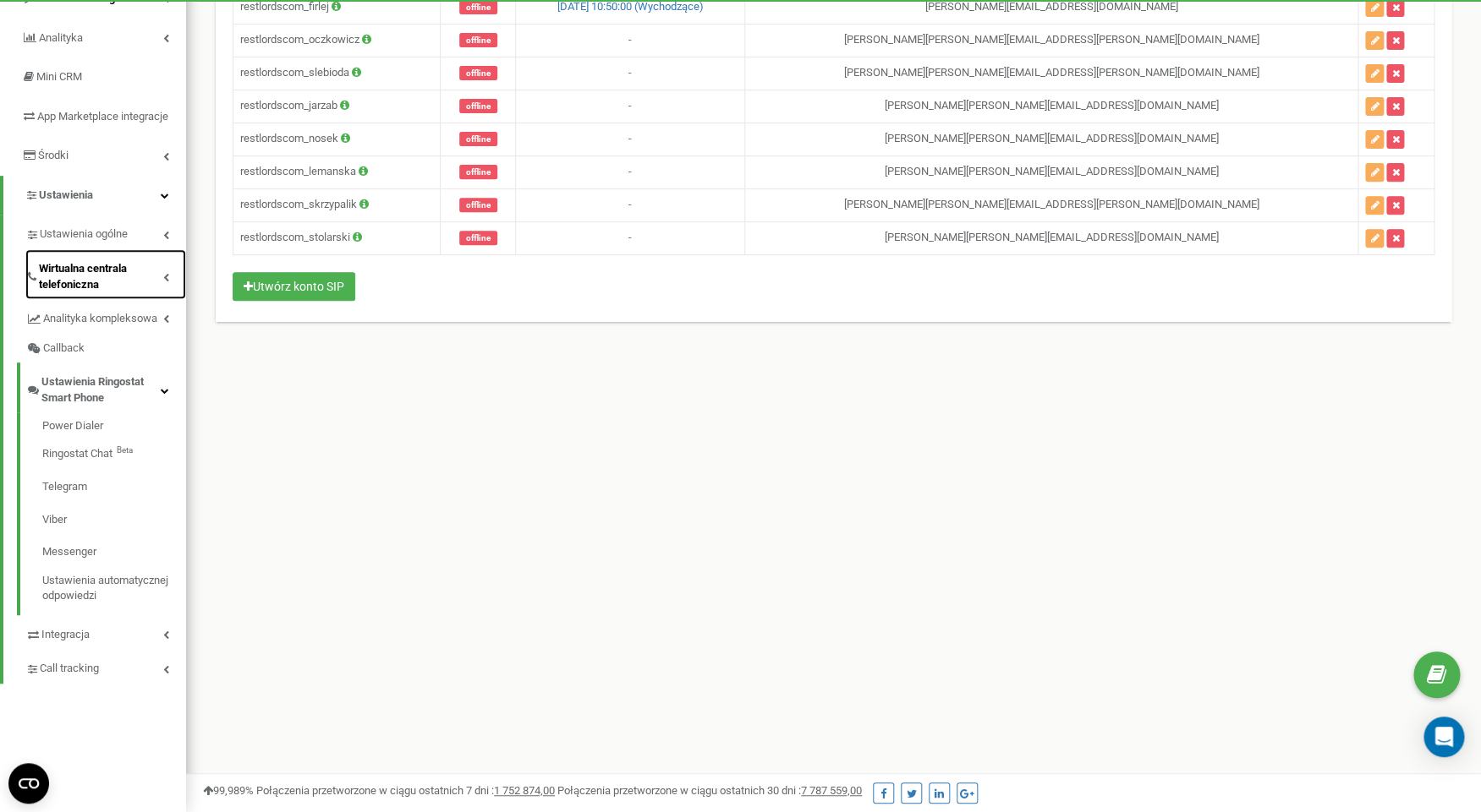
click at [112, 289] on span "Wirtualna centrala telefoniczna" at bounding box center [101, 277] width 124 height 32
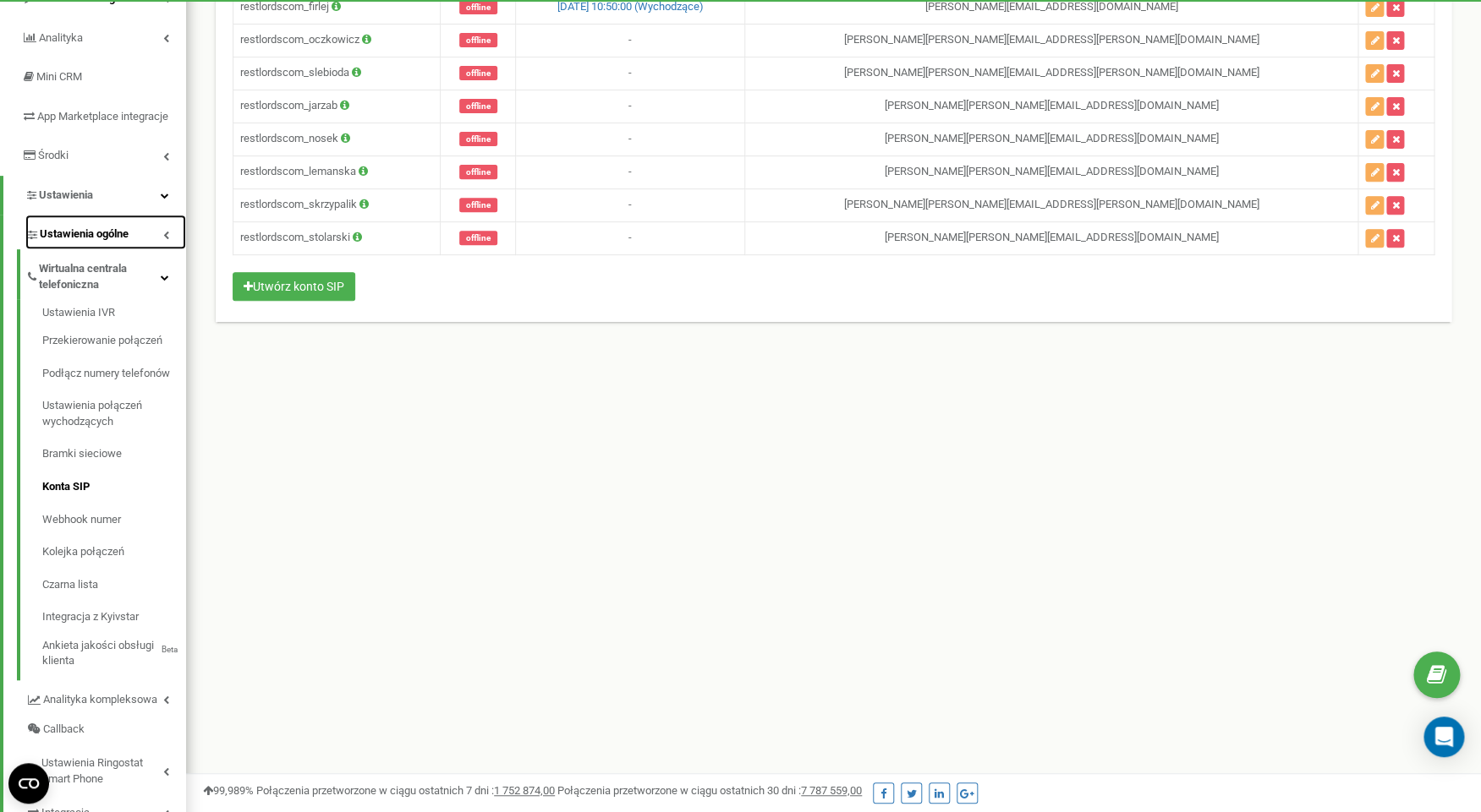
click at [121, 242] on span "Ustawienia ogólne" at bounding box center [84, 234] width 89 height 16
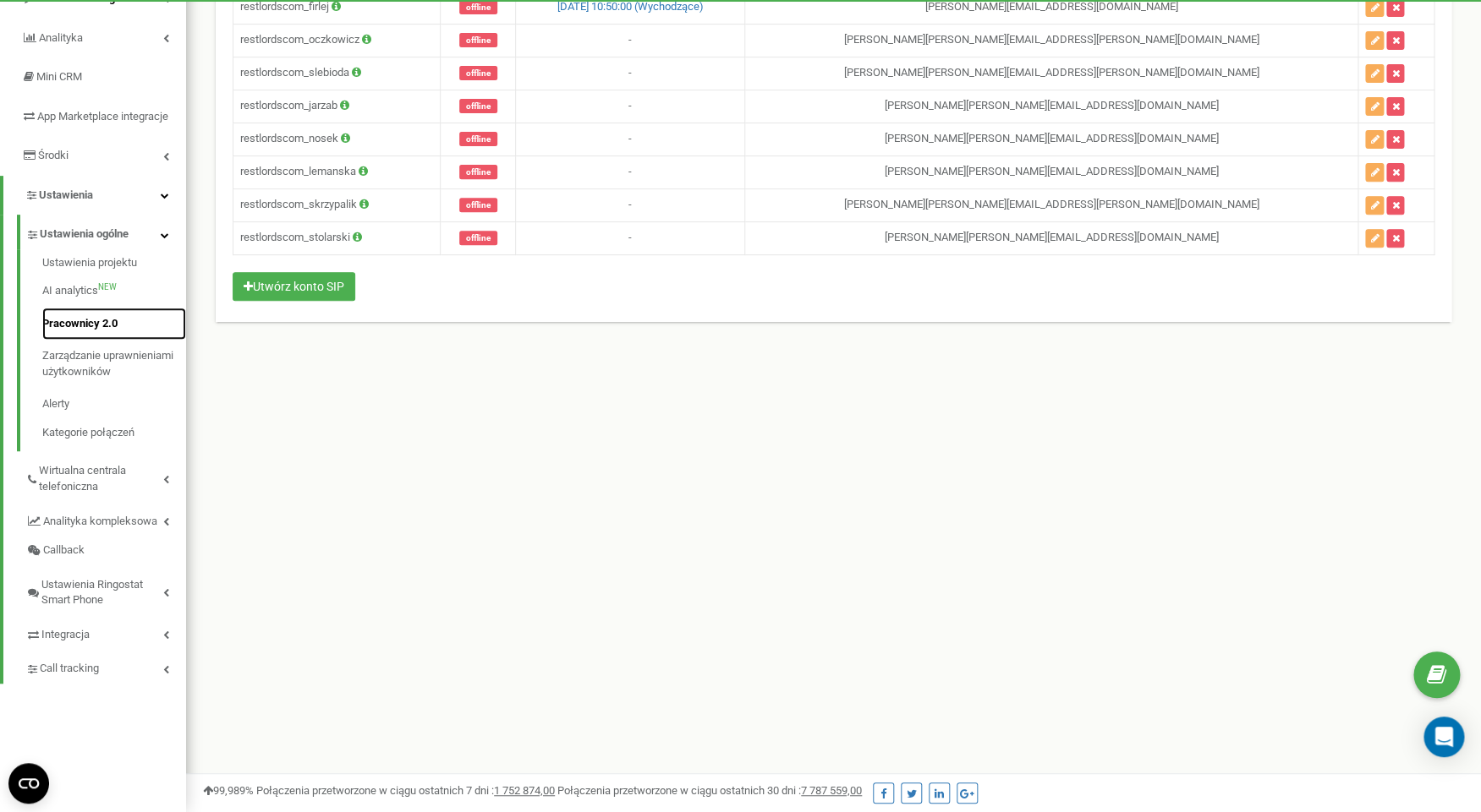
click at [95, 336] on link "Pracownicy 2.0" at bounding box center [114, 325] width 144 height 33
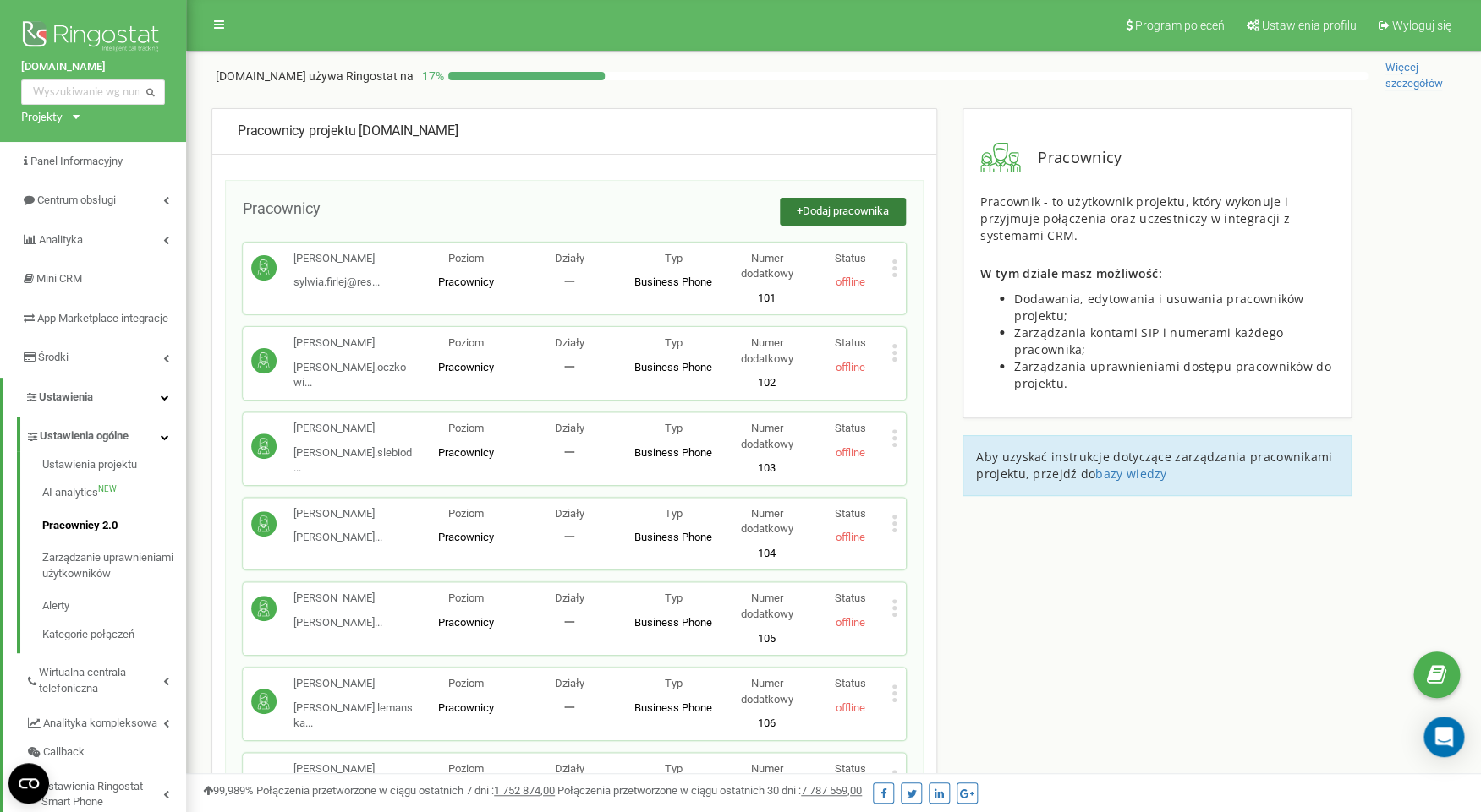
click at [828, 212] on span "Dodaj pracownika" at bounding box center [846, 211] width 86 height 13
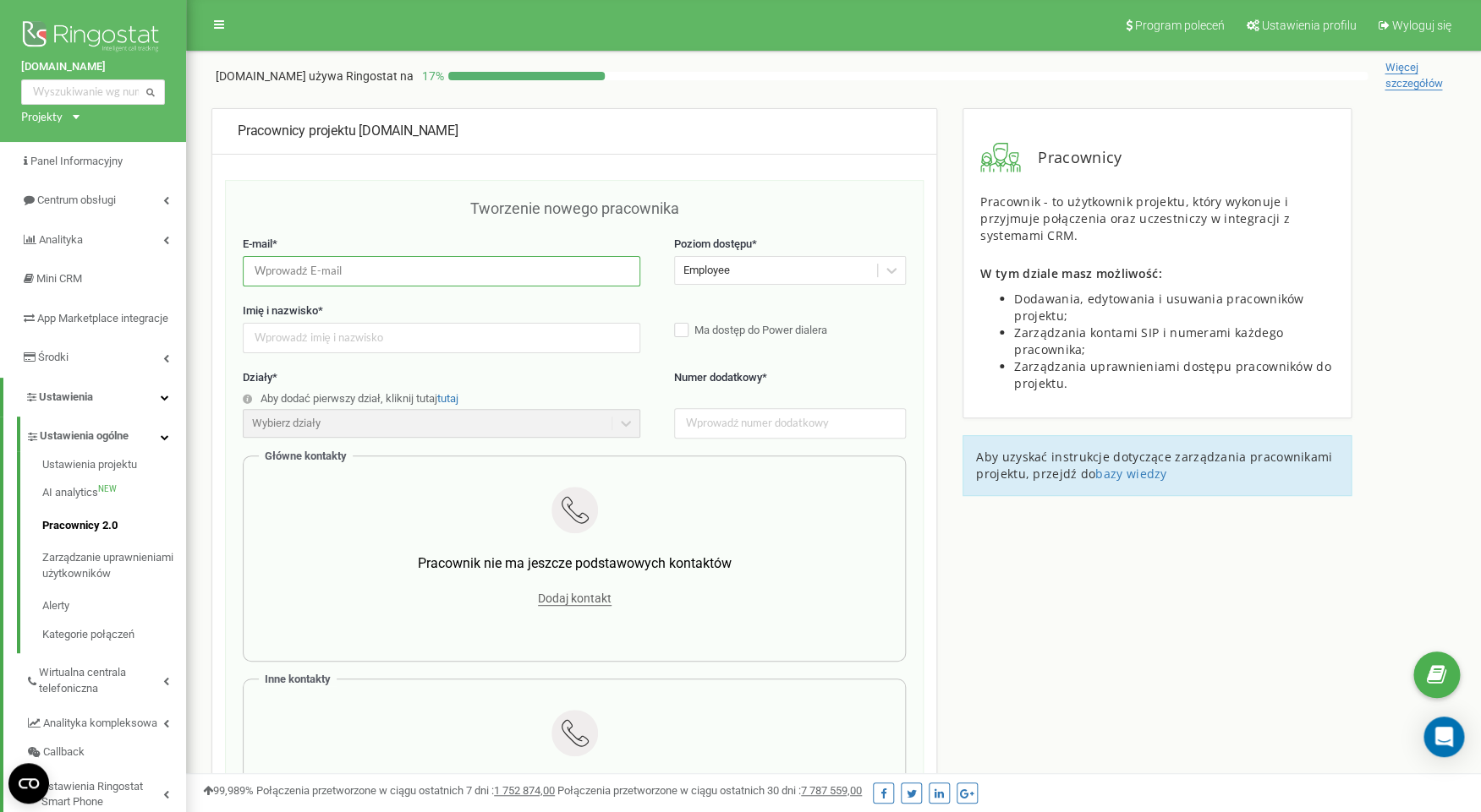
click at [477, 271] on input "email" at bounding box center [441, 271] width 397 height 30
type input "[EMAIL_ADDRESS][DOMAIN_NAME]"
click at [804, 277] on div "Employee" at bounding box center [776, 271] width 202 height 26
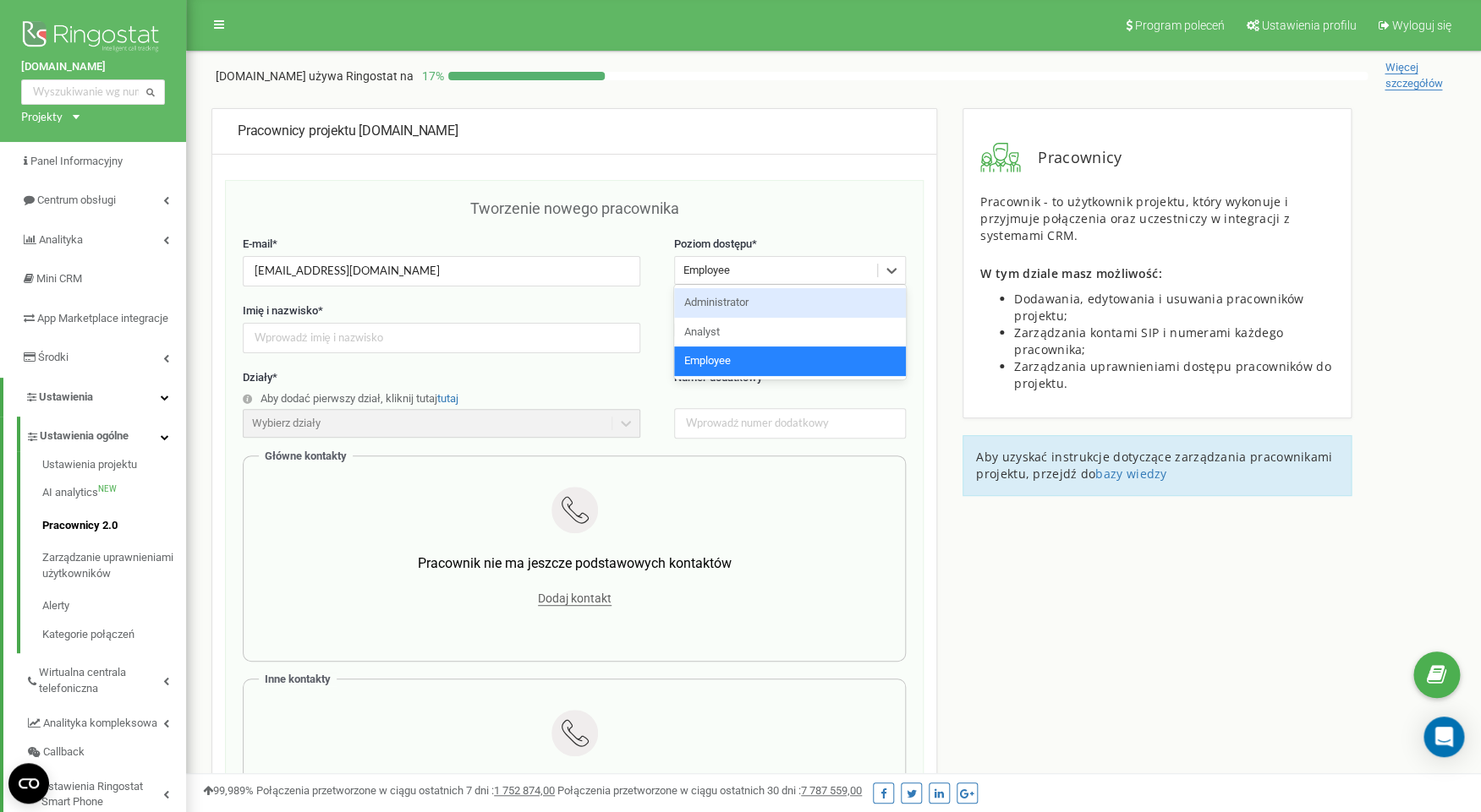
click at [756, 303] on div "Administrator" at bounding box center [790, 303] width 232 height 30
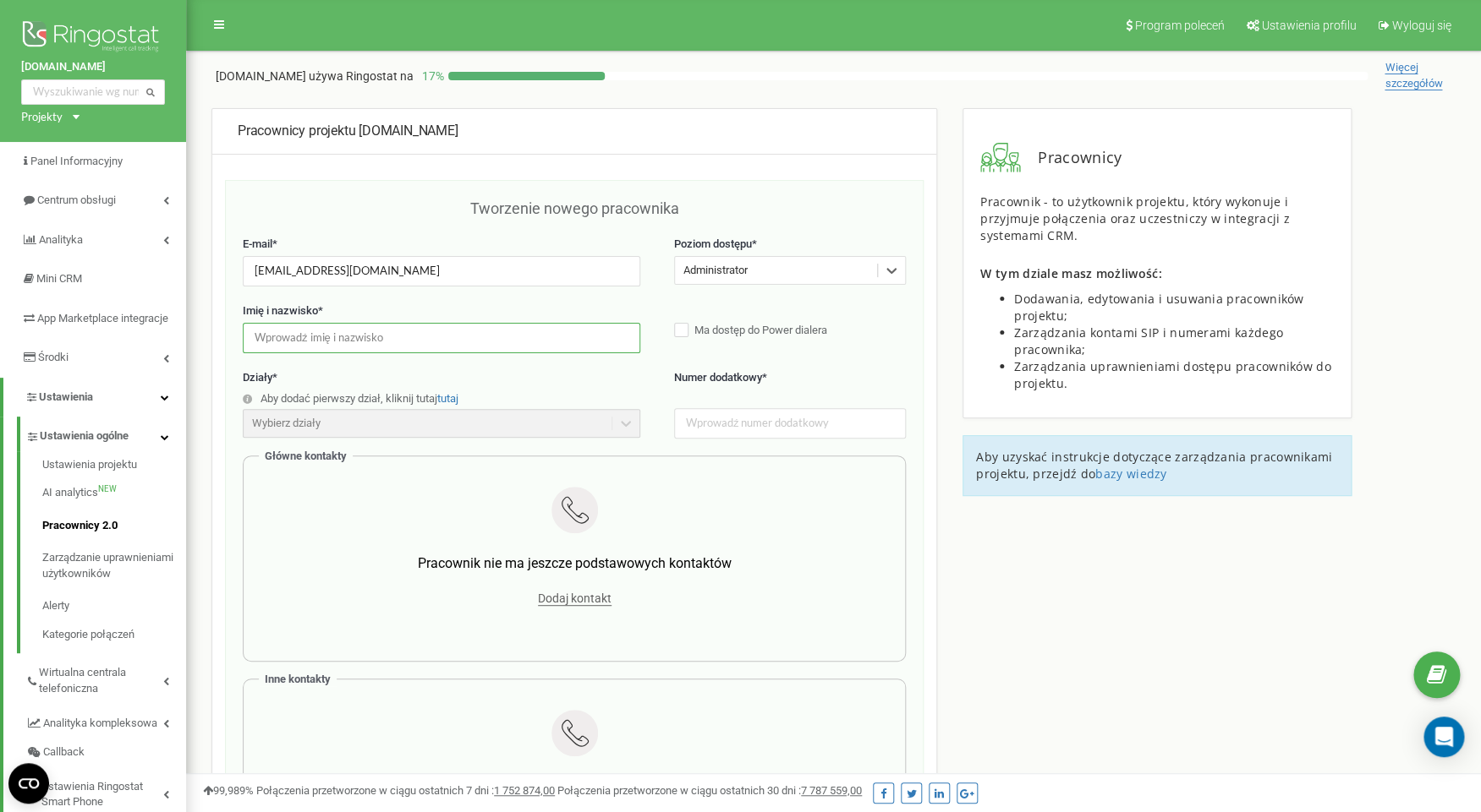
click at [355, 344] on input "text" at bounding box center [441, 338] width 397 height 30
type input "Webiee"
click at [779, 424] on input "text" at bounding box center [790, 423] width 232 height 30
type input "575409310"
click at [871, 395] on label "Numer dodatkowy *" at bounding box center [790, 387] width 232 height 34
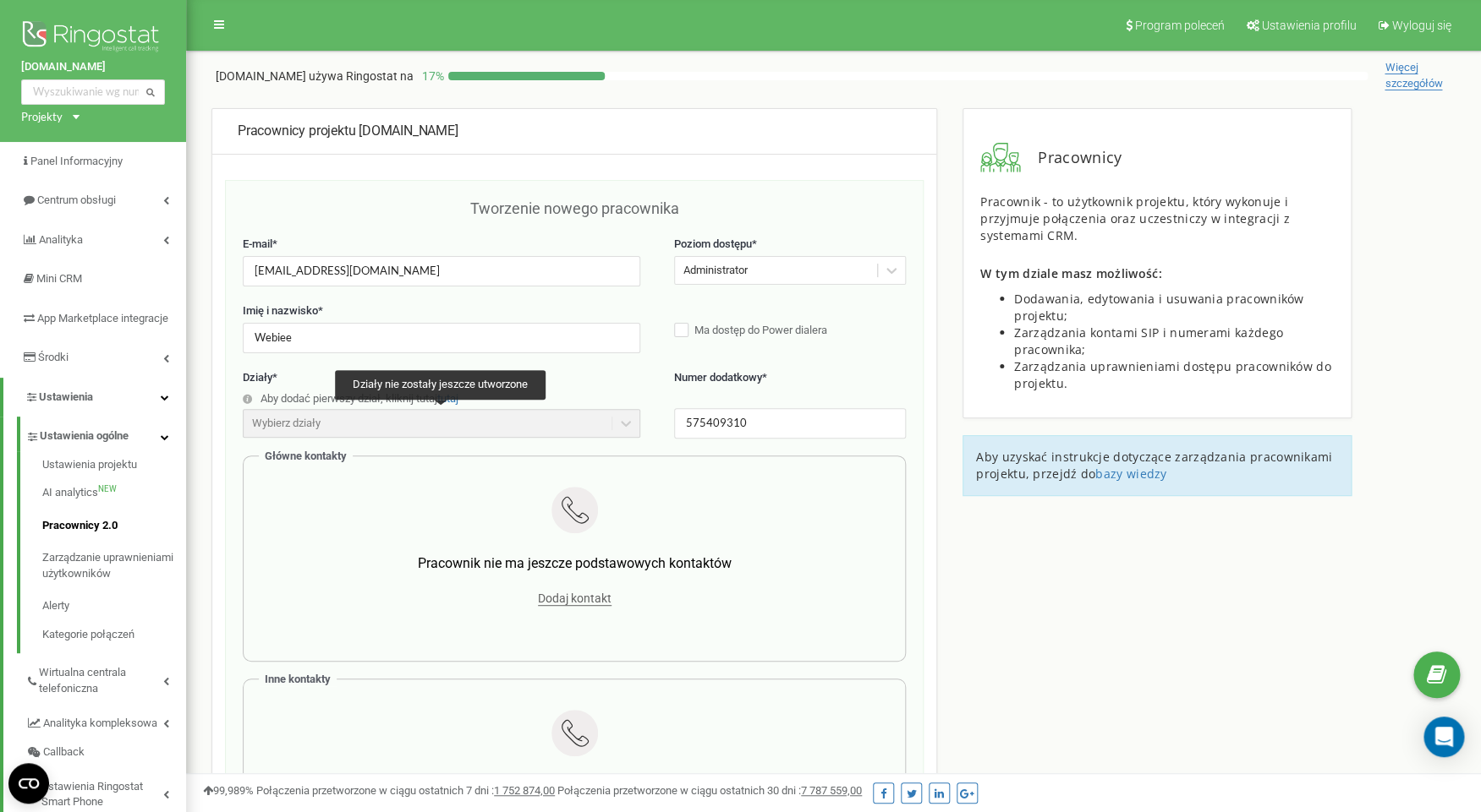
click at [454, 432] on div "Wybierz działy" at bounding box center [441, 423] width 397 height 29
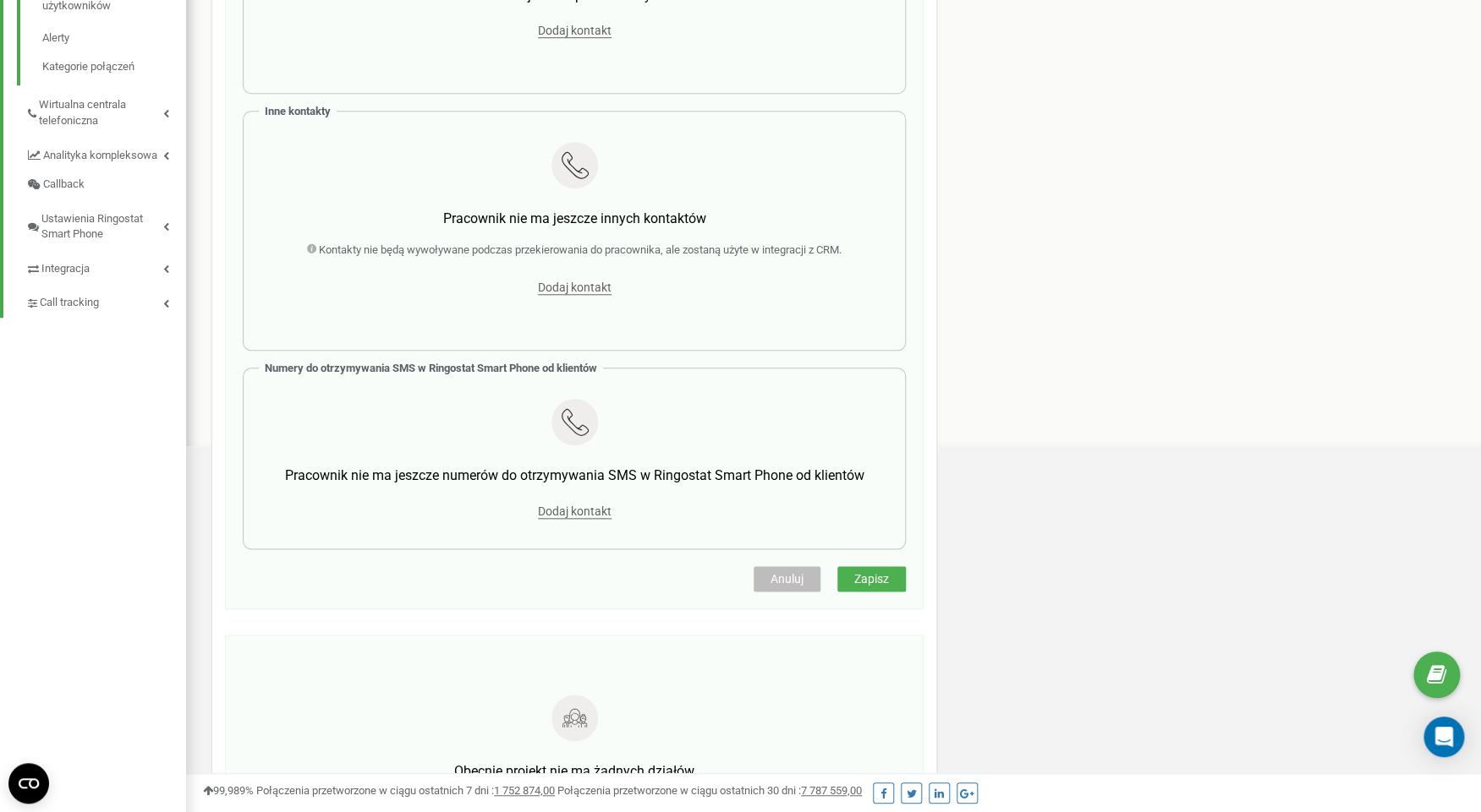
click at [890, 582] on button "Zapisz" at bounding box center [872, 578] width 69 height 25
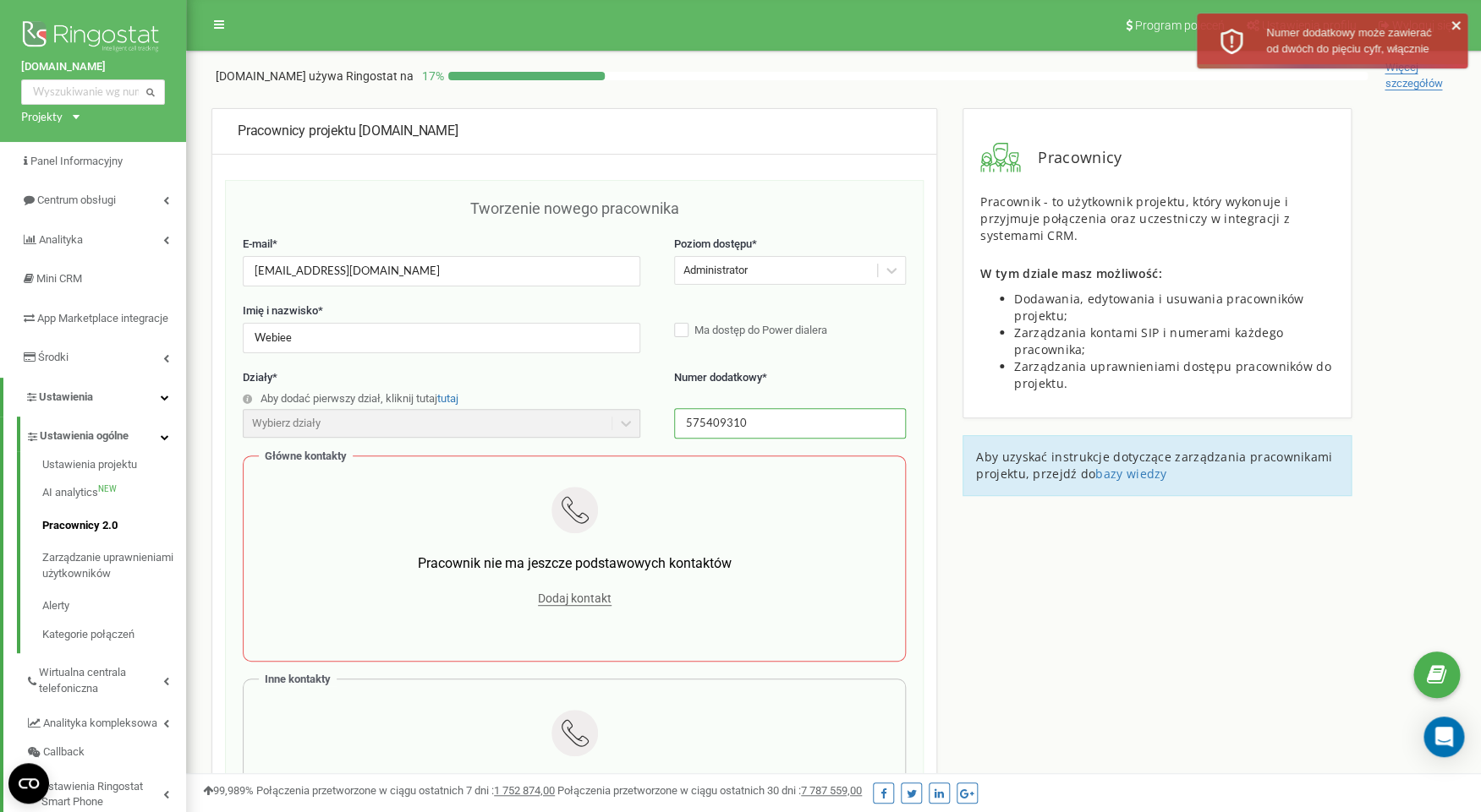
click at [703, 419] on input "575409310" at bounding box center [790, 423] width 232 height 30
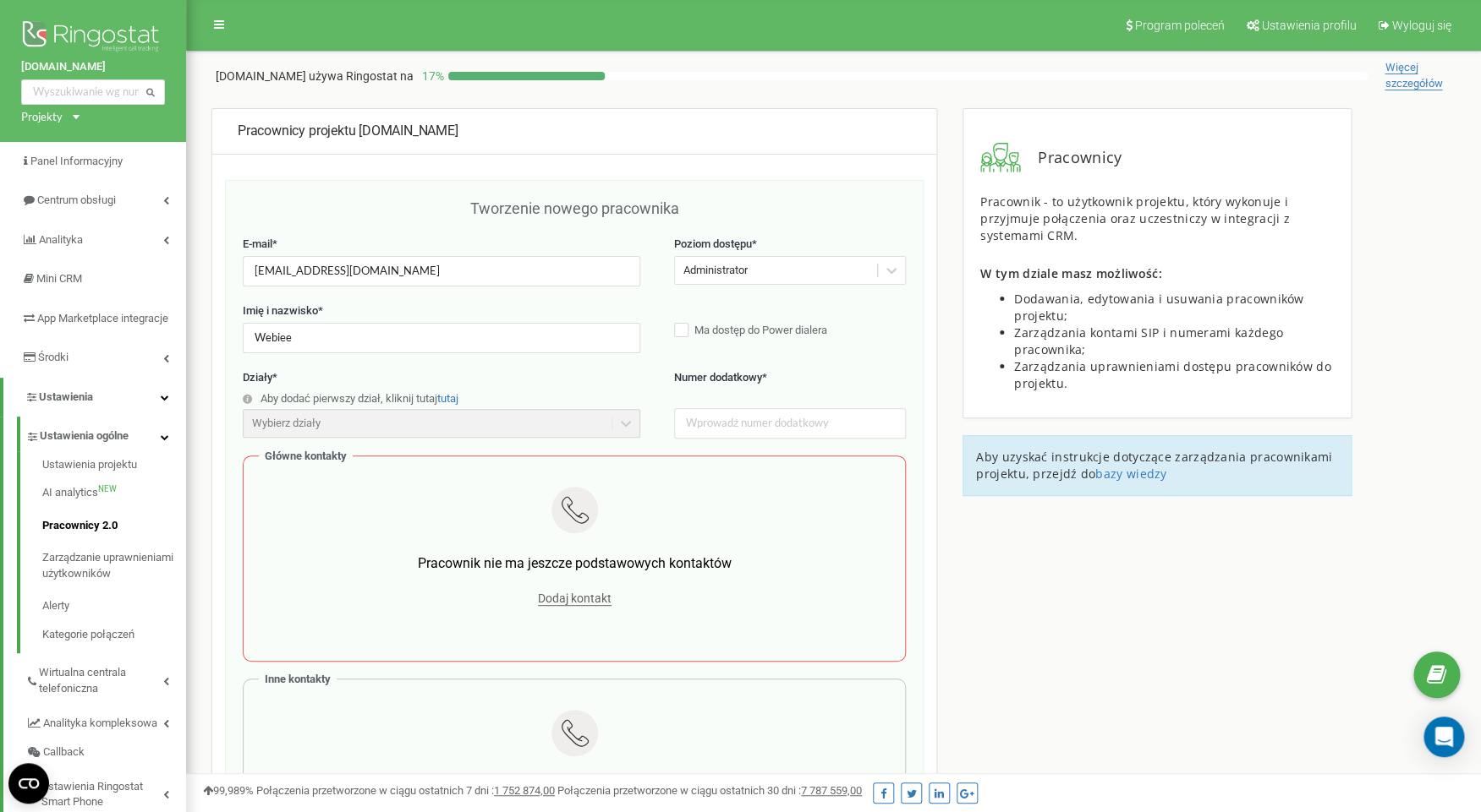
click at [803, 380] on label "Numer dodatkowy *" at bounding box center [790, 387] width 232 height 34
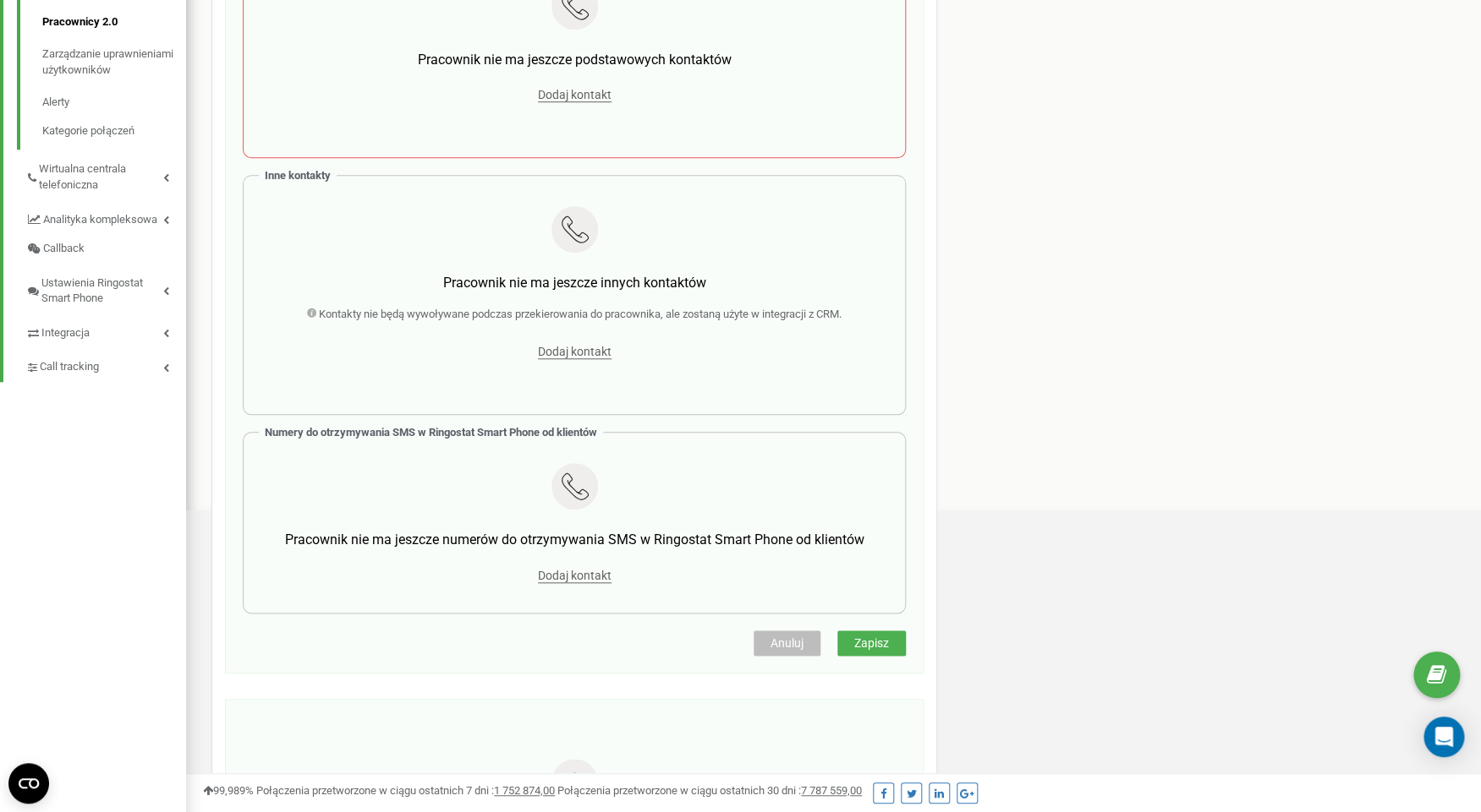
scroll to position [507, 0]
click at [877, 636] on span "Zapisz" at bounding box center [871, 640] width 34 height 14
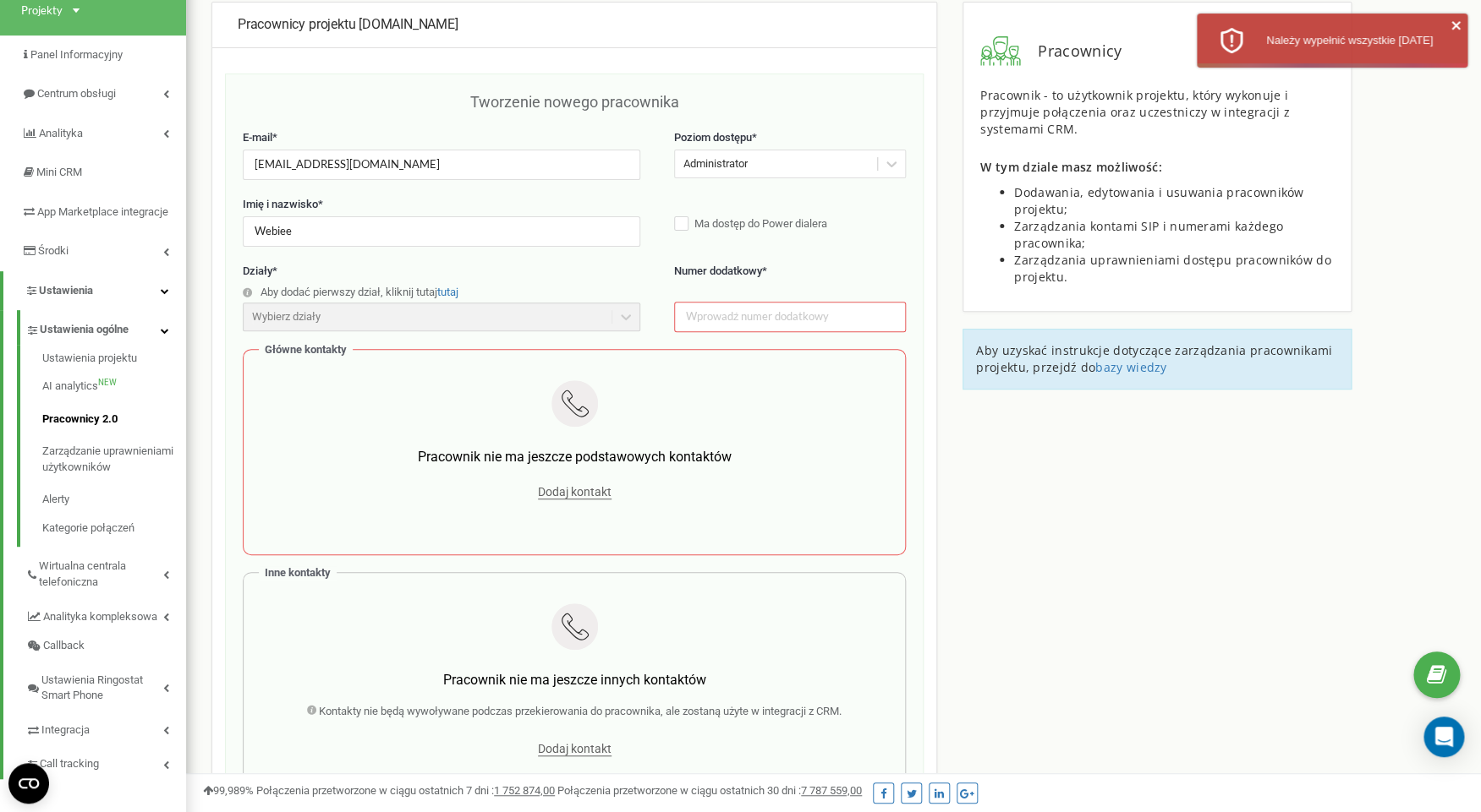
scroll to position [0, 0]
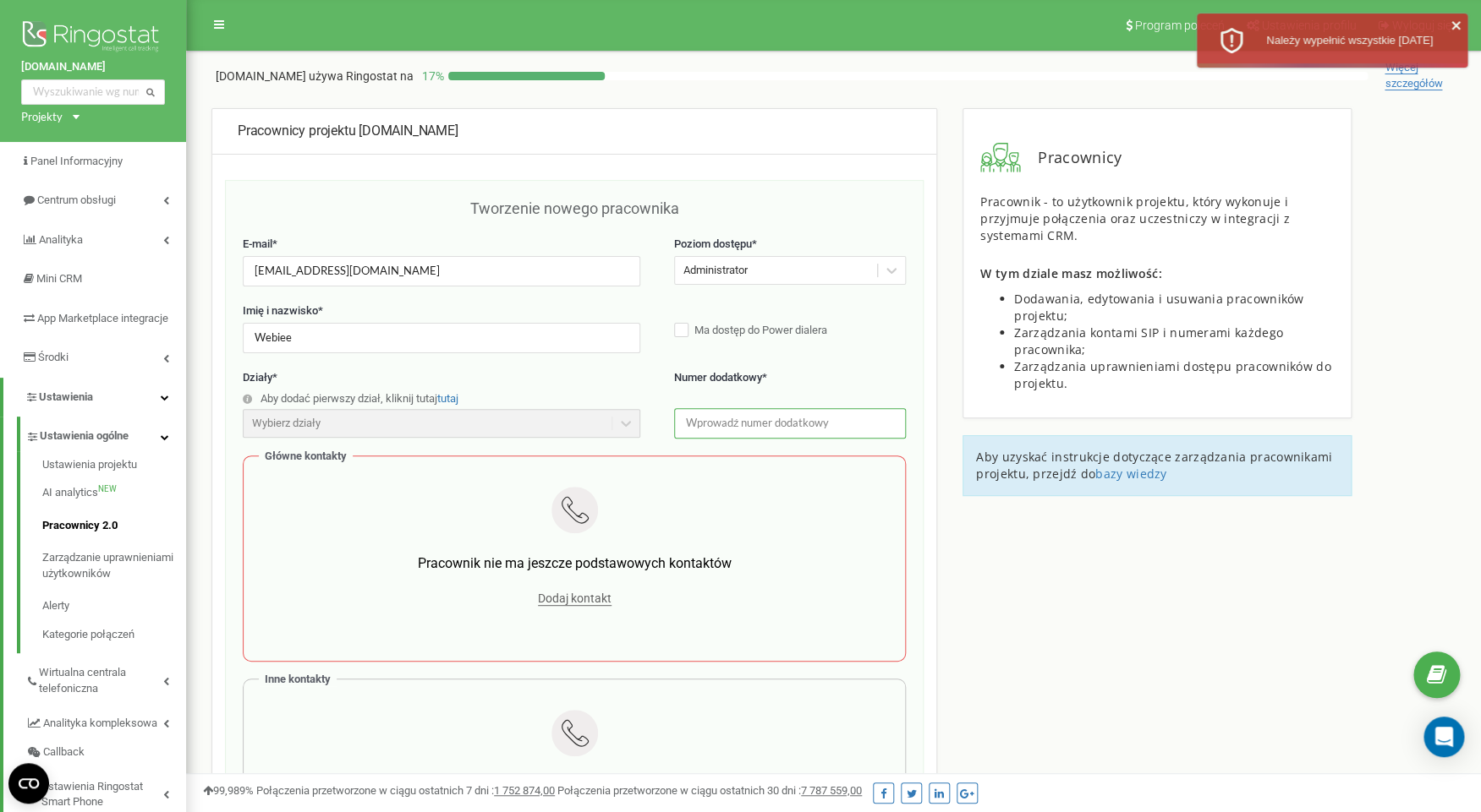
click at [760, 425] on input "text" at bounding box center [790, 423] width 232 height 30
type input "1234"
click at [901, 385] on label "Numer dodatkowy *" at bounding box center [790, 387] width 232 height 34
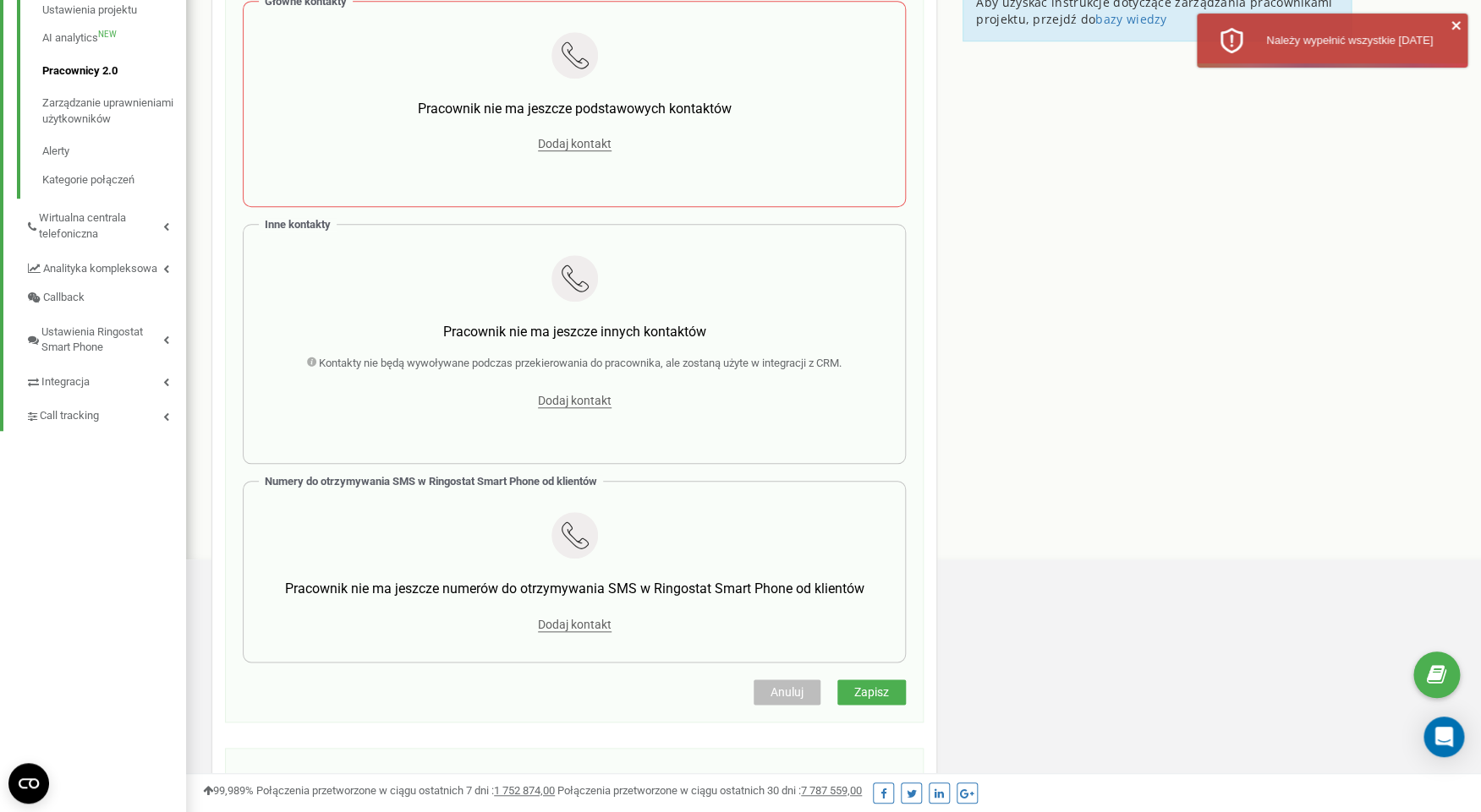
scroll to position [767, 0]
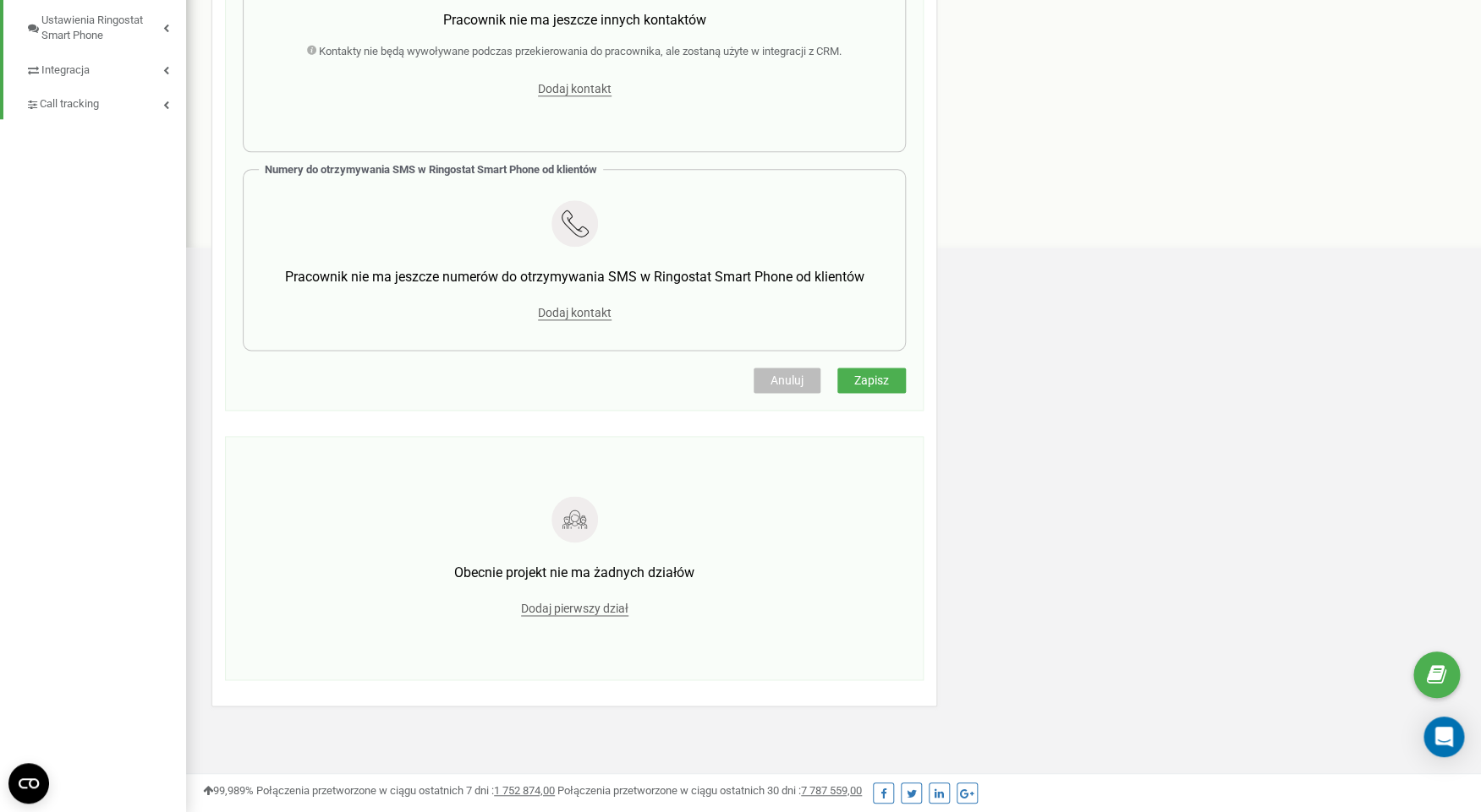
click at [883, 372] on button "Zapisz" at bounding box center [872, 380] width 69 height 25
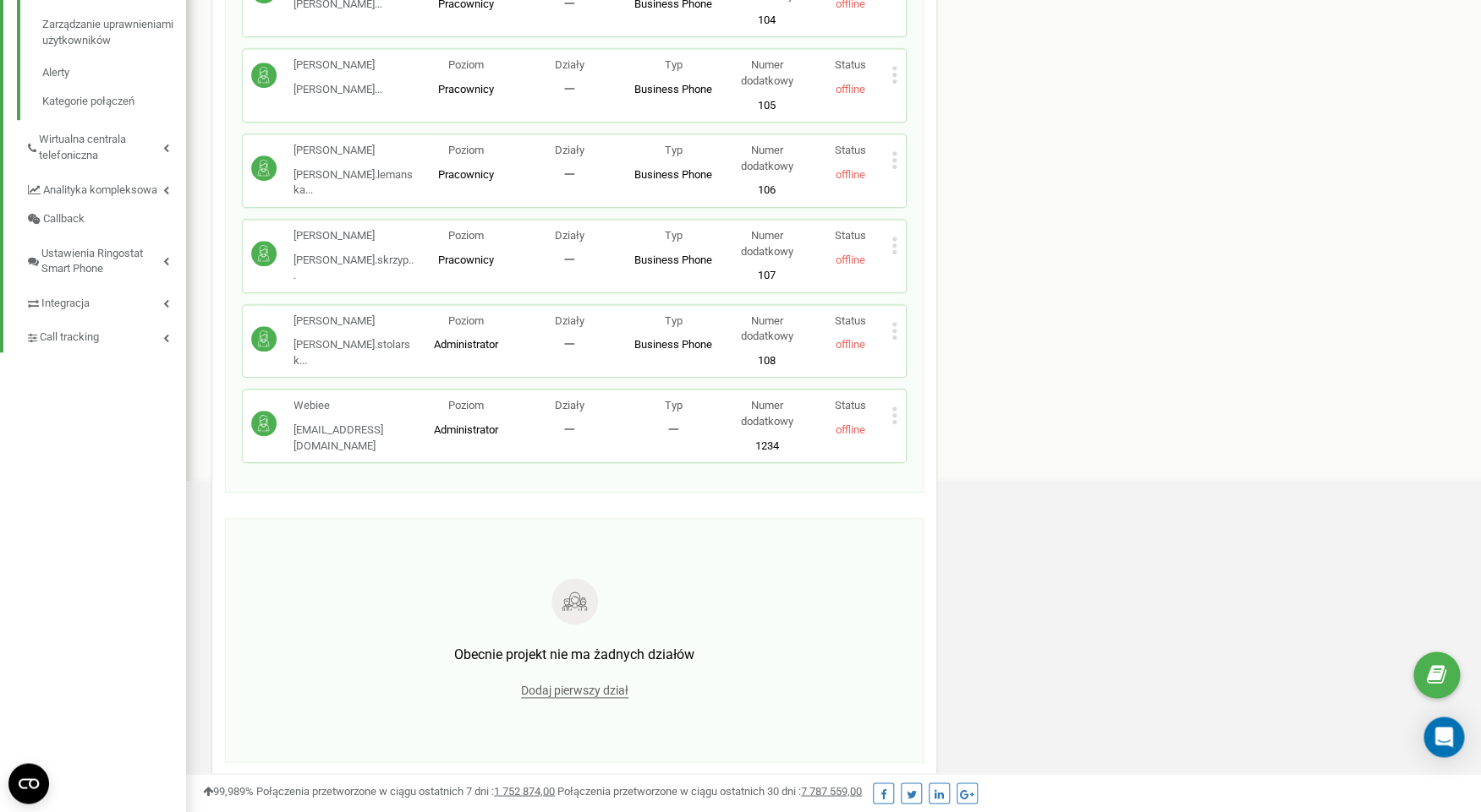
scroll to position [530, 0]
click at [891, 413] on icon at bounding box center [894, 419] width 6 height 18
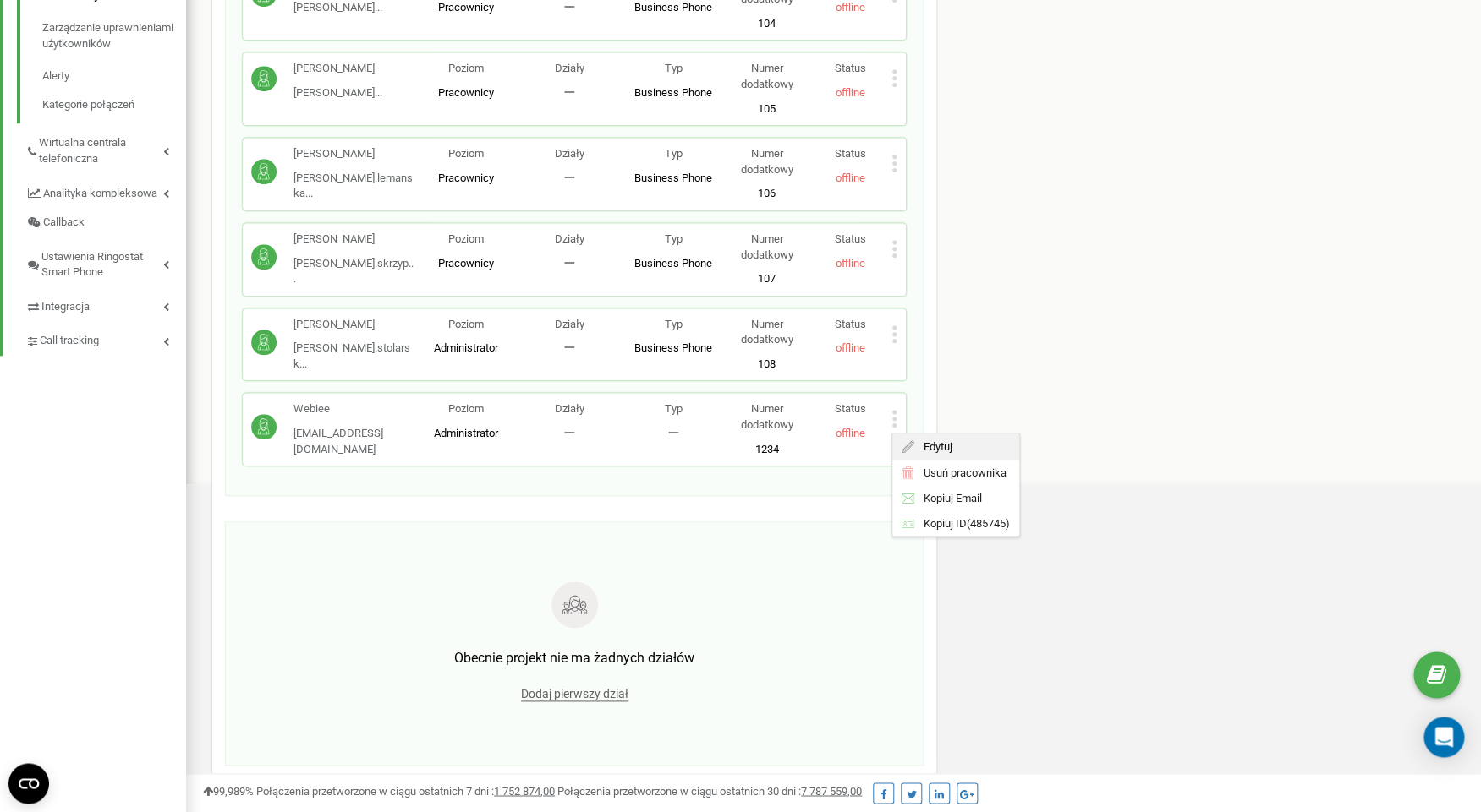
click at [927, 442] on span "Edytuj" at bounding box center [934, 447] width 37 height 11
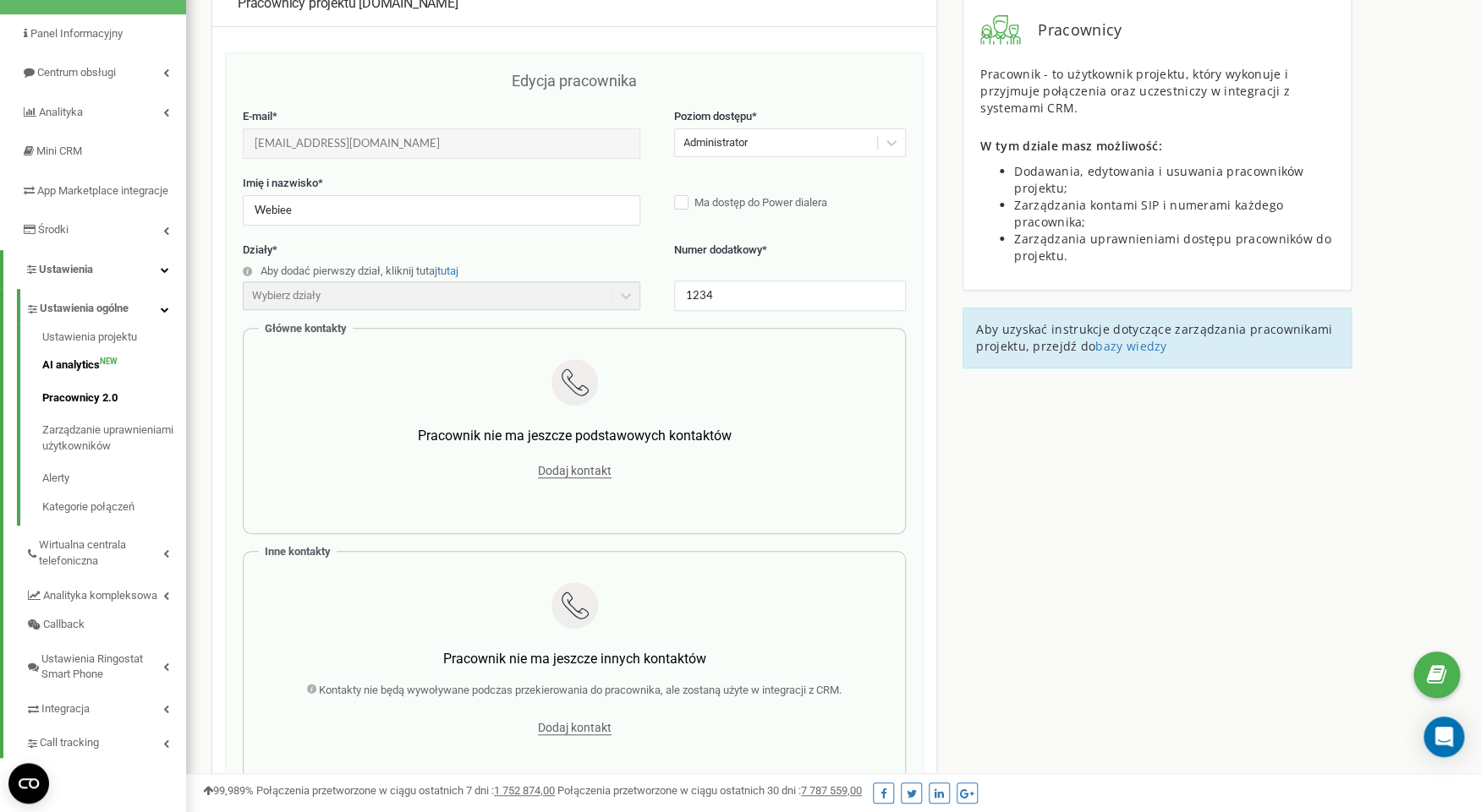
scroll to position [159, 0]
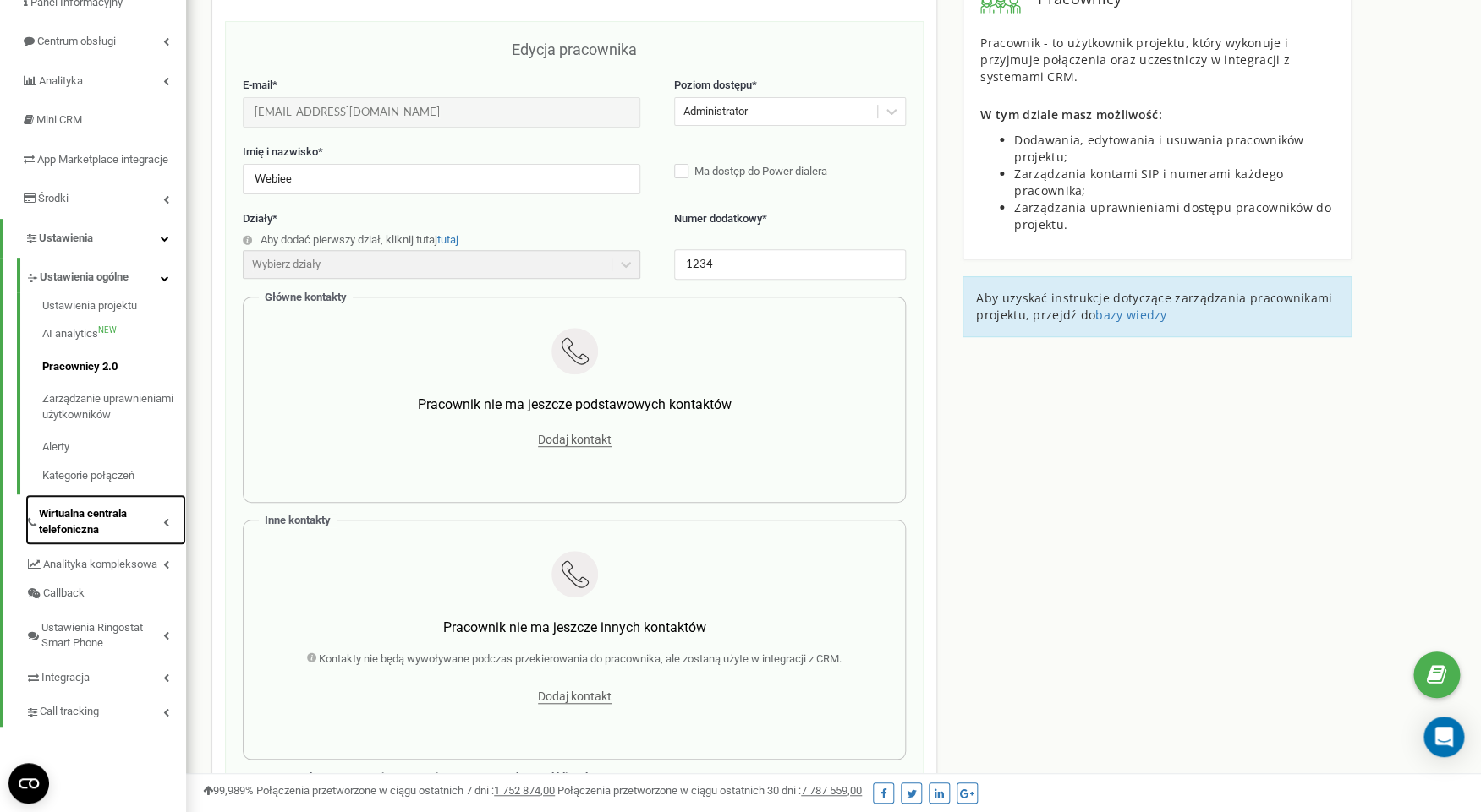
click at [112, 520] on link "Wirtualna centrala telefoniczna" at bounding box center [105, 520] width 161 height 50
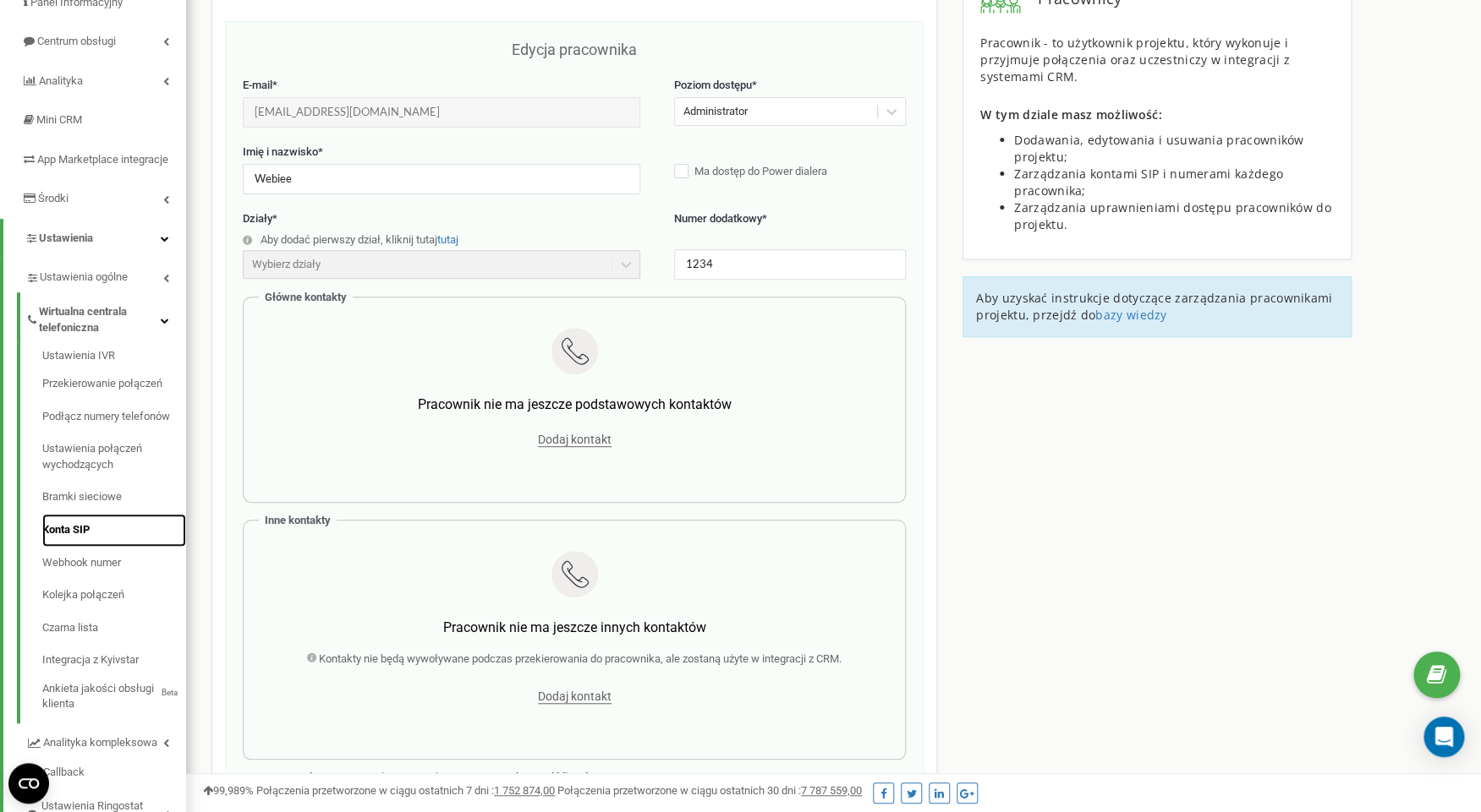
click at [82, 547] on link "Konta SIP" at bounding box center [114, 531] width 144 height 33
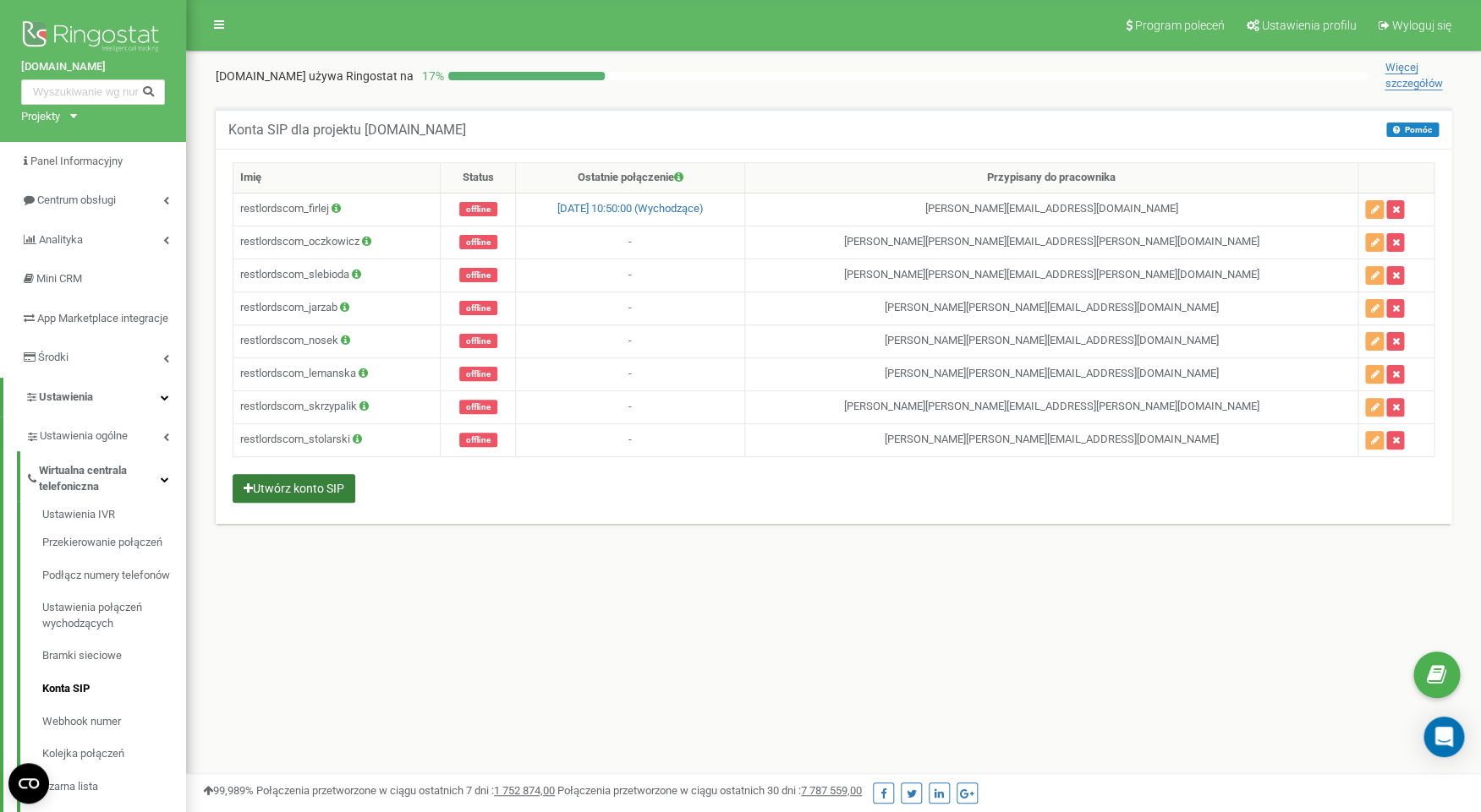
click at [348, 483] on button "Utwórz konto SIP" at bounding box center [294, 488] width 123 height 29
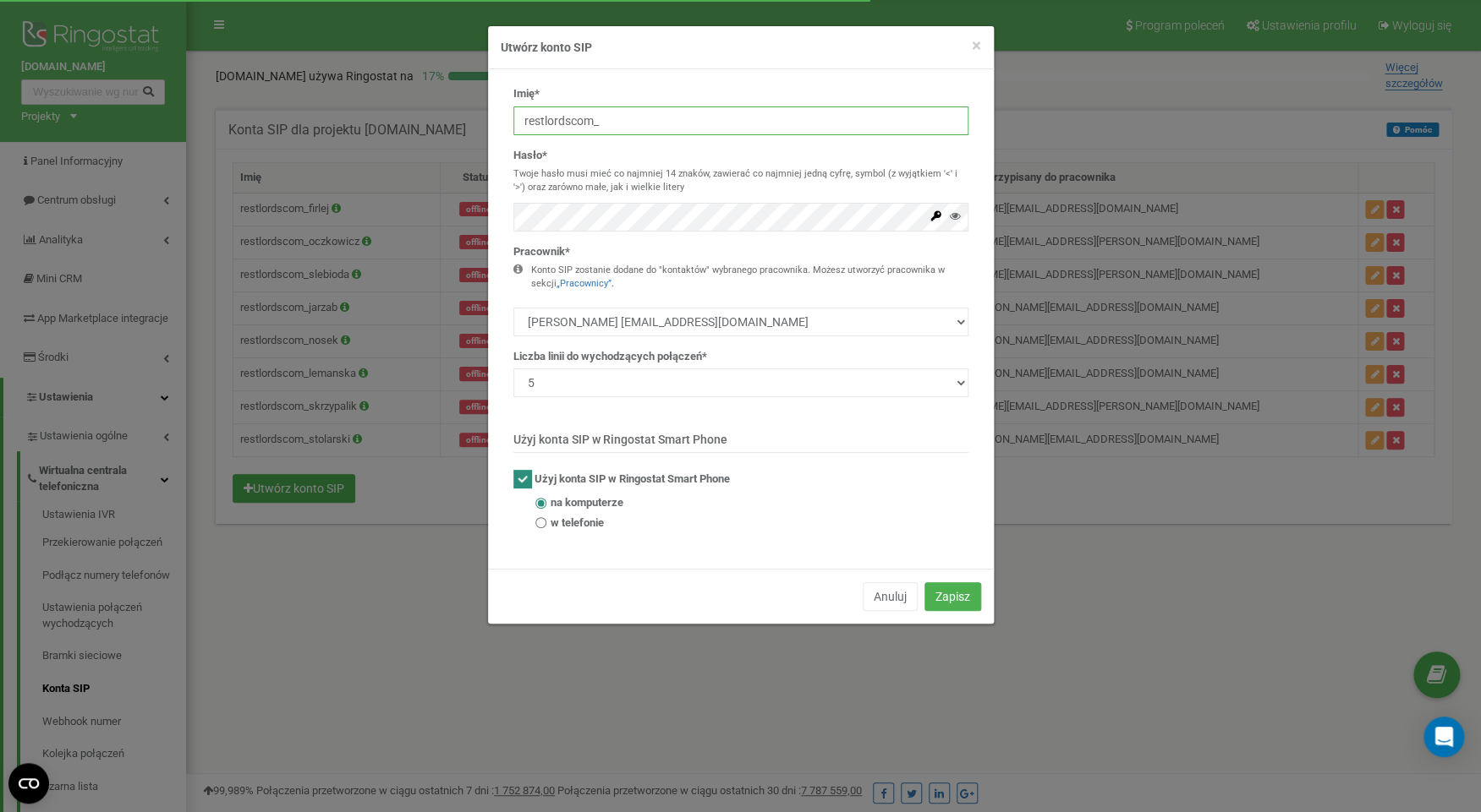
click at [584, 131] on input "restlordscom_" at bounding box center [741, 121] width 455 height 29
type input "restlordscom_webiee"
select select "485745"
click option "Webiee [EMAIL_ADDRESS][DOMAIN_NAME]" at bounding box center [0, 0] width 0 height 0
select select "1"
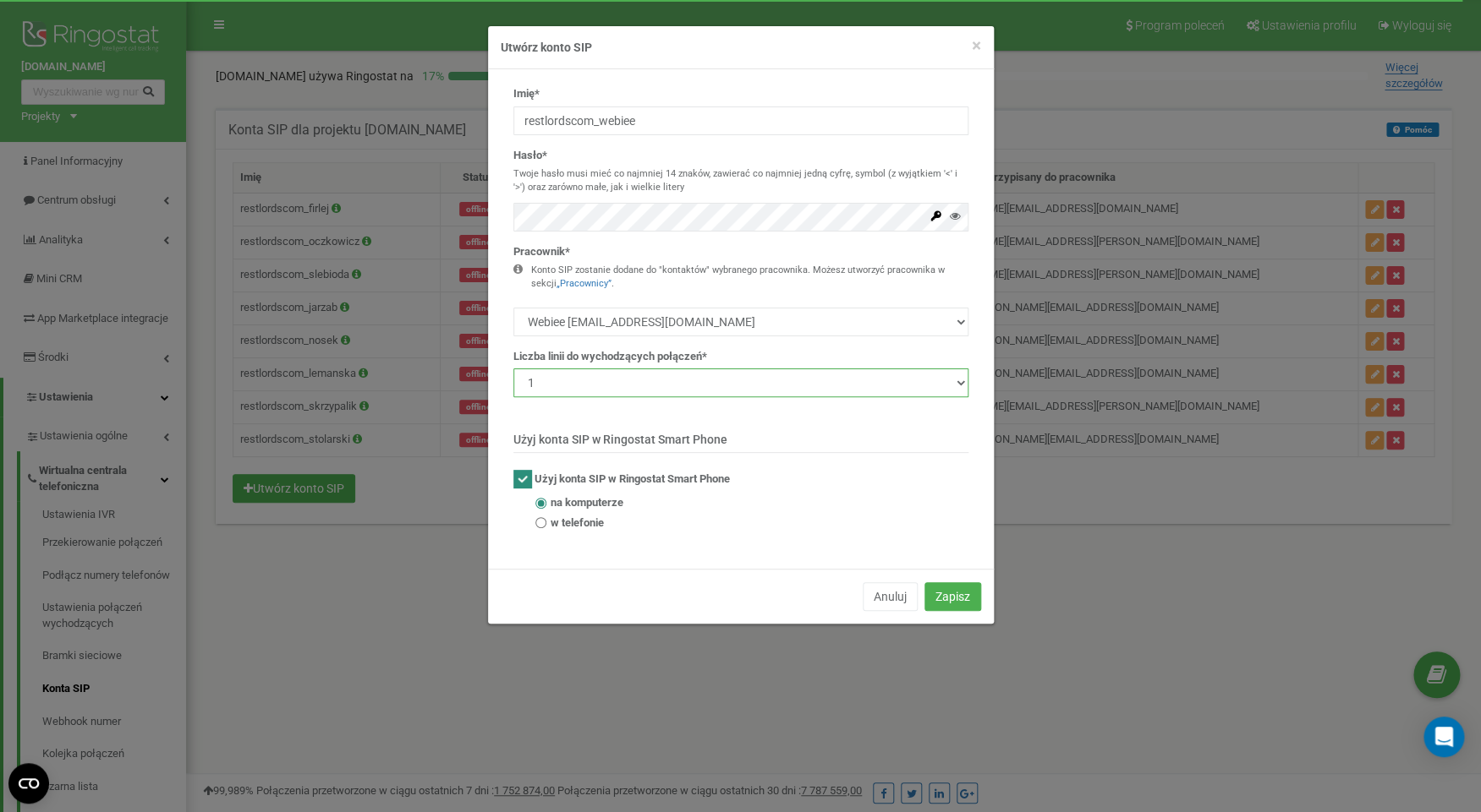
click option "1" at bounding box center [0, 0] width 0 height 0
click at [594, 521] on span "w telefonie" at bounding box center [577, 523] width 53 height 16
click at [546, 521] on input "w telefonie" at bounding box center [541, 523] width 11 height 11
radio input "true"
click at [957, 599] on button "Zapisz" at bounding box center [953, 597] width 57 height 29
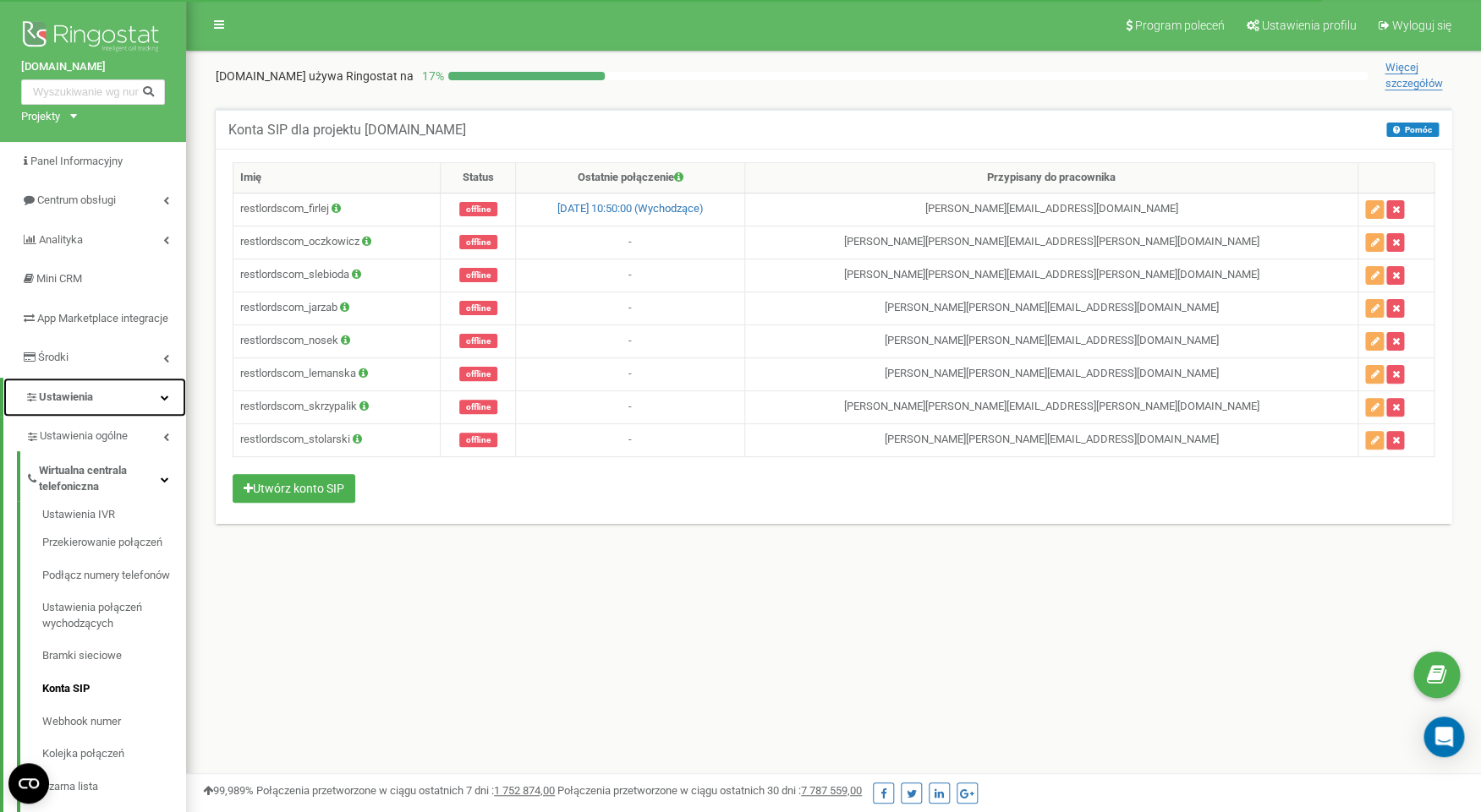
click at [130, 416] on link "Ustawienia" at bounding box center [95, 397] width 183 height 40
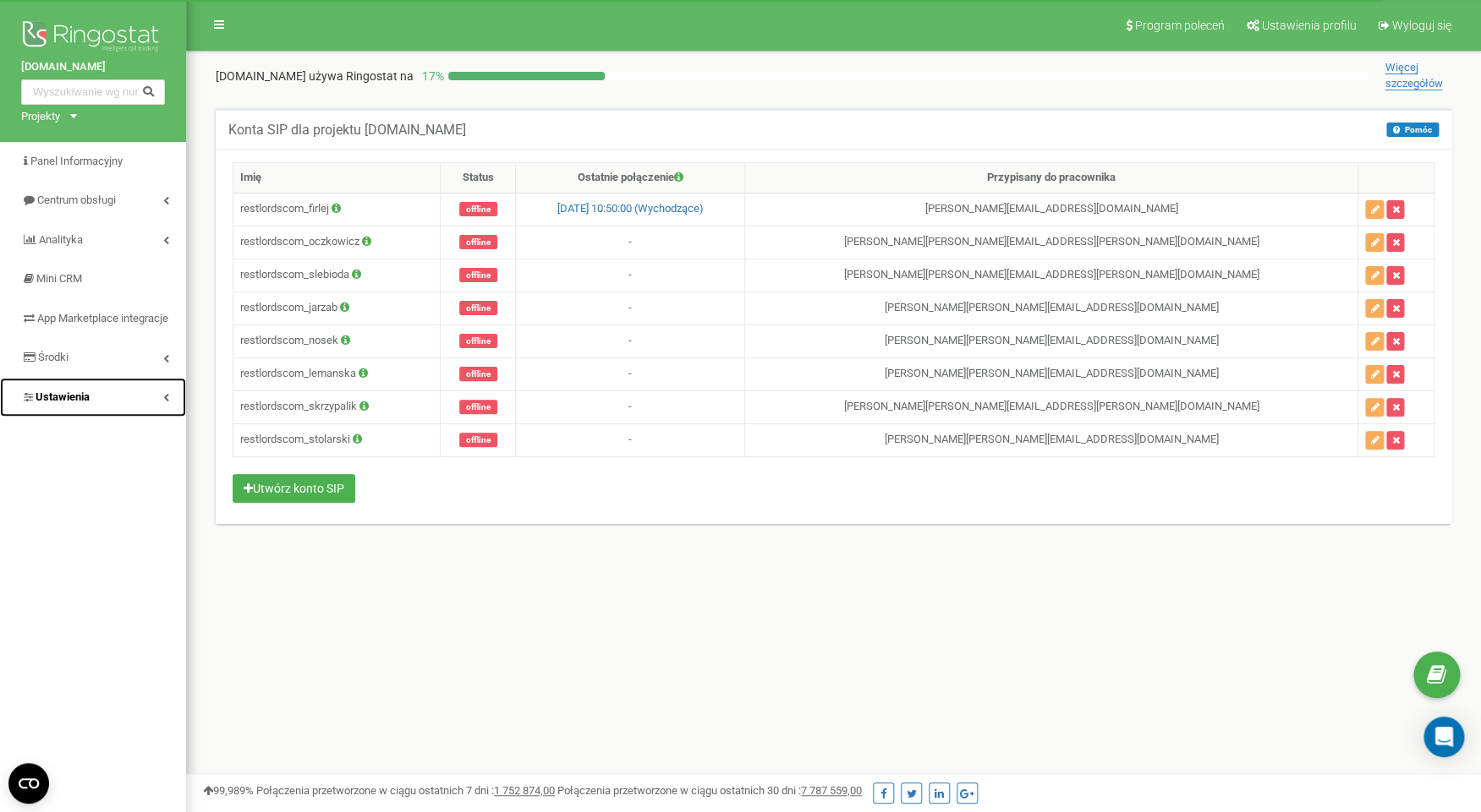
click at [130, 416] on link "Ustawienia" at bounding box center [93, 397] width 186 height 40
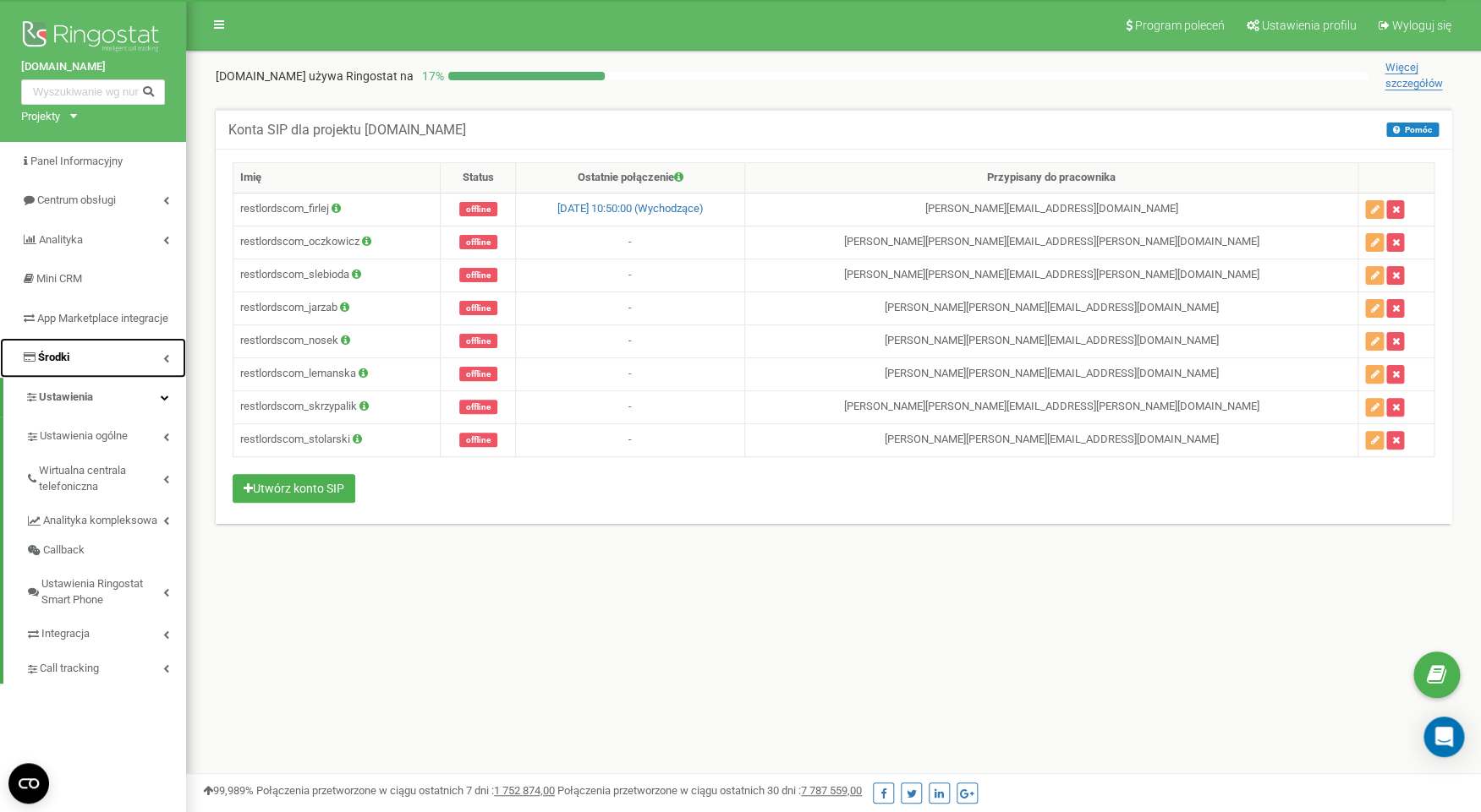
click at [104, 378] on link "Środki" at bounding box center [93, 357] width 186 height 40
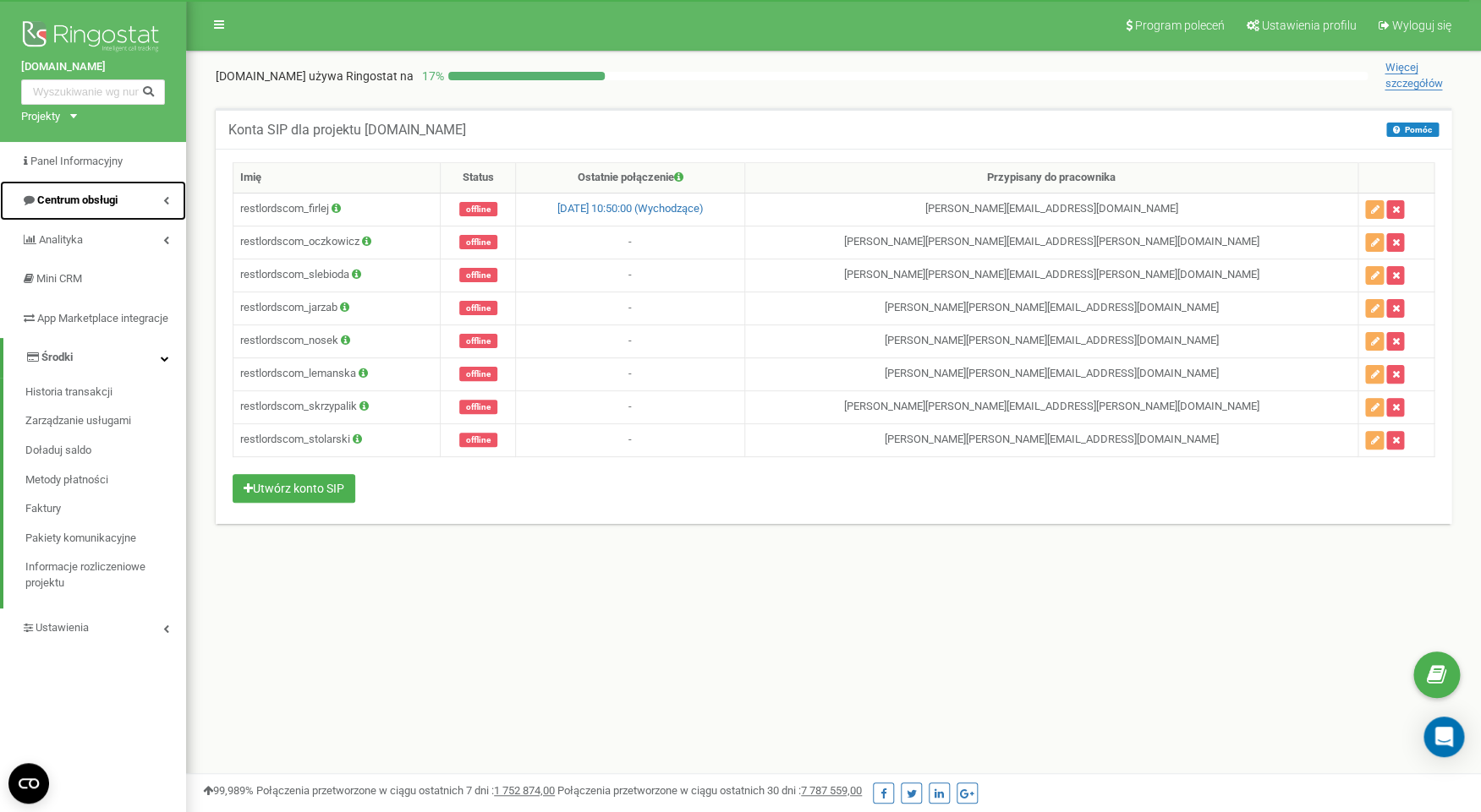
click at [101, 206] on span "Centrum obsługi" at bounding box center [77, 200] width 81 height 13
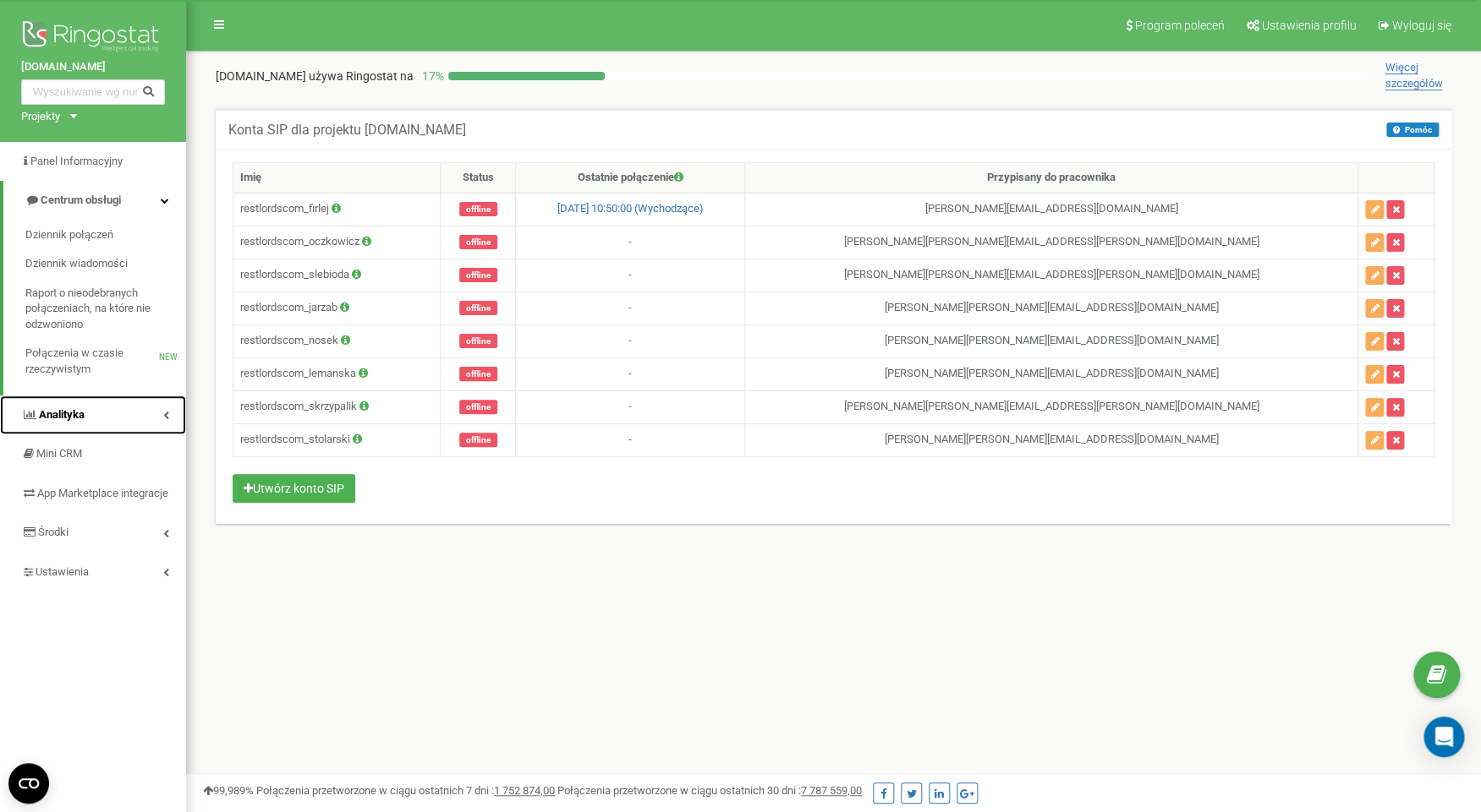
click at [83, 418] on span "Analityka" at bounding box center [61, 415] width 45 height 13
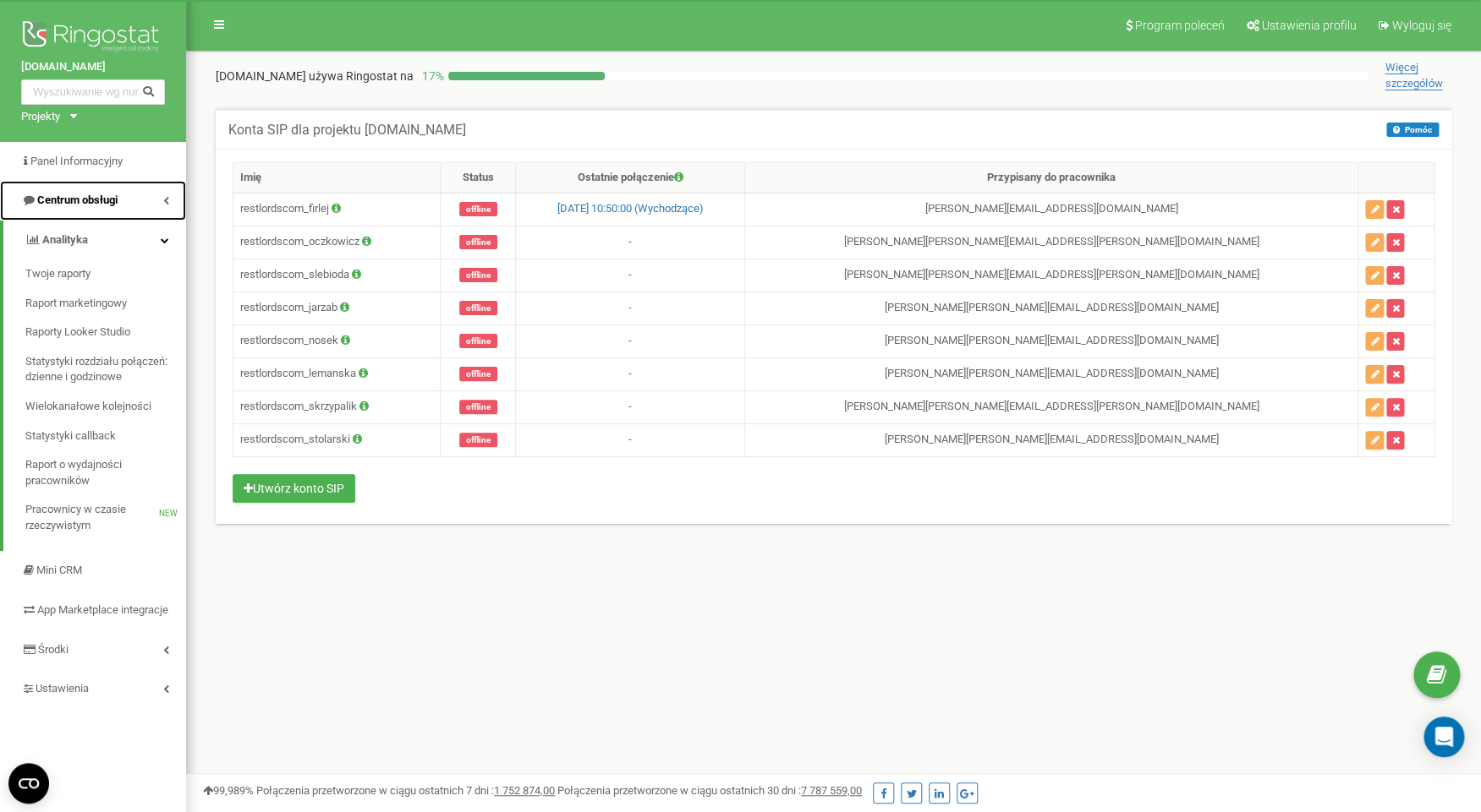
click at [97, 195] on span "Centrum obsługi" at bounding box center [77, 200] width 81 height 13
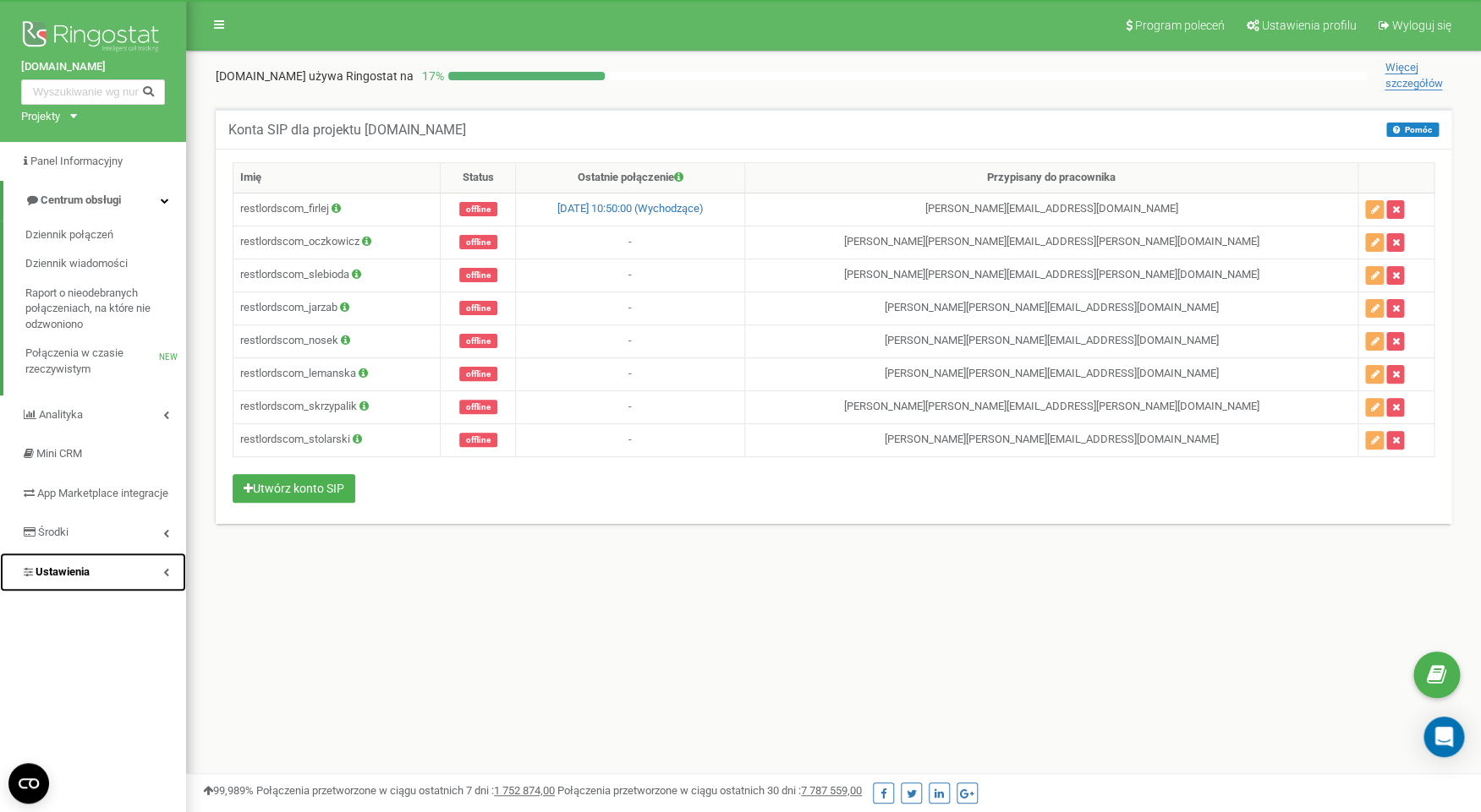
click at [72, 579] on link "Ustawienia" at bounding box center [93, 573] width 186 height 40
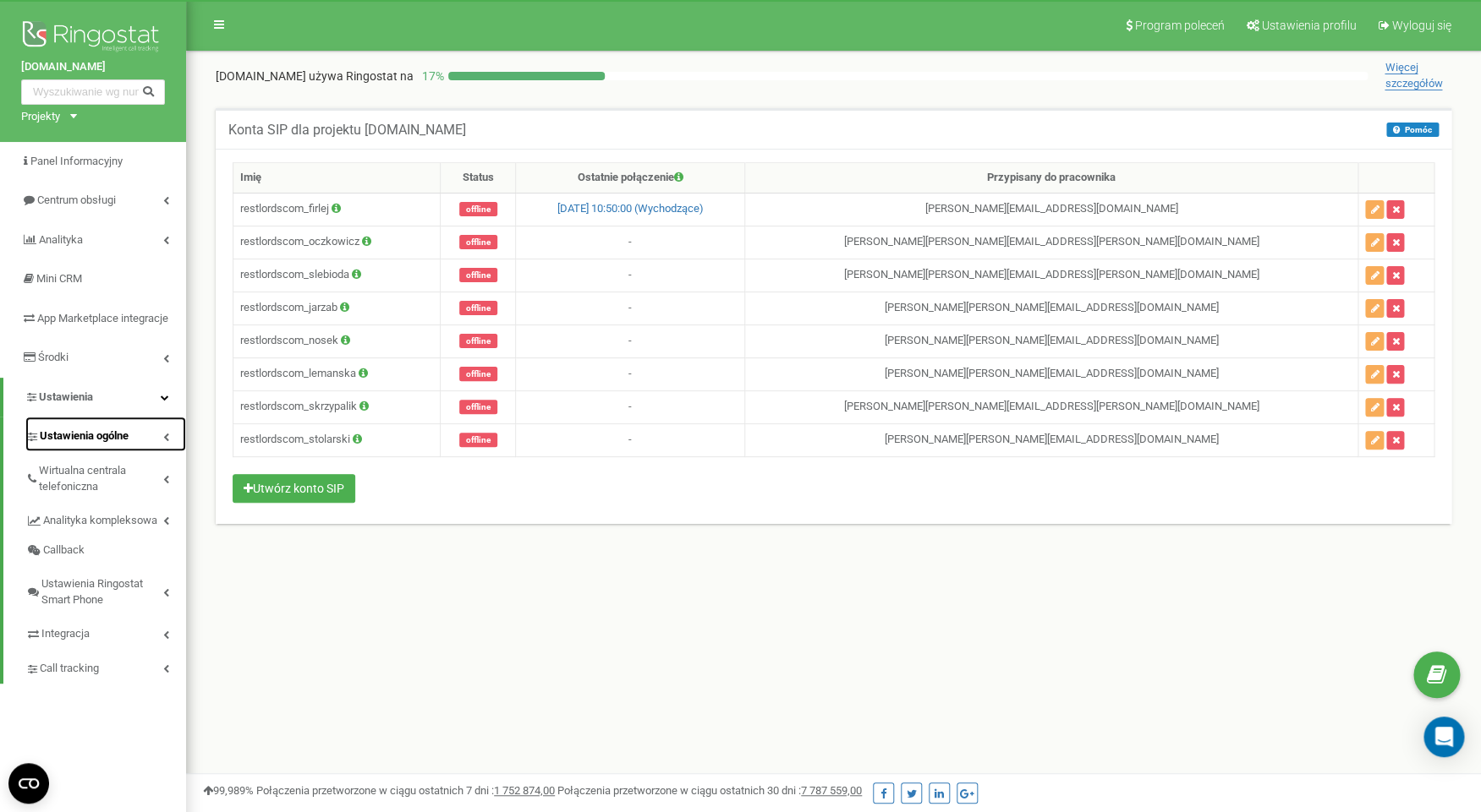
click at [92, 445] on span "Ustawienia ogólne" at bounding box center [84, 436] width 89 height 16
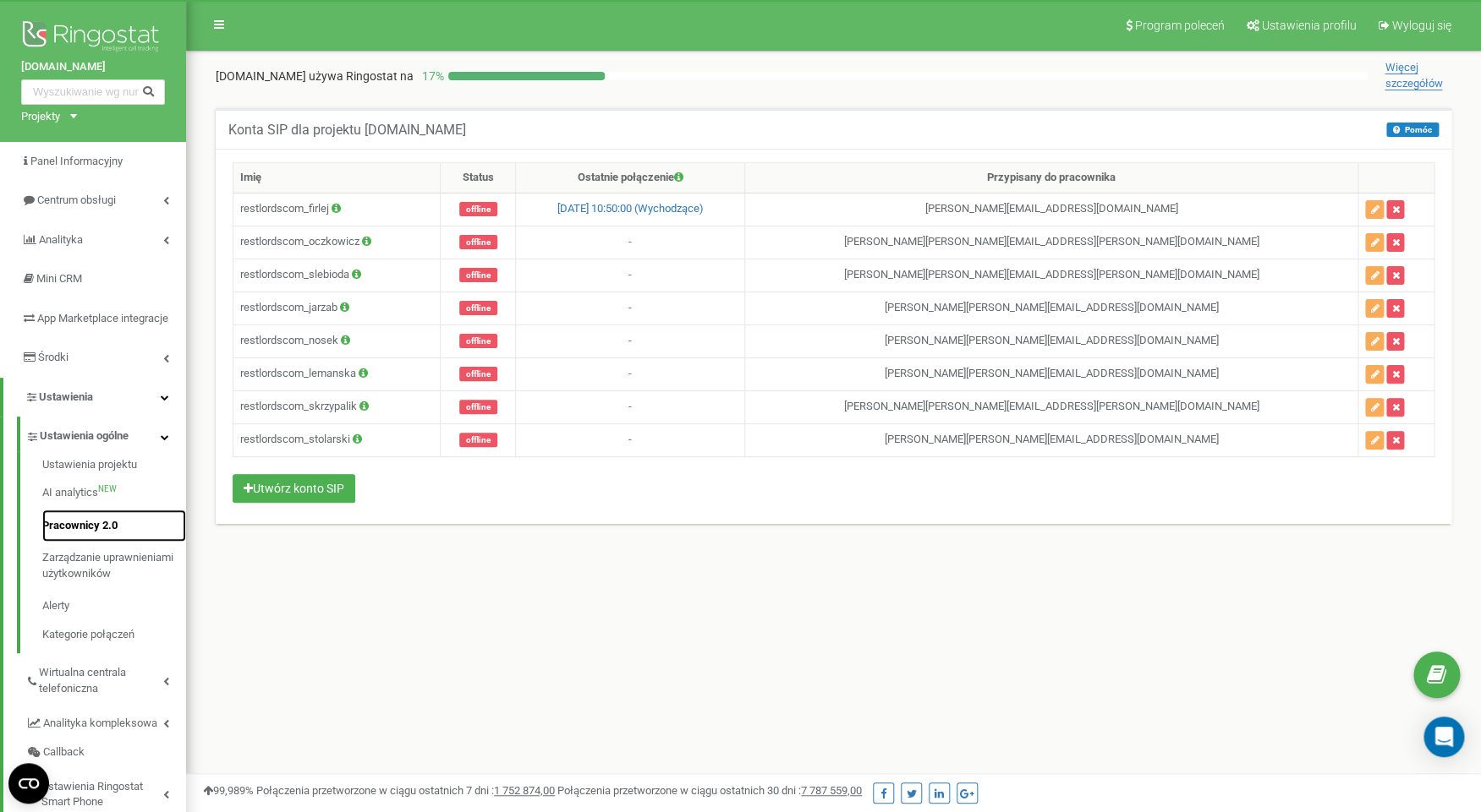
click at [84, 543] on link "Pracownicy 2.0" at bounding box center [114, 526] width 144 height 33
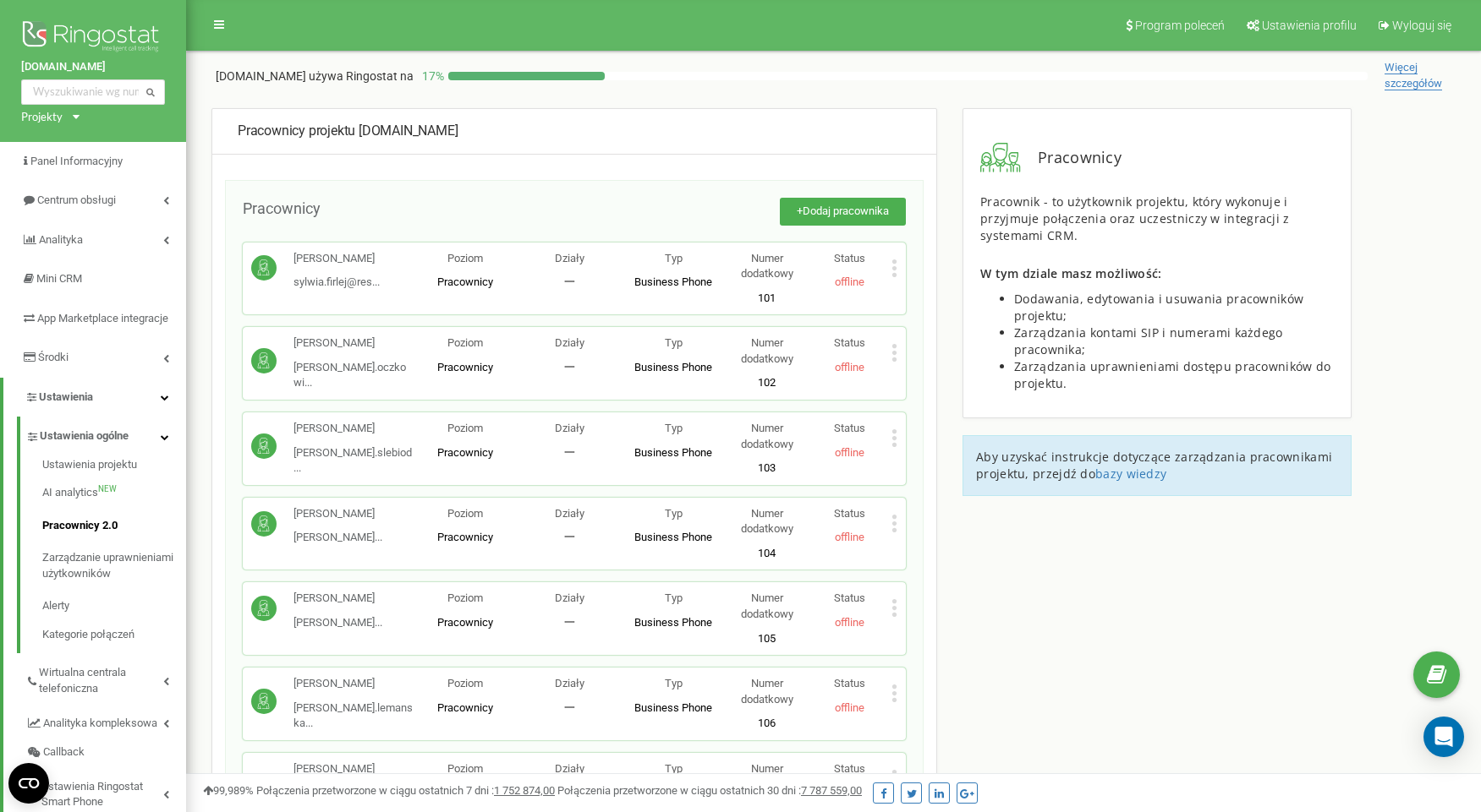
scroll to position [620, 0]
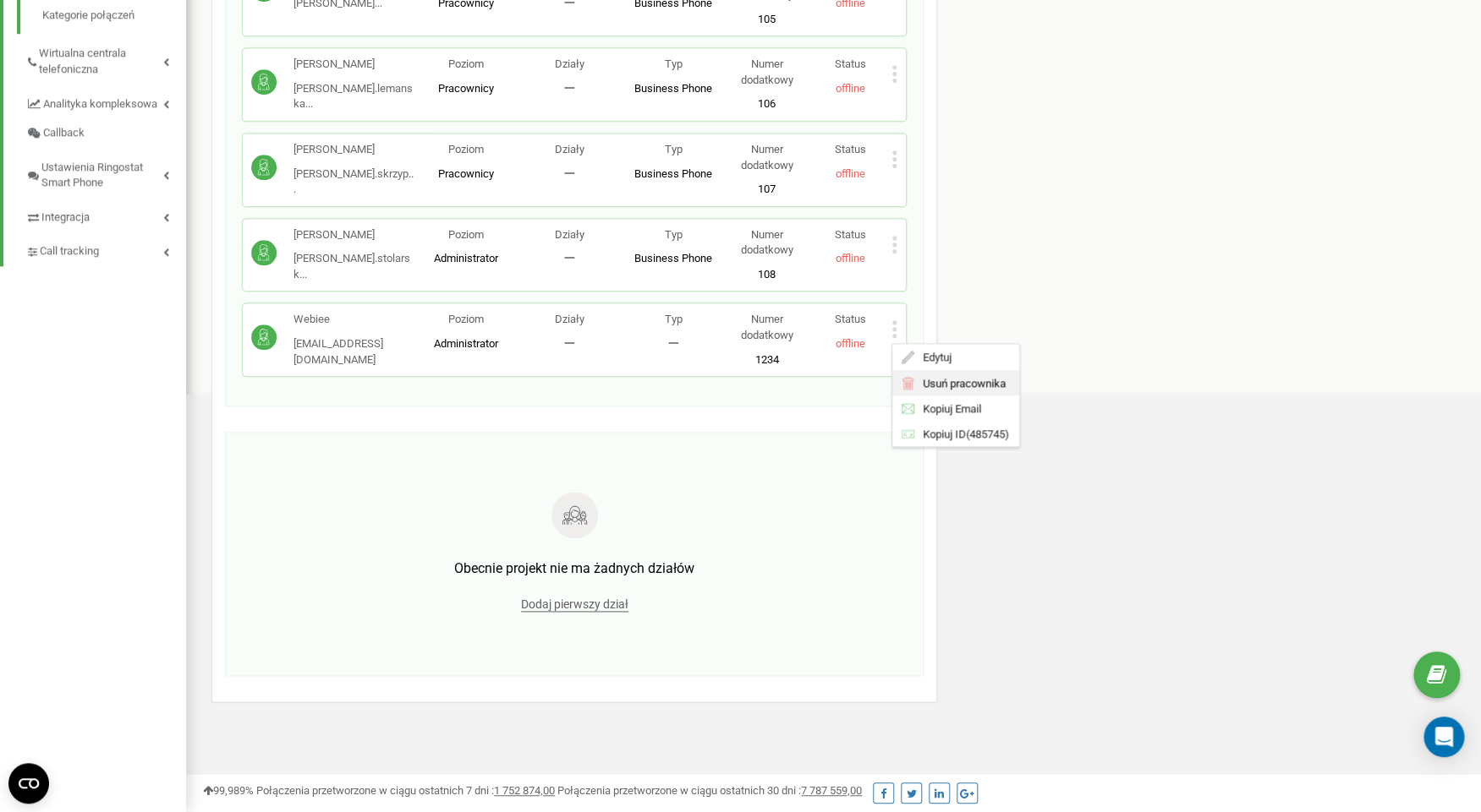
click at [944, 381] on span "Usuń pracownika" at bounding box center [961, 383] width 91 height 11
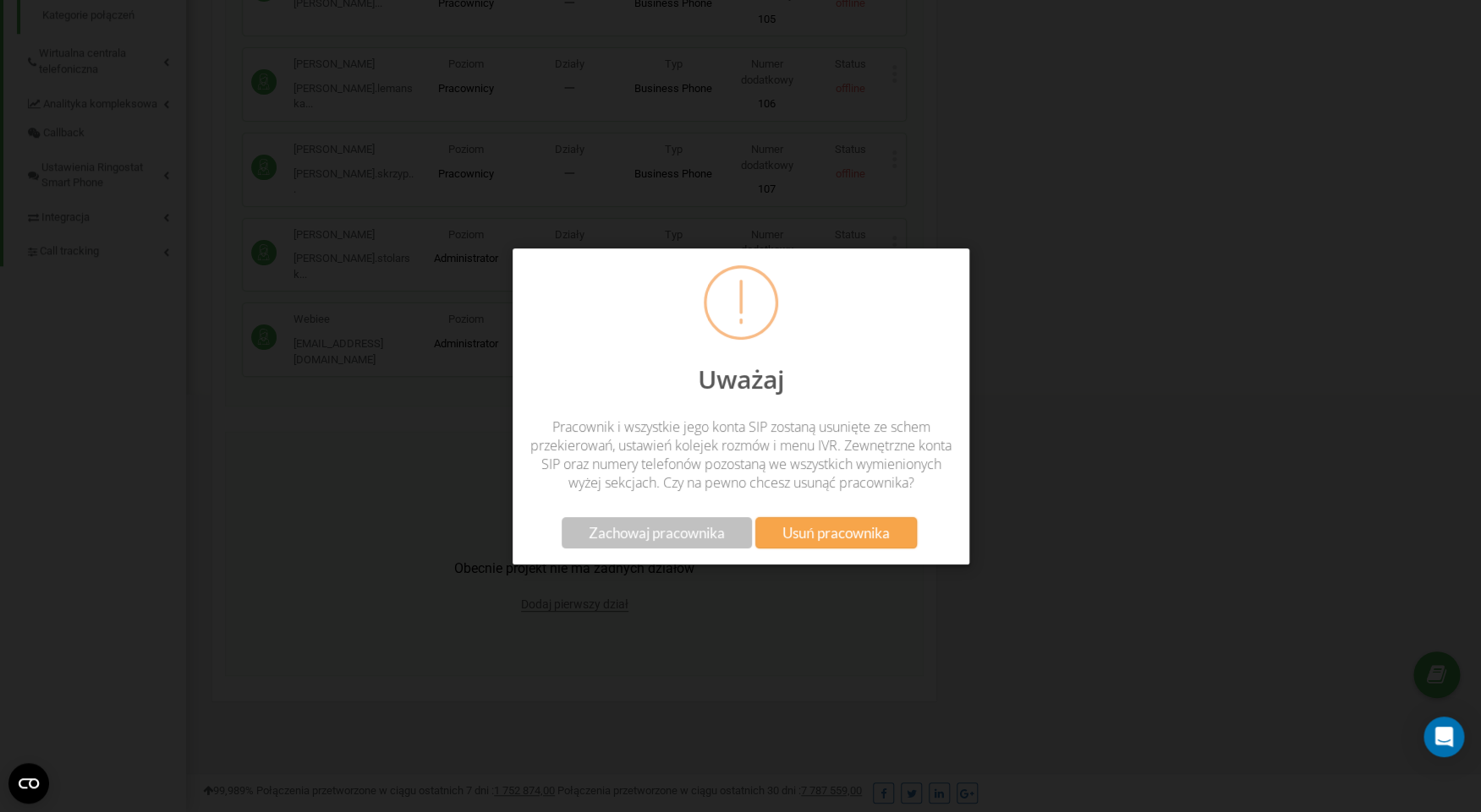
click at [829, 542] on span "Usuń pracownika" at bounding box center [836, 533] width 107 height 18
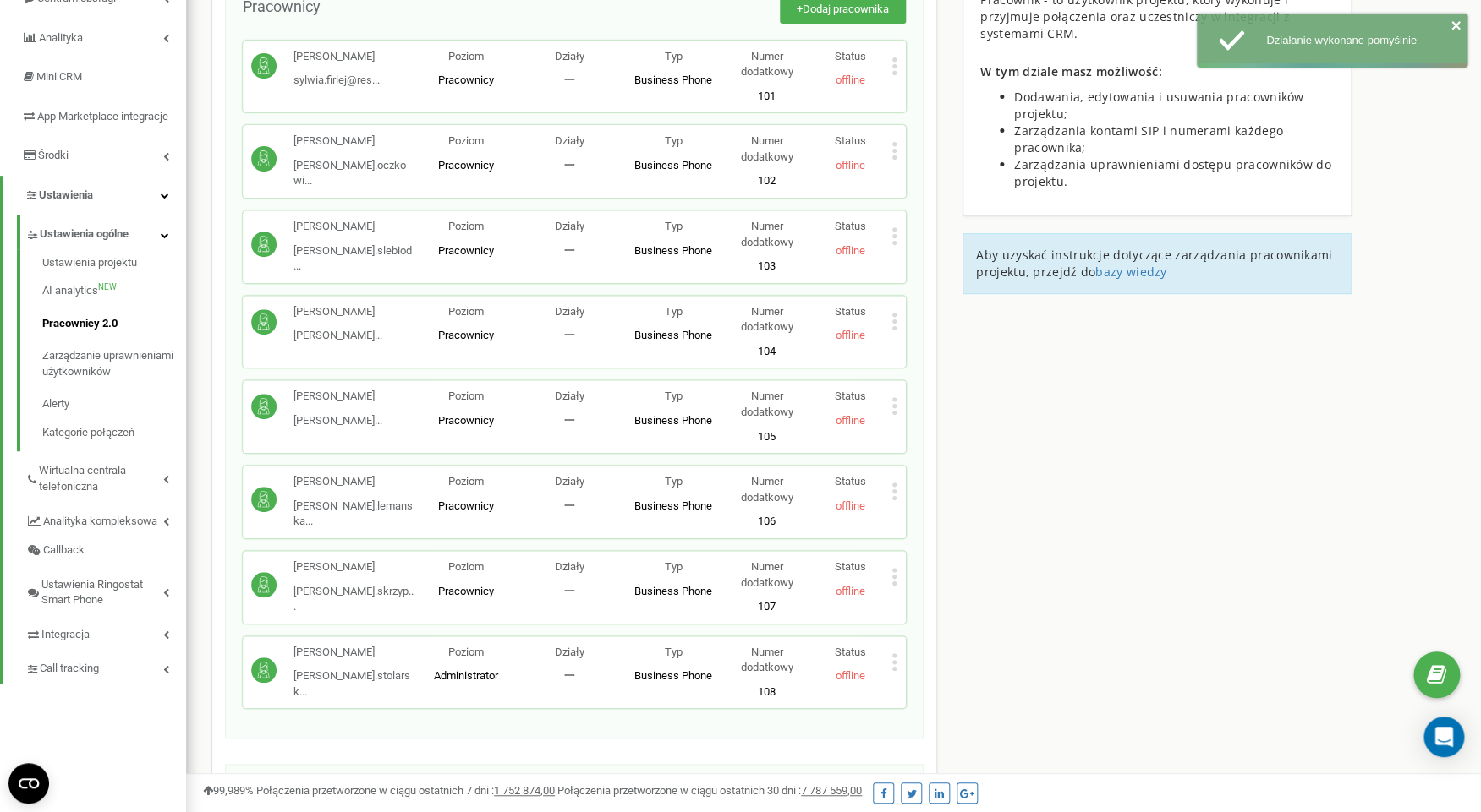
scroll to position [0, 0]
